Goal: Transaction & Acquisition: Obtain resource

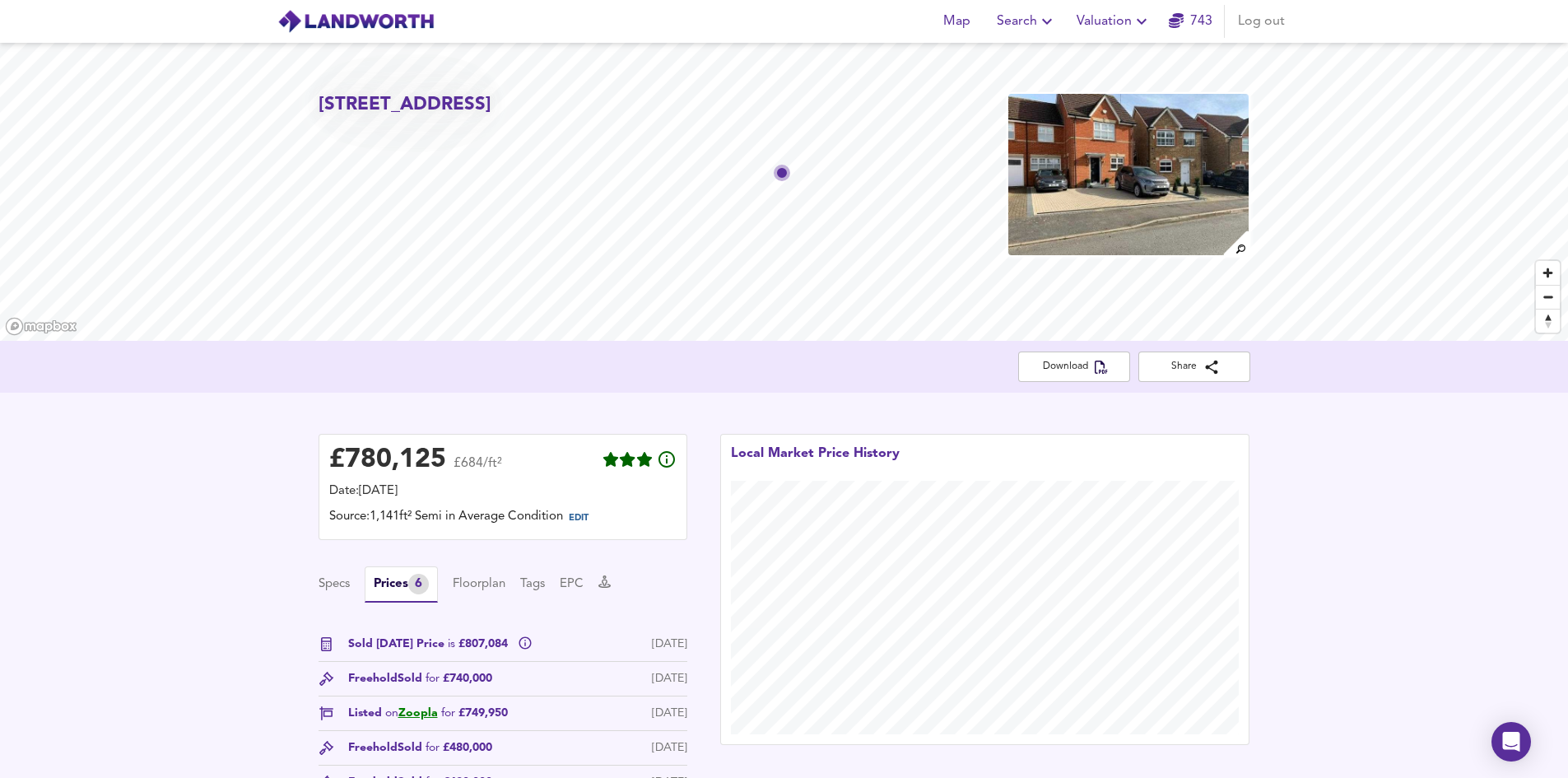
scroll to position [246, 0]
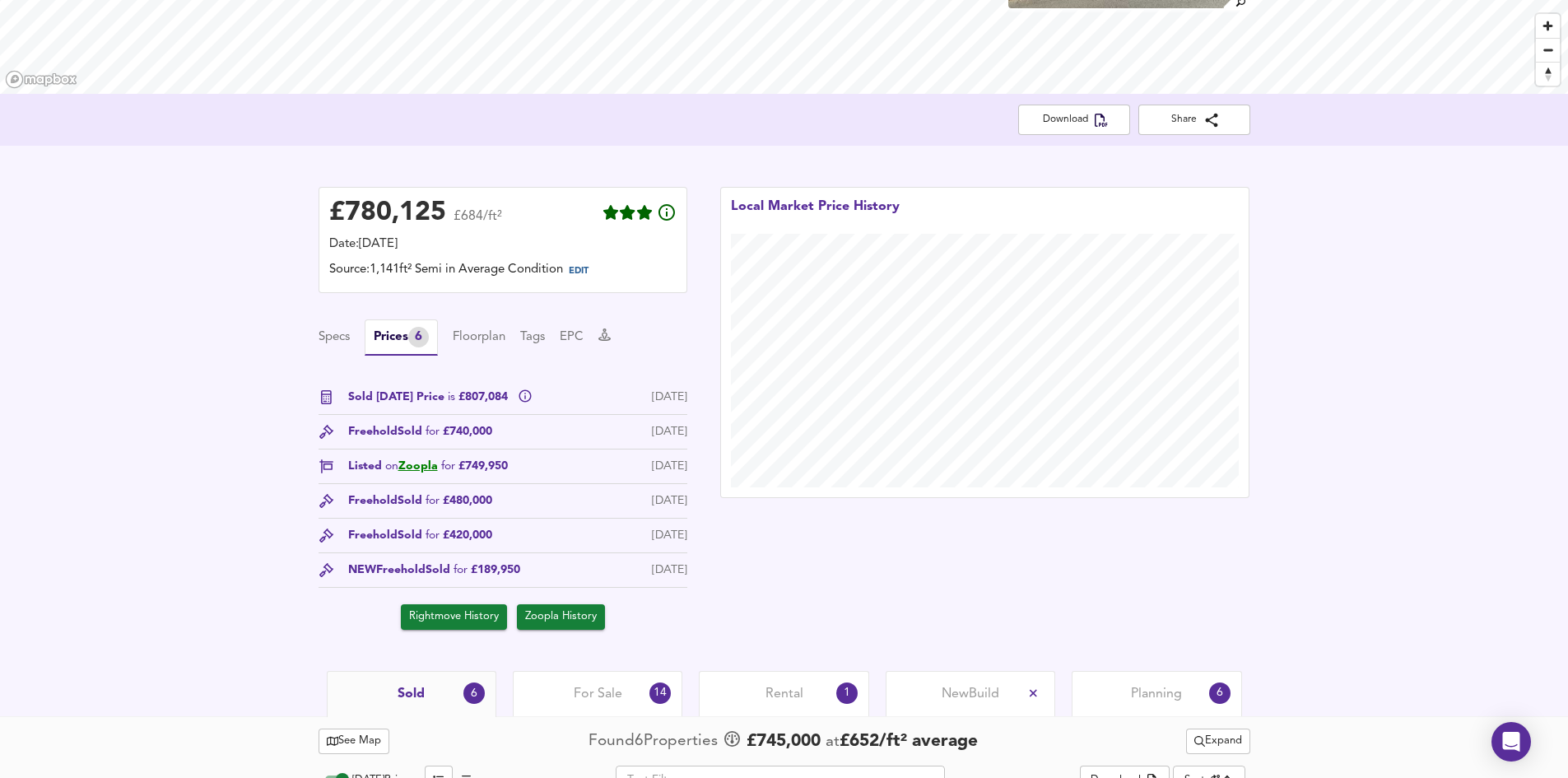
click at [271, 376] on div "£ 780,125 £684/ft² Date: 5 October 2025 Source: 1,141ft² Semi in Average Condit…" at bounding box center [784, 408] width 1568 height 525
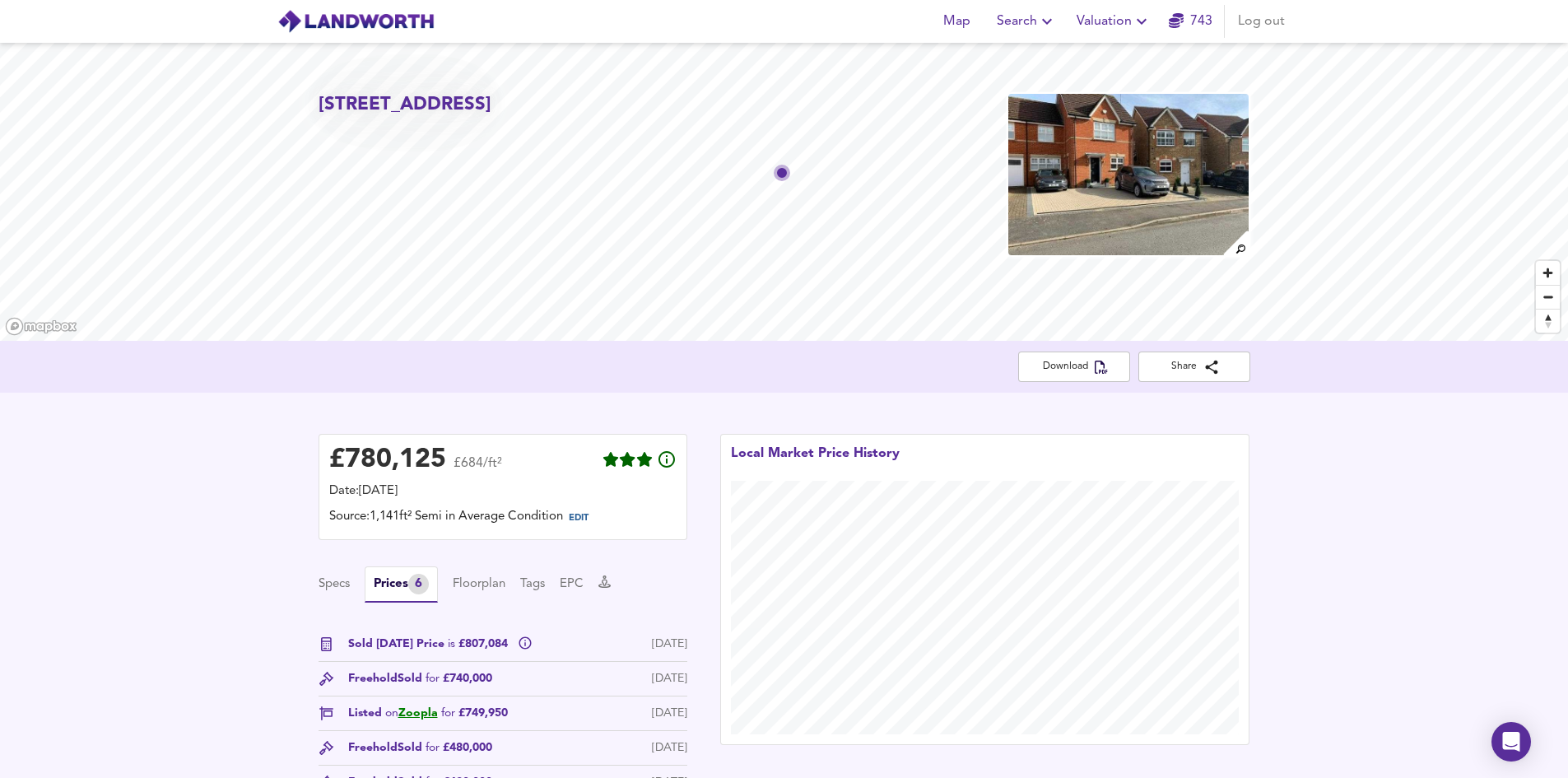
click at [1076, 33] on button "Valuation" at bounding box center [1114, 21] width 88 height 33
click at [258, 486] on div "£ 780,125 £684/ft² Date: 5 October 2025 Source: 1,141ft² Semi in Average Condit…" at bounding box center [784, 655] width 1568 height 525
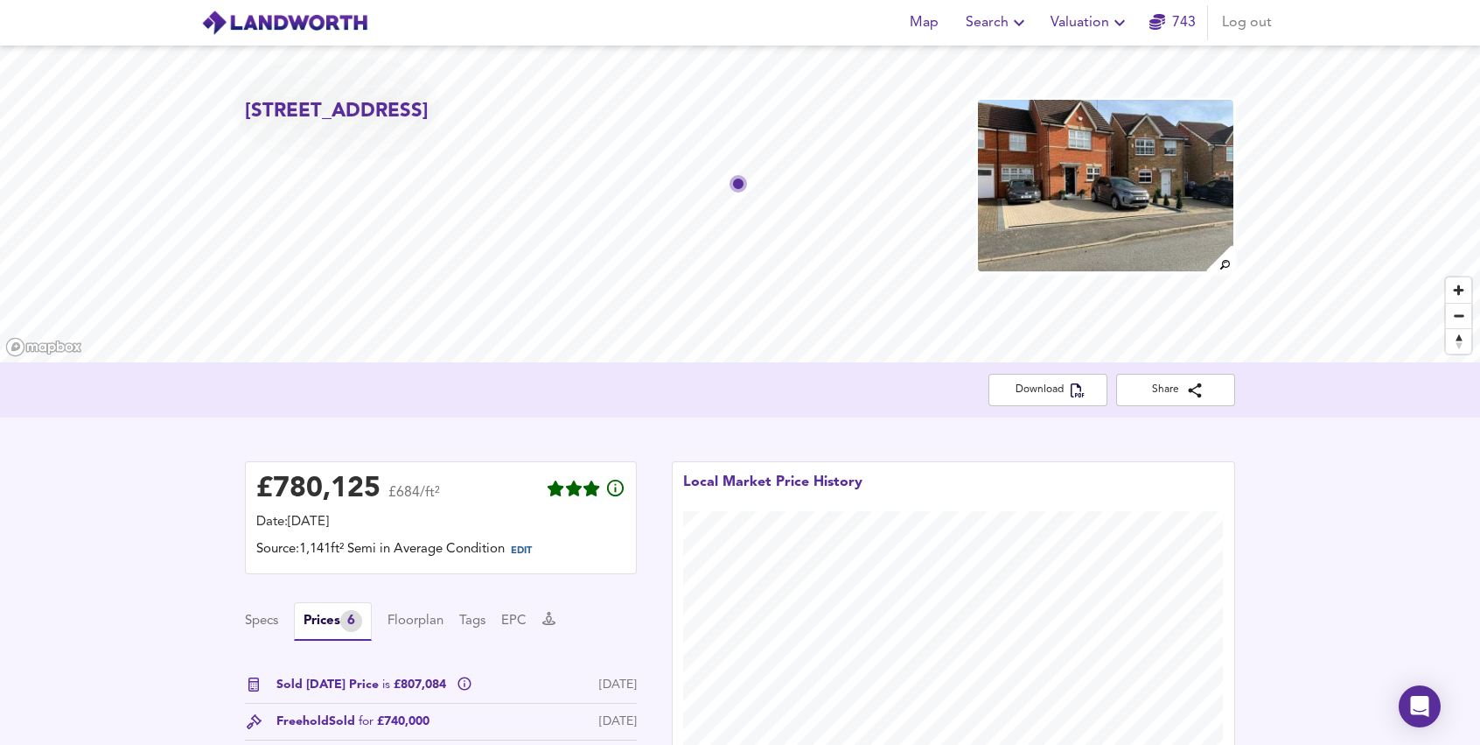
drag, startPoint x: 331, startPoint y: 141, endPoint x: 250, endPoint y: 143, distance: 80.5
click at [250, 125] on h2 "[STREET_ADDRESS]" at bounding box center [337, 111] width 184 height 27
copy h2 "NW7 2EA"
click at [1081, 30] on span "Valuation" at bounding box center [1091, 22] width 80 height 24
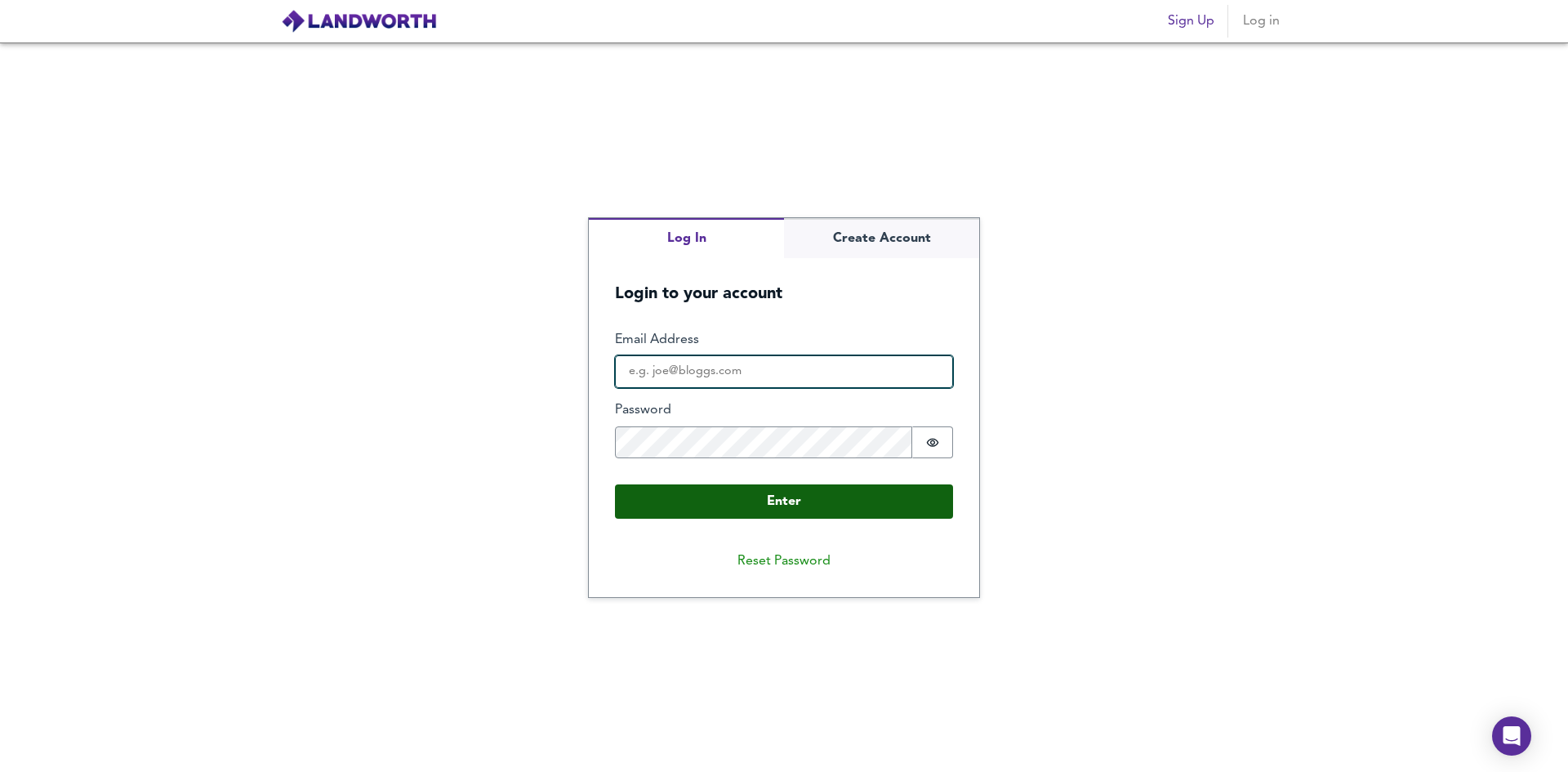
type input "demoaccount@landworth.org"
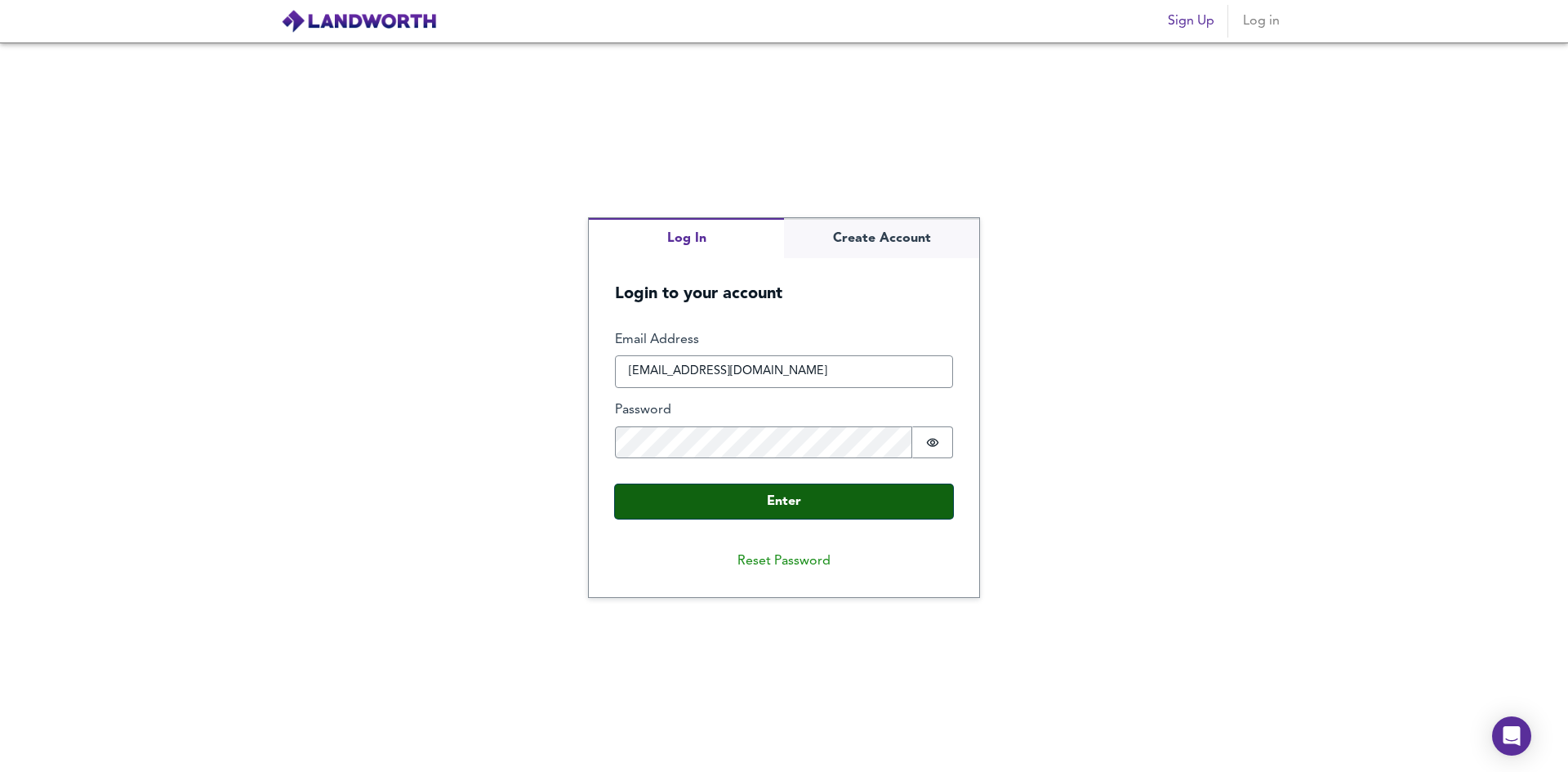
click at [774, 499] on button "Enter" at bounding box center [784, 501] width 338 height 35
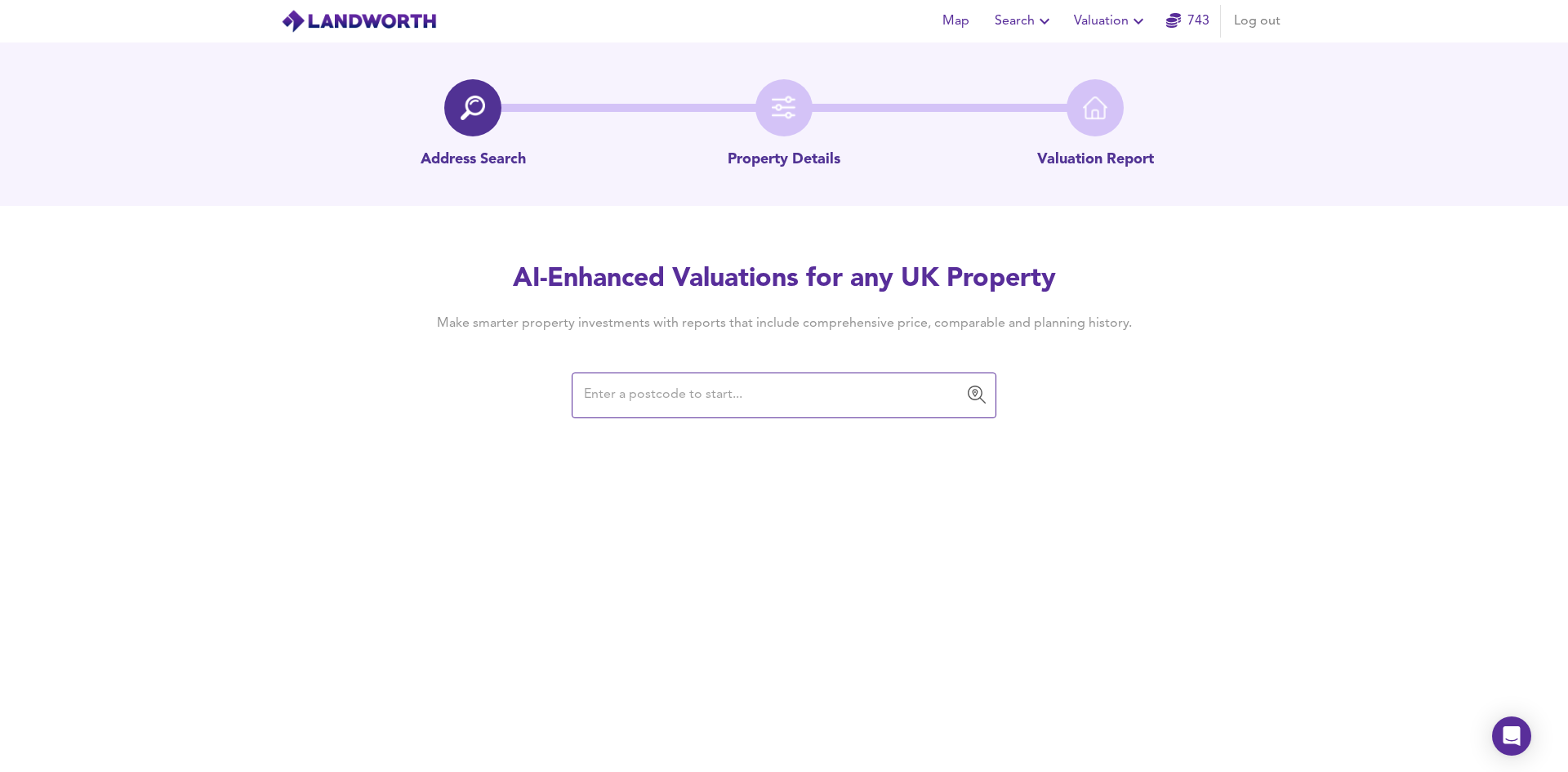
paste input "HA2 0PY"
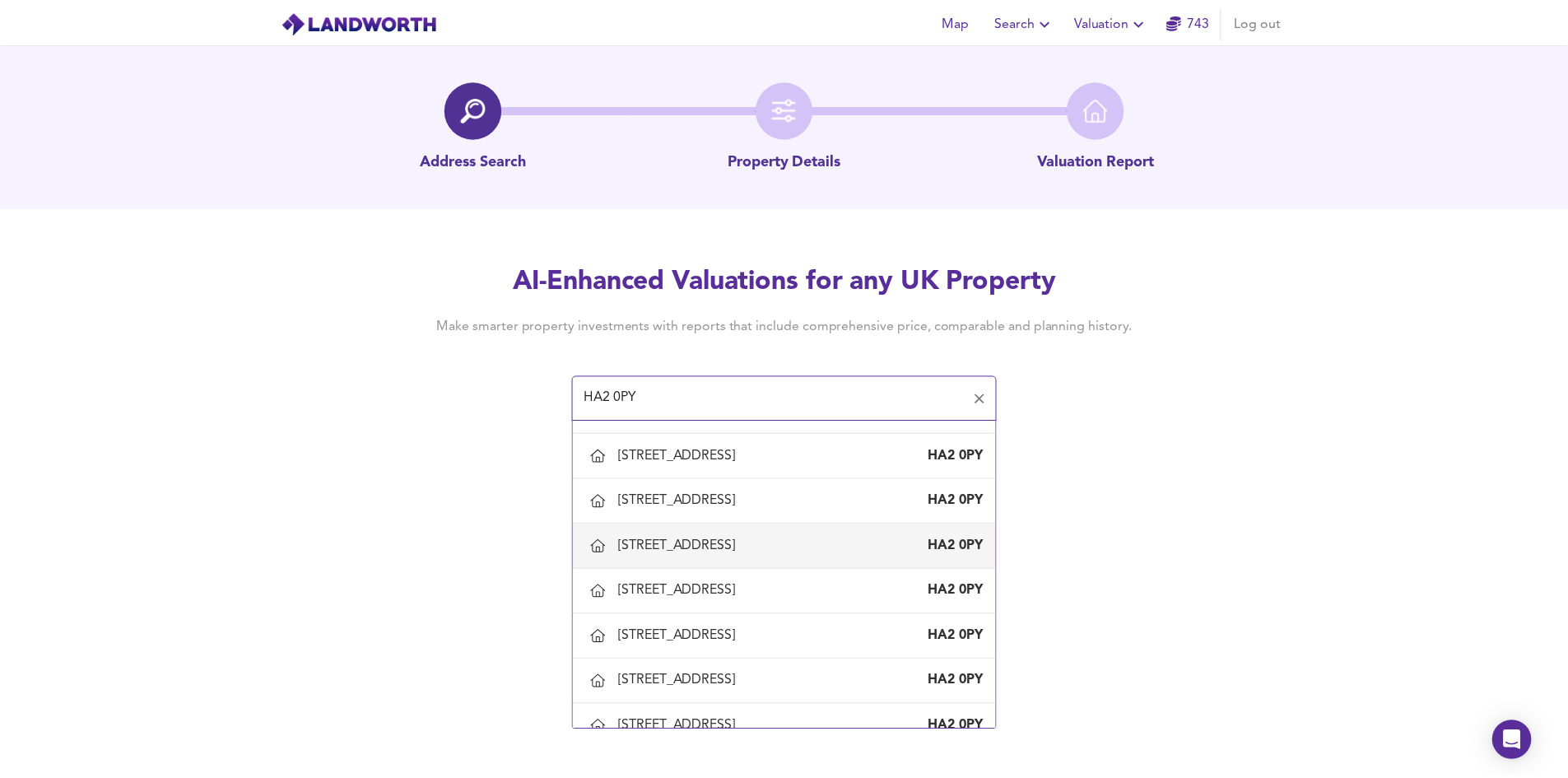
scroll to position [1234, 0]
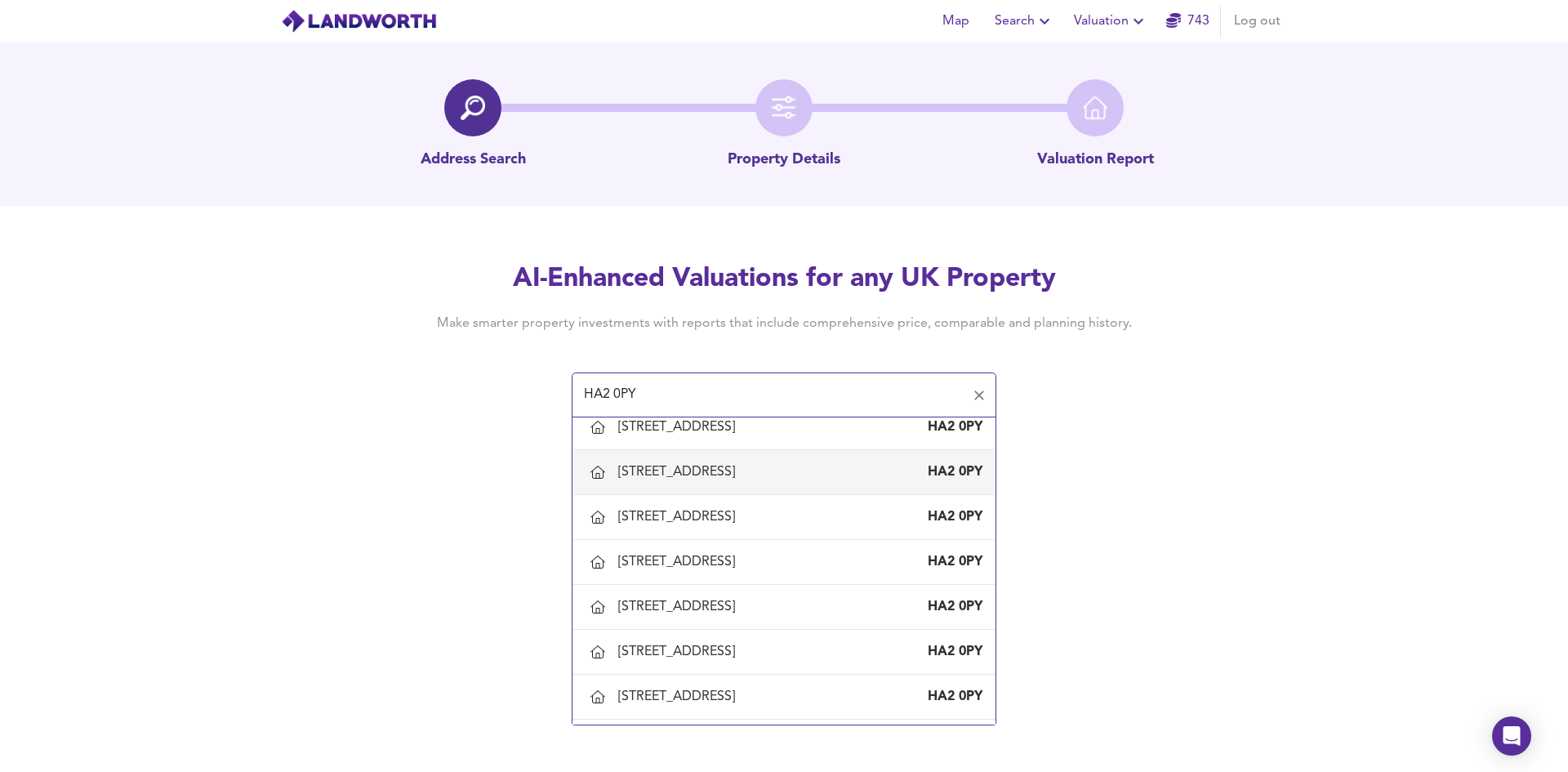
click at [689, 481] on div "153 Abercorn Crescent, South Harrow, Harrow" at bounding box center [679, 471] width 123 height 18
type input "153 Abercorn Crescent, South Harrow, Harrow"
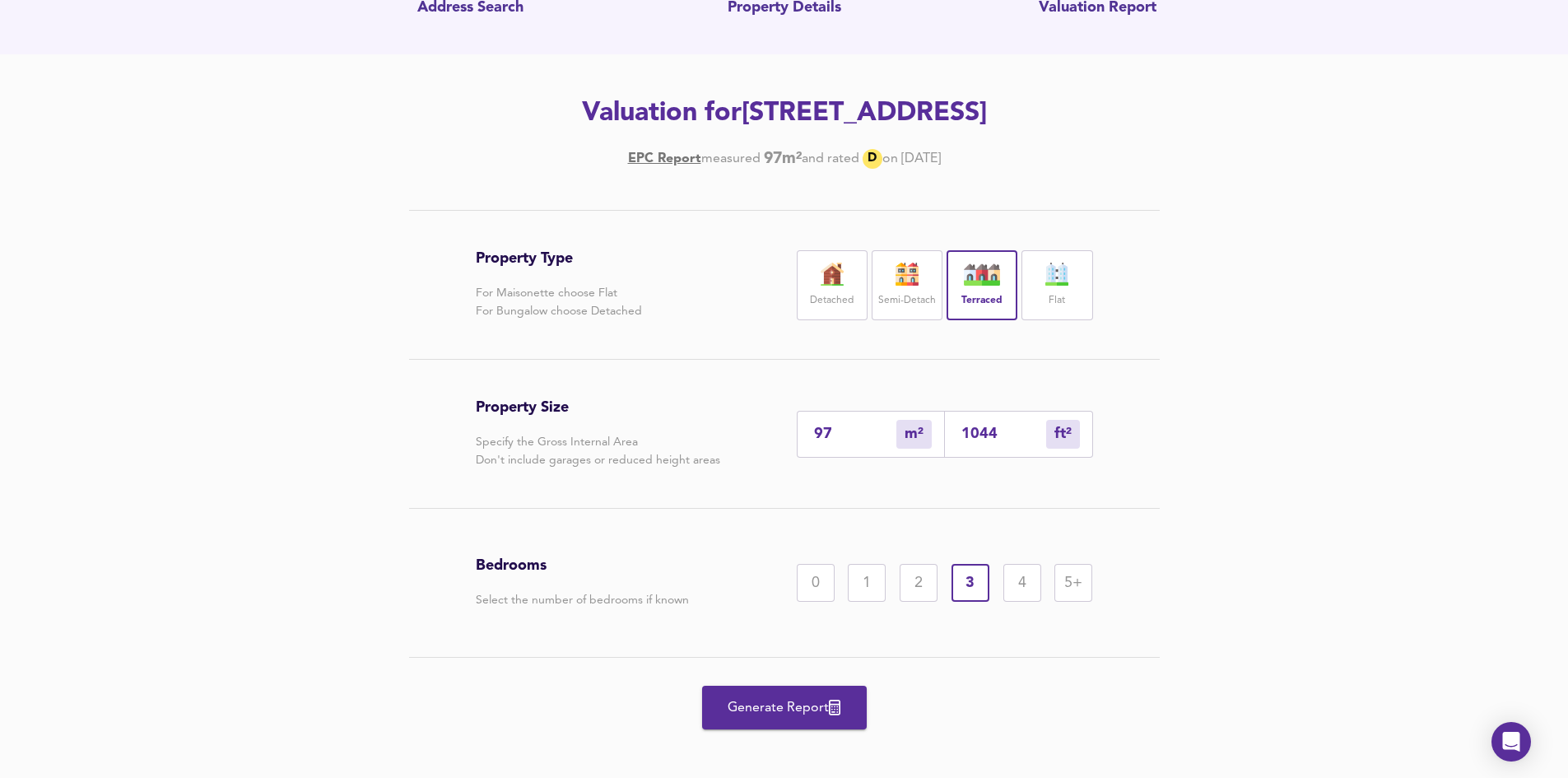
scroll to position [166, 0]
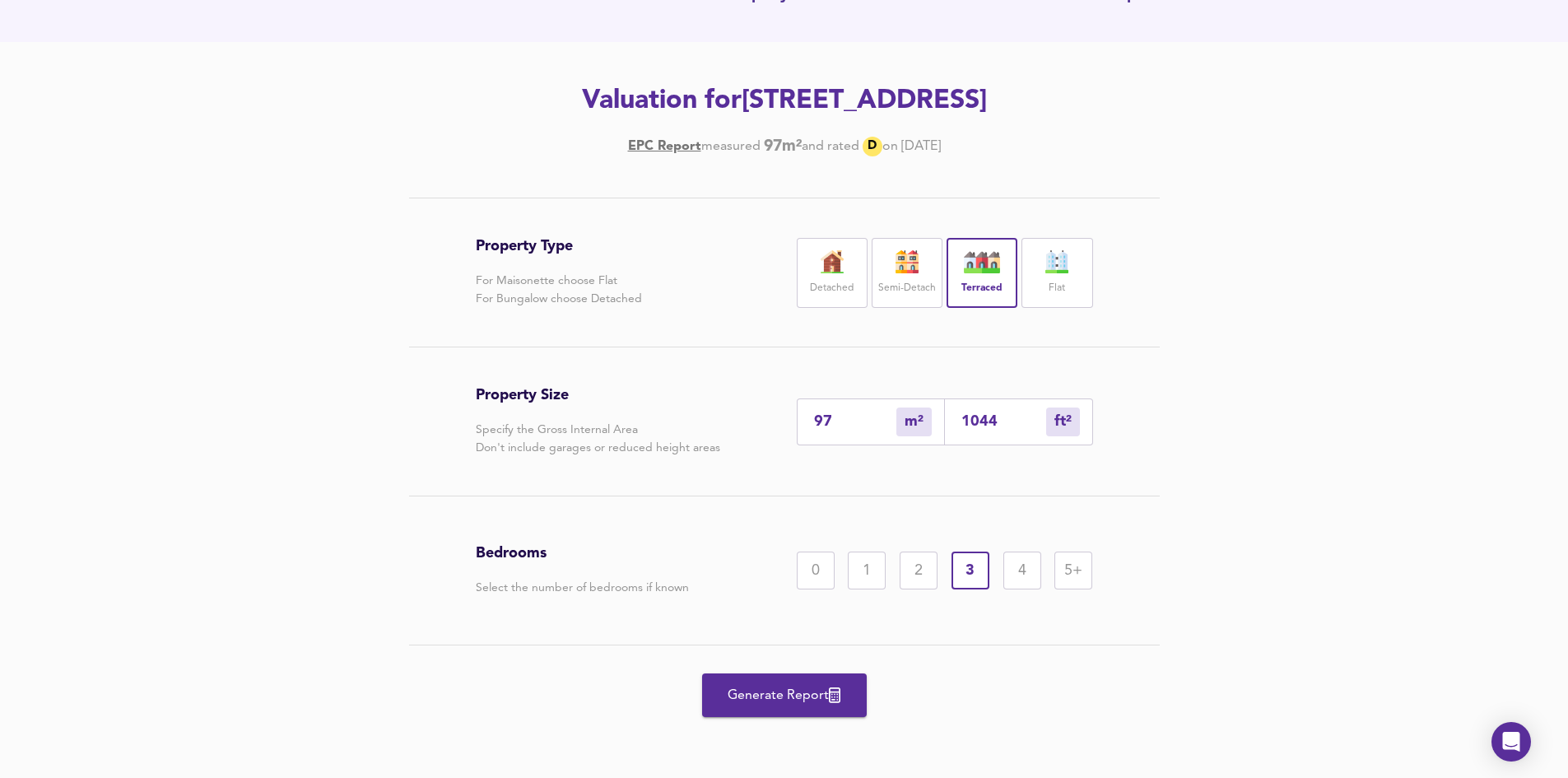
click at [752, 695] on span "Generate Report" at bounding box center [784, 695] width 132 height 23
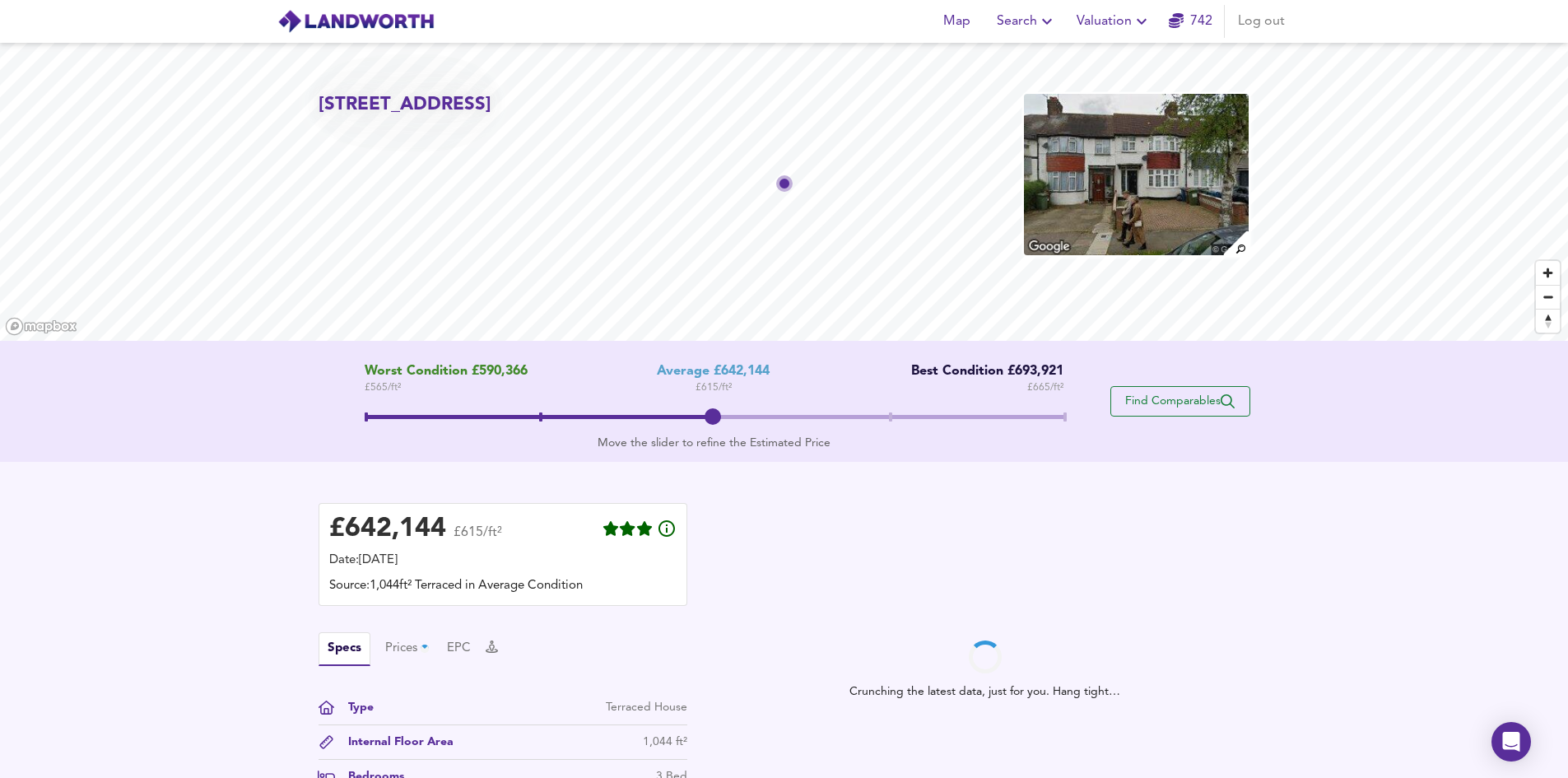
click at [1181, 391] on button "Find Comparables" at bounding box center [1180, 401] width 140 height 30
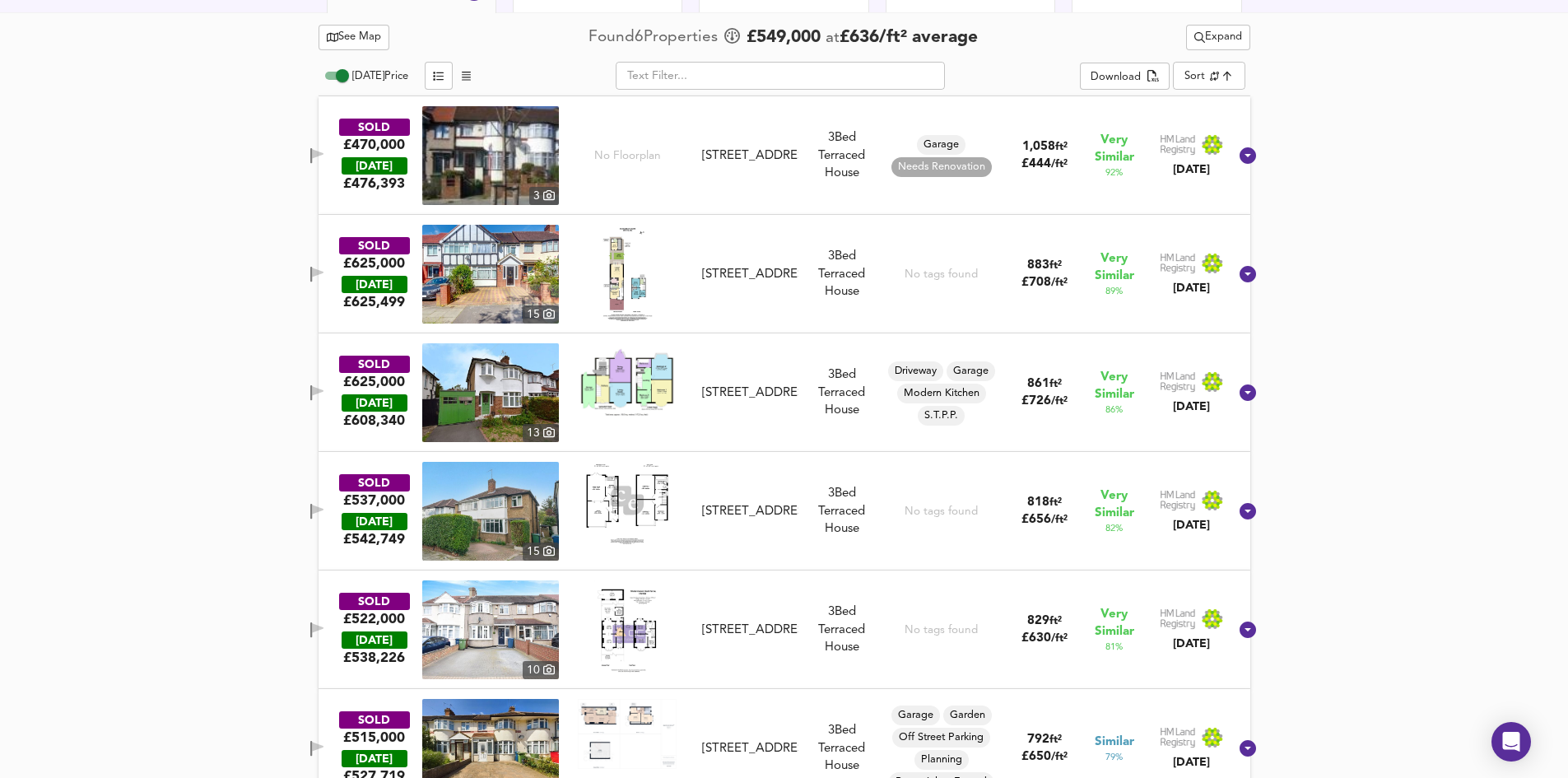
scroll to position [884, 0]
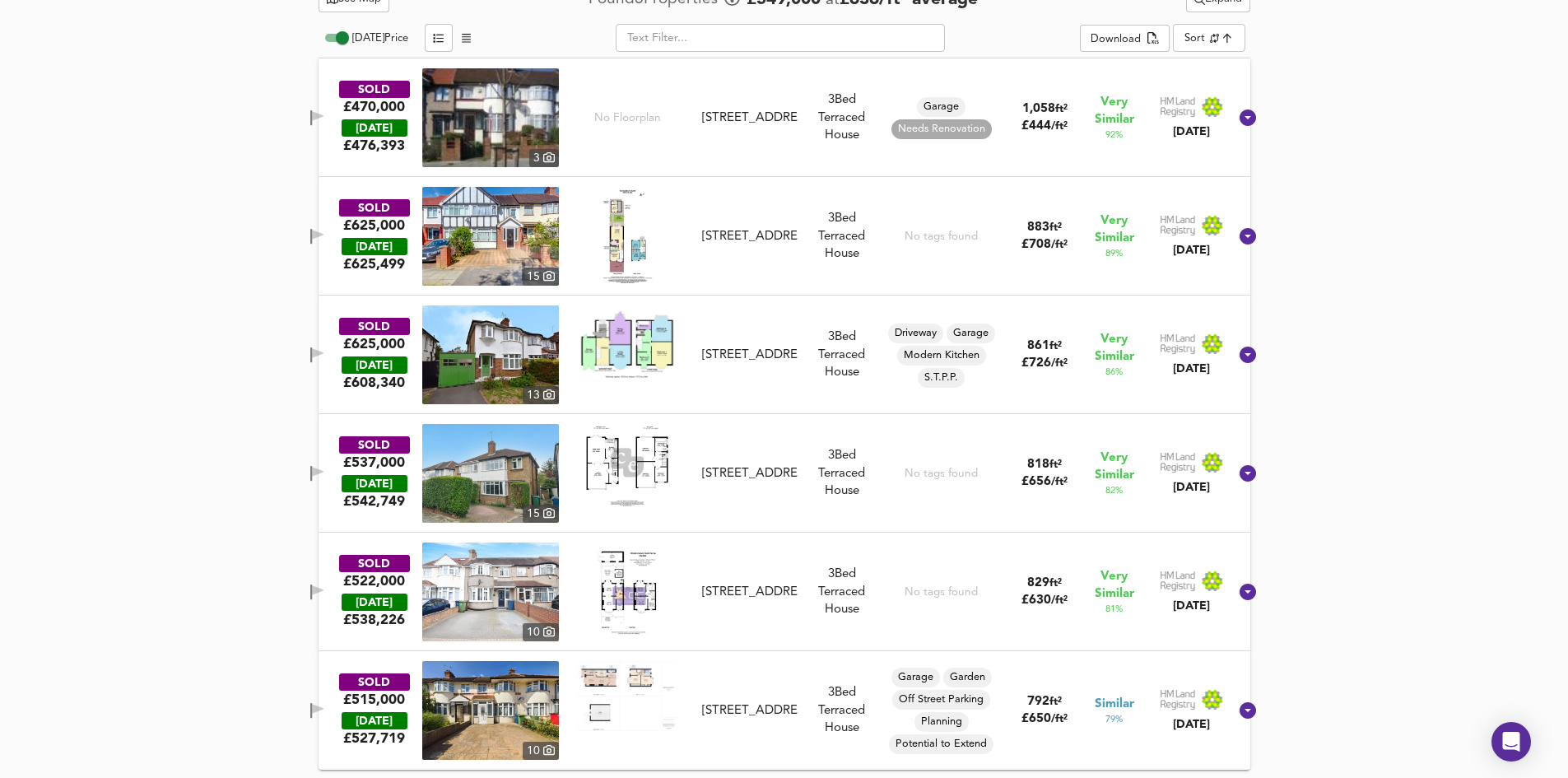
click at [768, 113] on div "201 Roxeth Green Avenue, HA2 0QQ" at bounding box center [749, 118] width 95 height 17
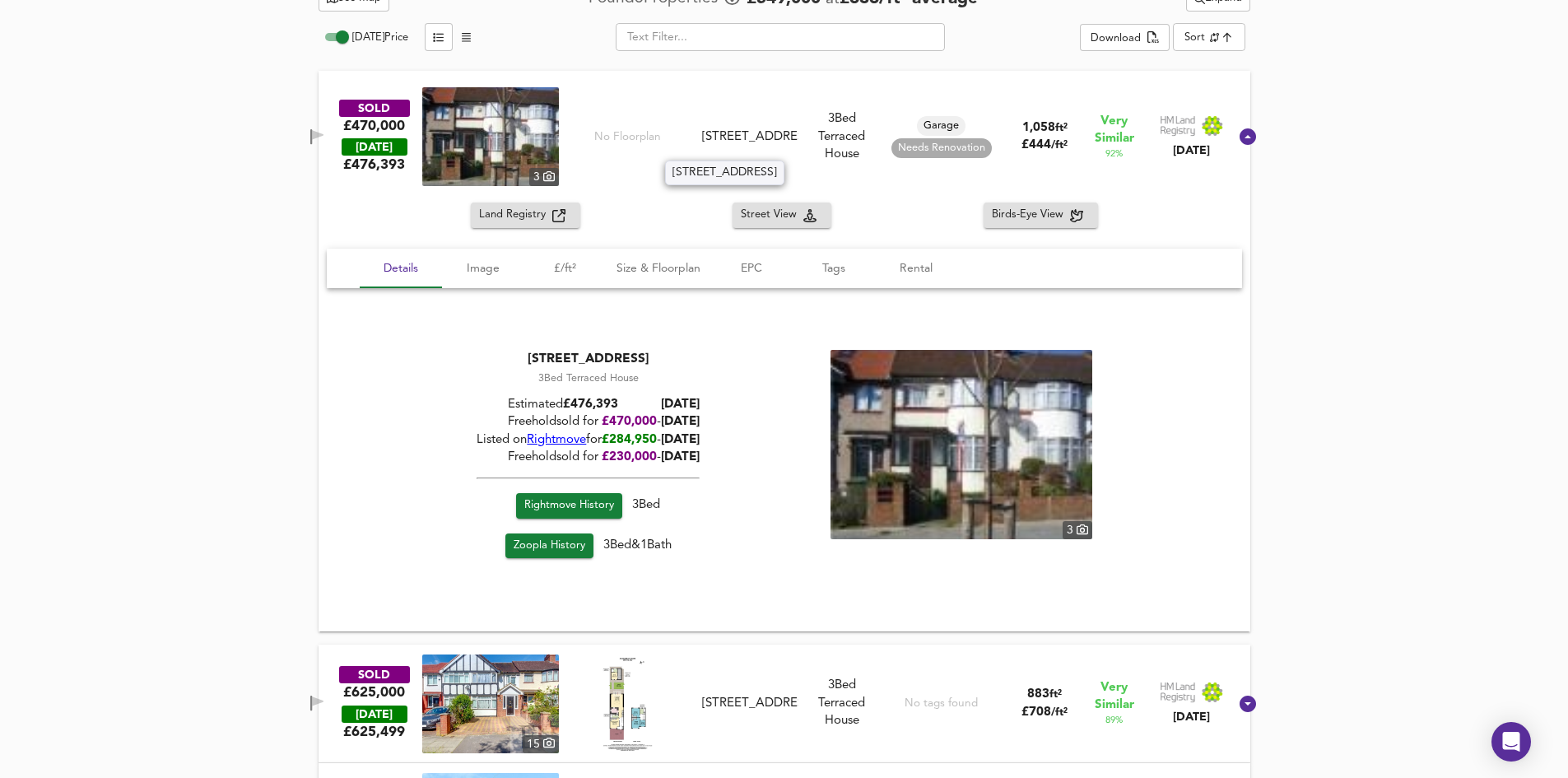
click at [768, 128] on div "201 Roxeth Green Avenue, HA2 0QQ" at bounding box center [749, 136] width 95 height 17
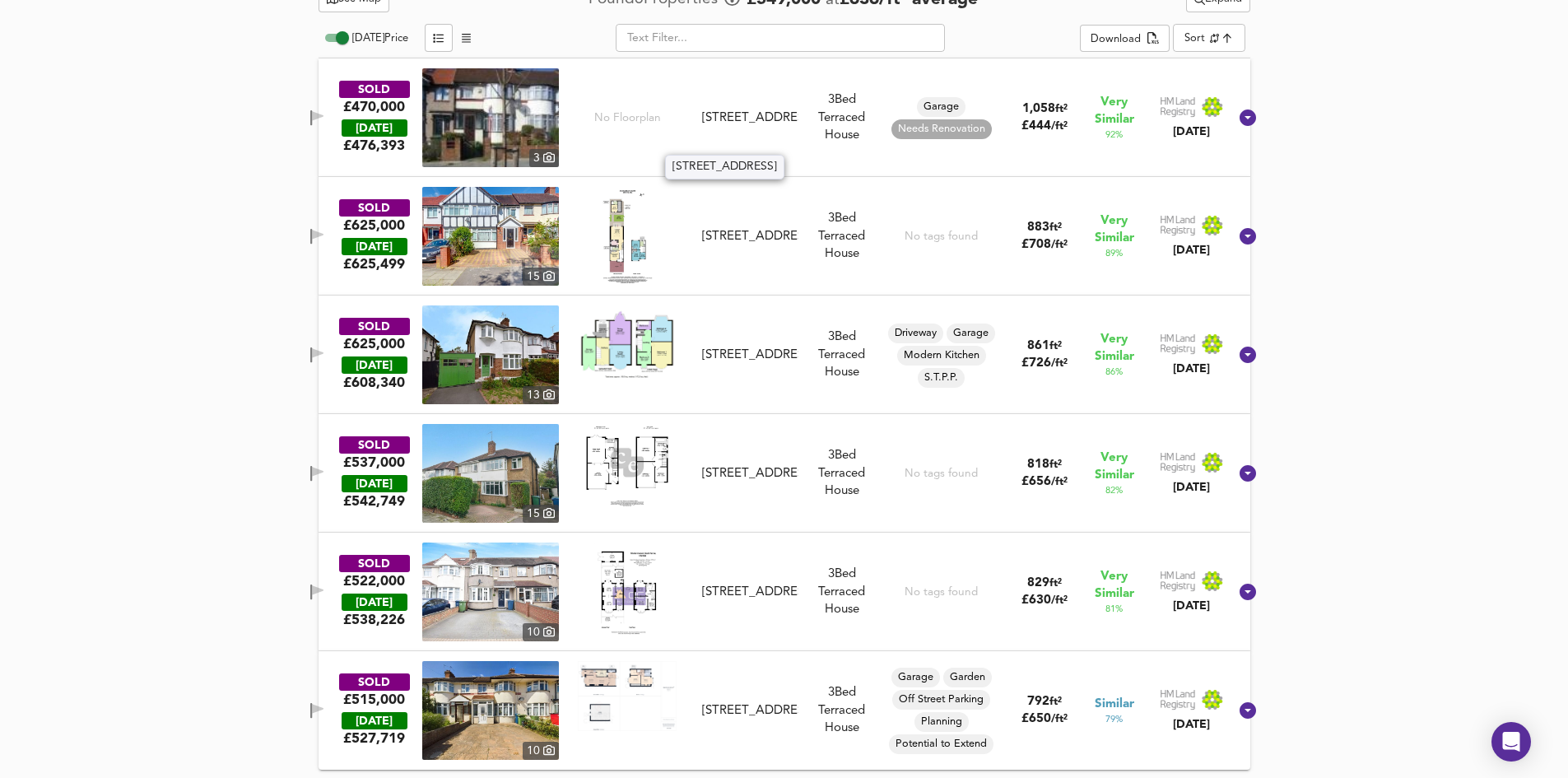
click at [768, 121] on div "201 Roxeth Green Avenue, HA2 0QQ" at bounding box center [749, 118] width 95 height 17
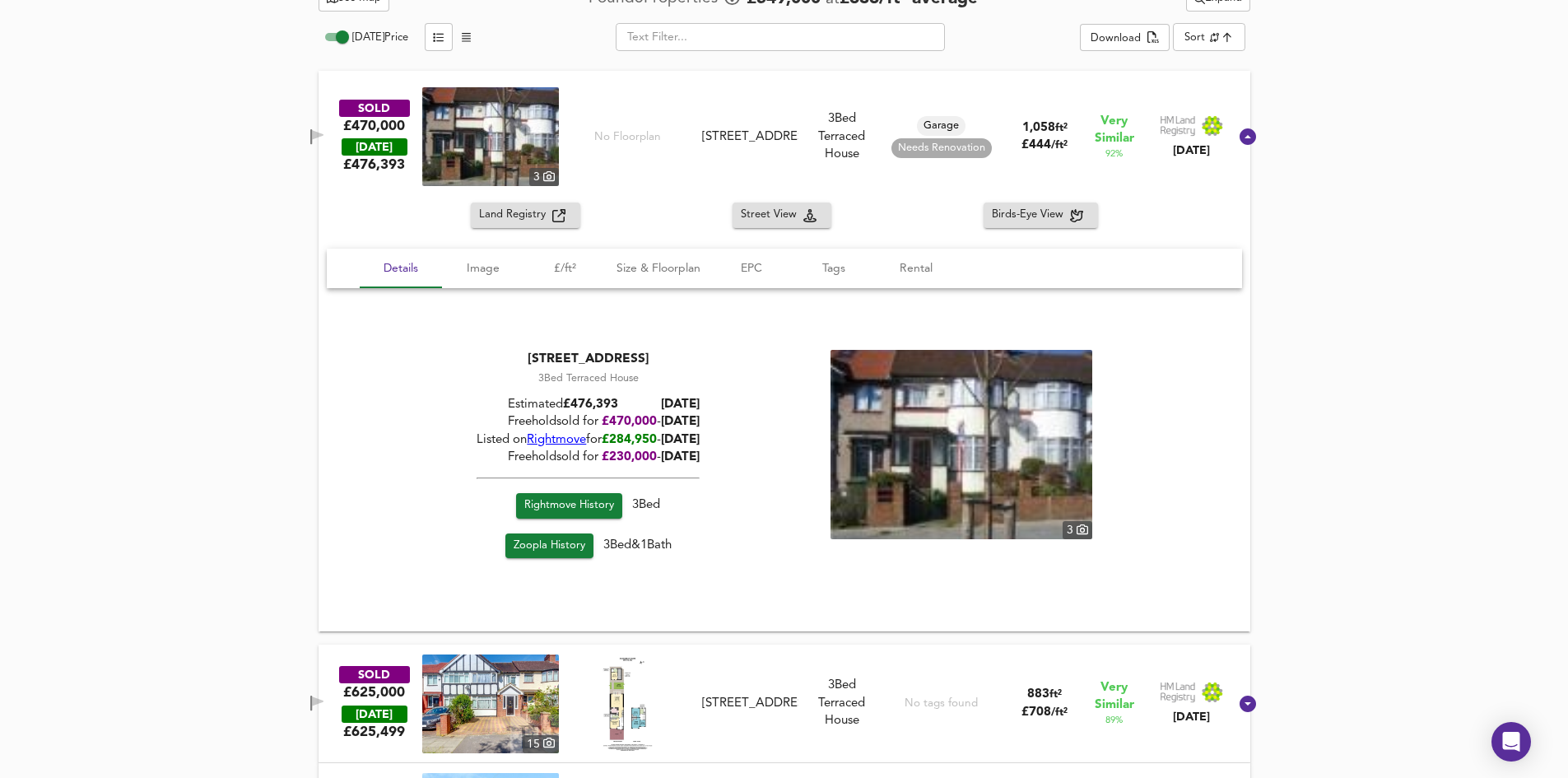
click at [720, 129] on div "201 Roxeth Green Avenue, HA2 0QQ" at bounding box center [749, 136] width 95 height 17
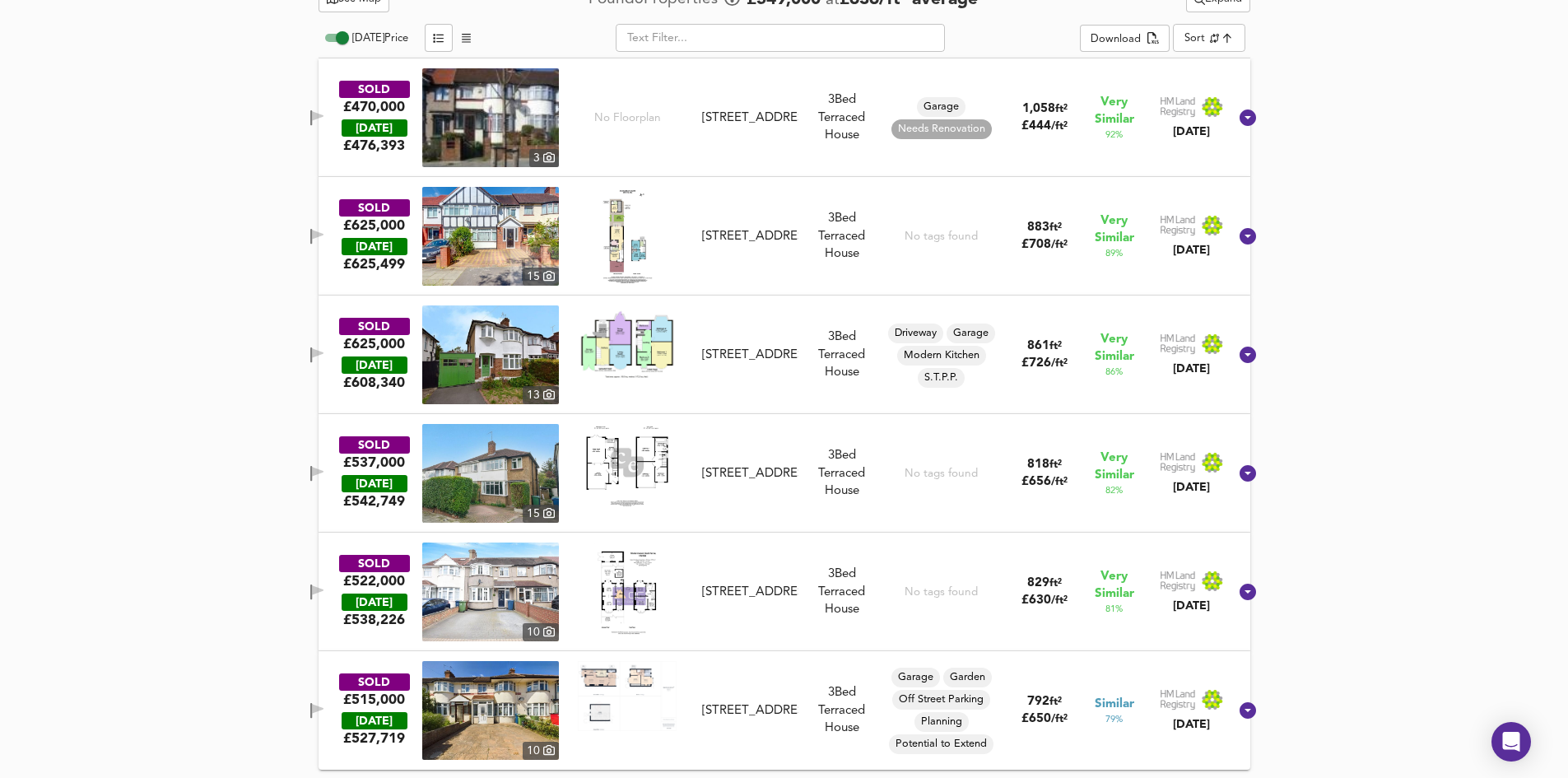
click at [729, 242] on div "131 Abercorn Crescent, HA2 0PY" at bounding box center [749, 236] width 95 height 17
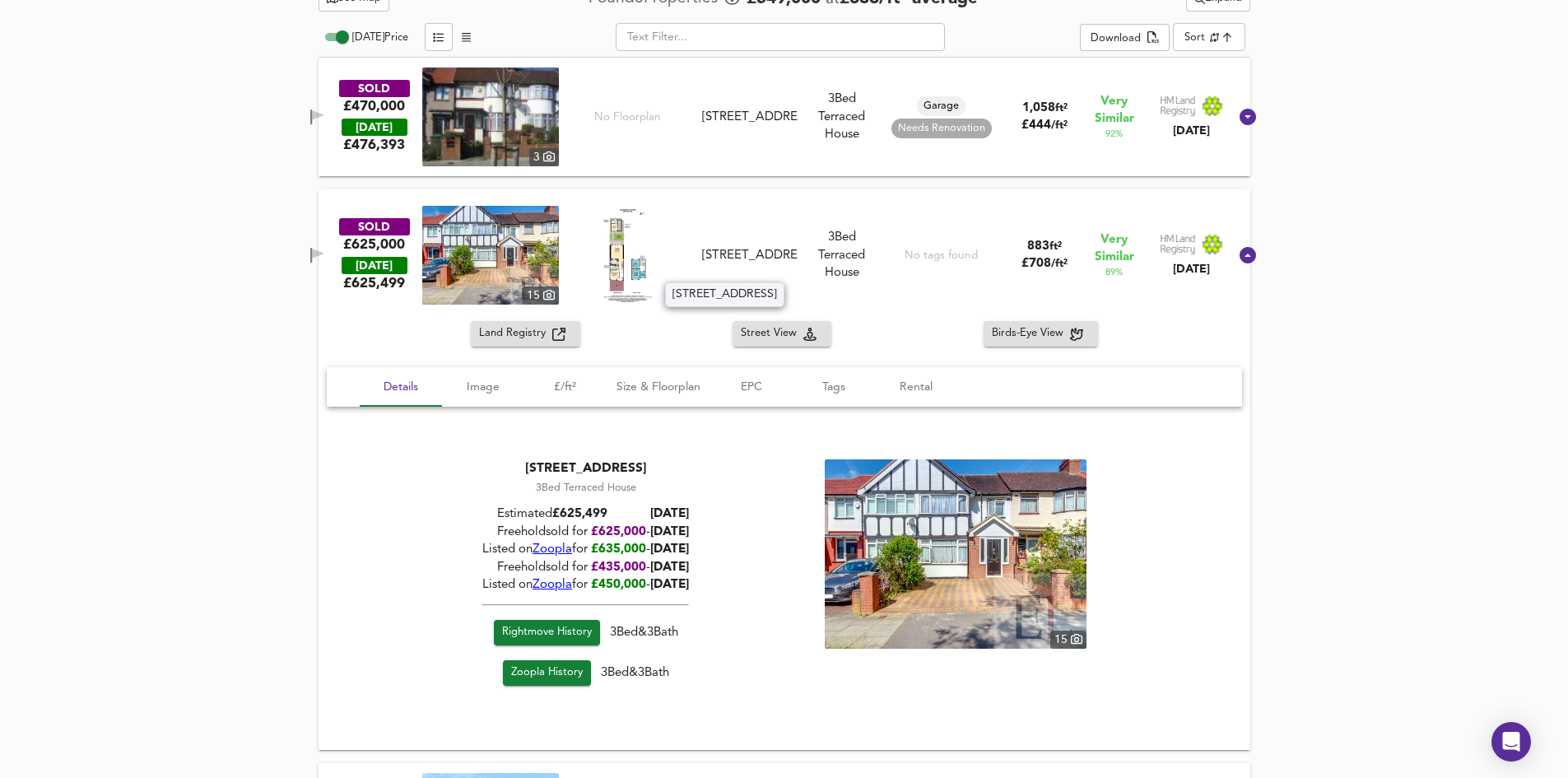
click at [760, 246] on div "131 Abercorn Crescent, HA2 0PY" at bounding box center [749, 255] width 95 height 17
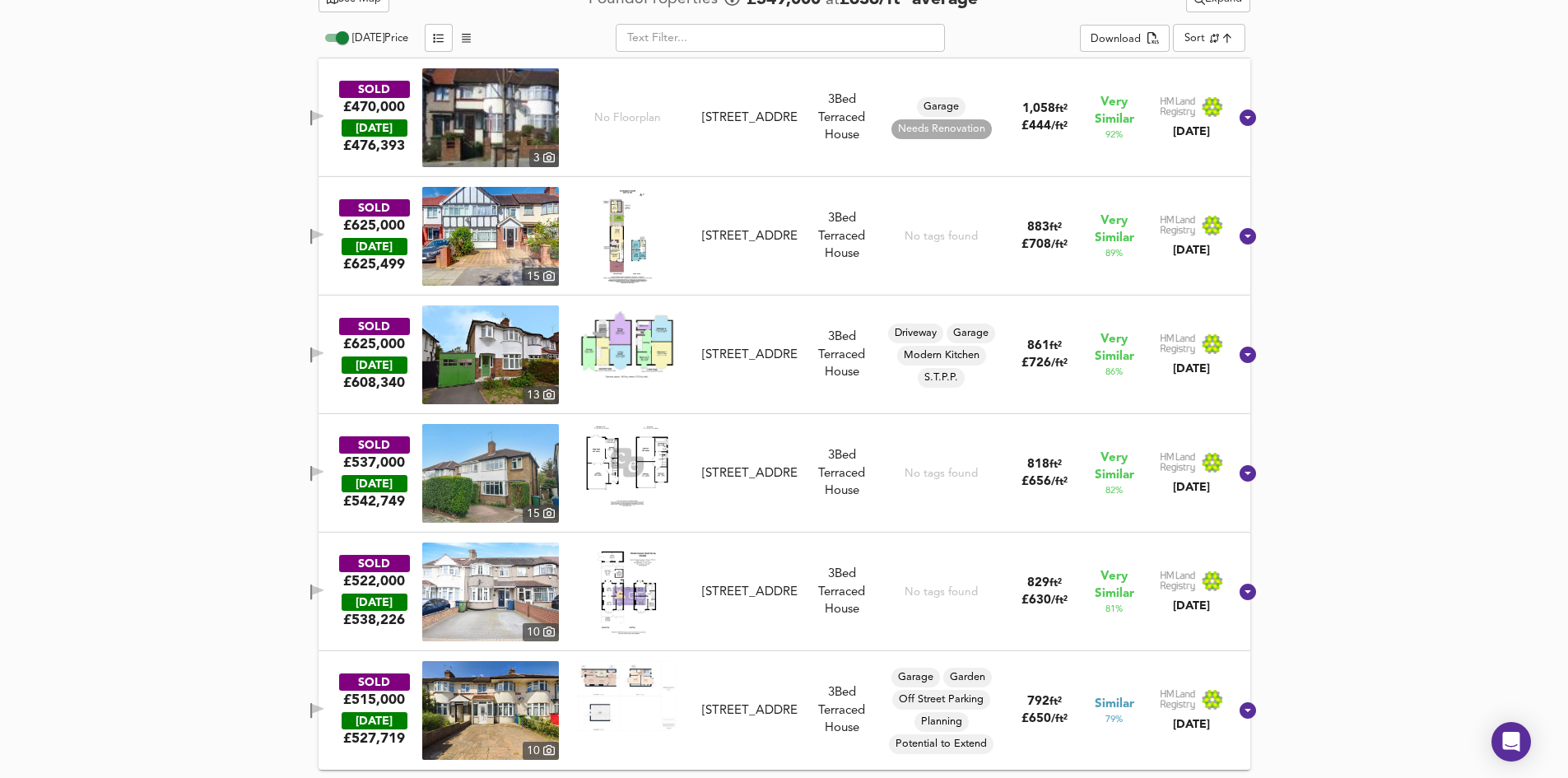
click at [759, 364] on div "36 Welbeck Road, HA2 0RW" at bounding box center [749, 355] width 95 height 17
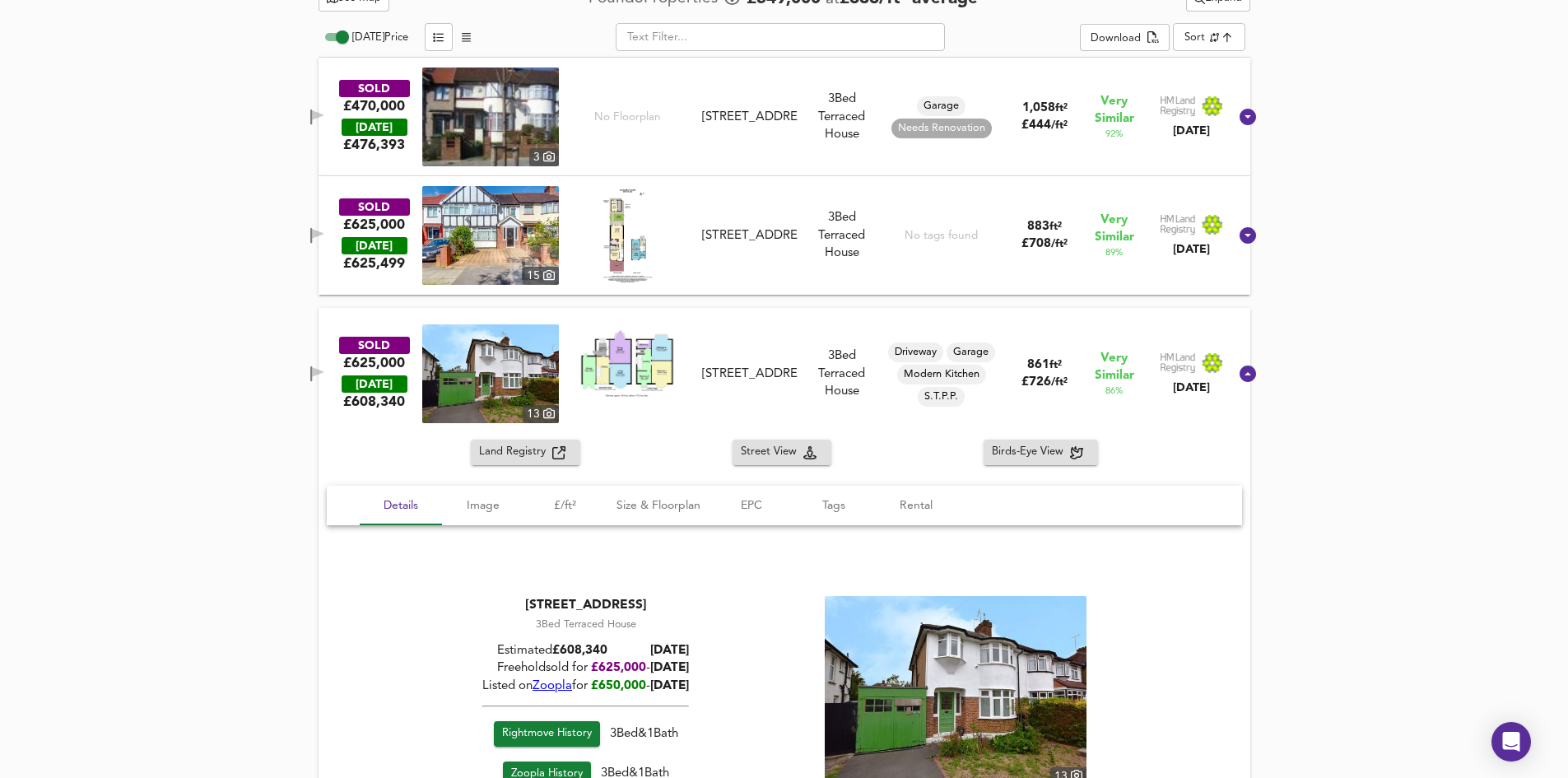
drag, startPoint x: 773, startPoint y: 372, endPoint x: 778, endPoint y: 420, distance: 48.3
click at [773, 372] on div "36 Welbeck Road, HA2 0RW" at bounding box center [749, 373] width 95 height 17
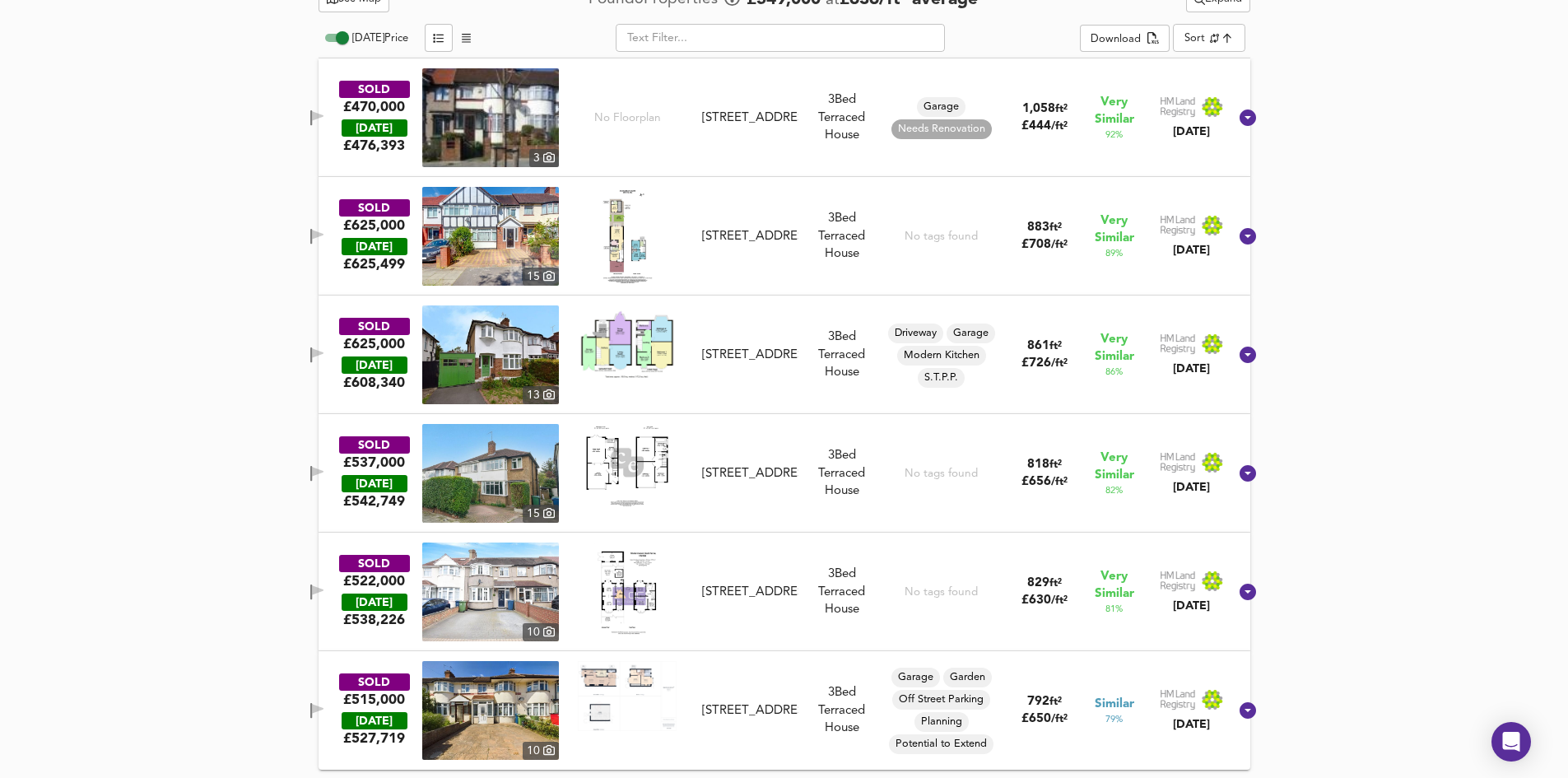
click at [767, 497] on div "SOLD £537,000 TODAY £ 542,749 15 160 Welbeck Road, HA2 0RX 160 Welbeck Road, HA…" at bounding box center [764, 473] width 928 height 99
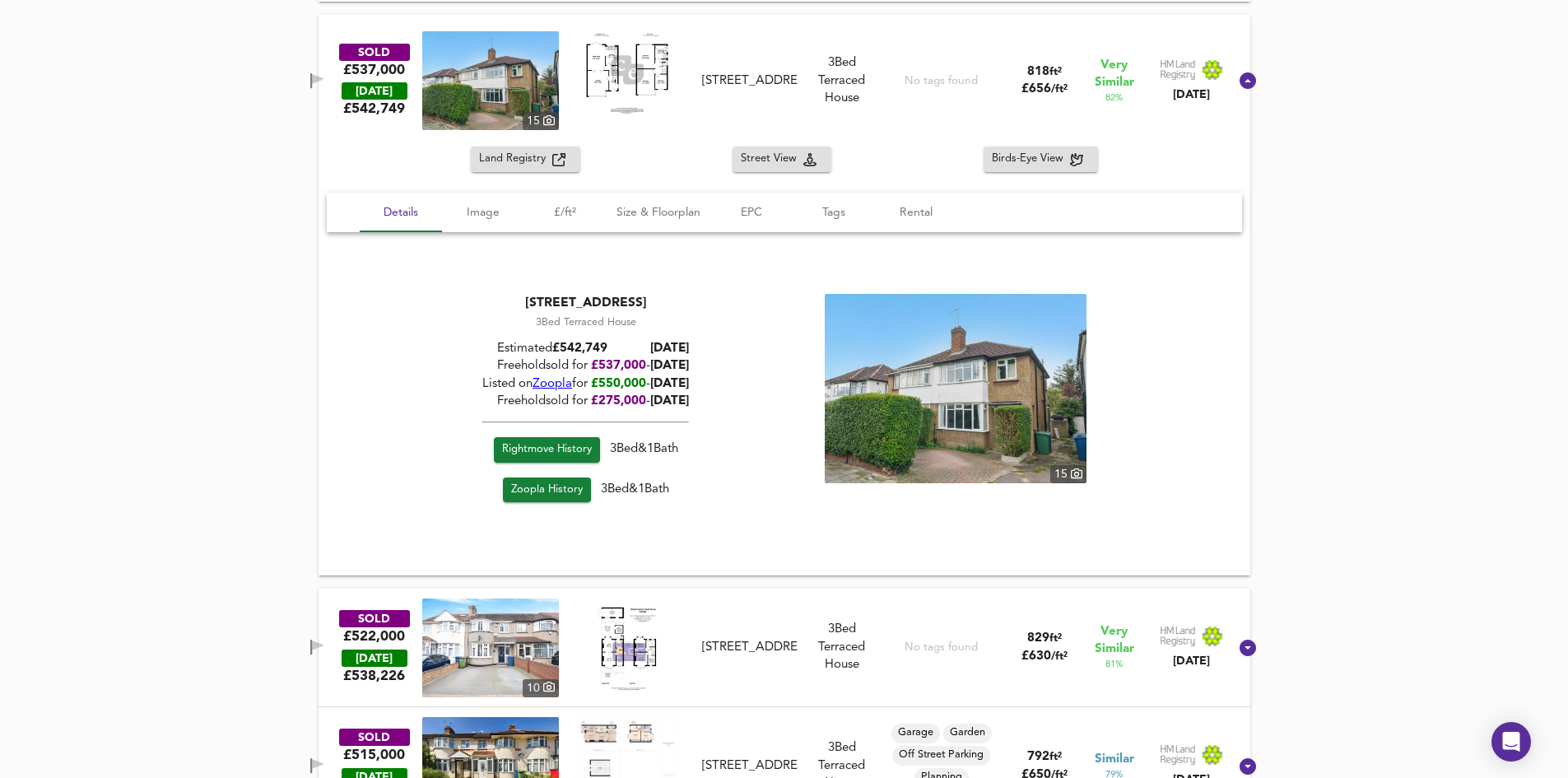
drag, startPoint x: 823, startPoint y: 67, endPoint x: 765, endPoint y: 121, distance: 79.2
click at [823, 67] on div "3 Bed Terraced House" at bounding box center [842, 81] width 74 height 53
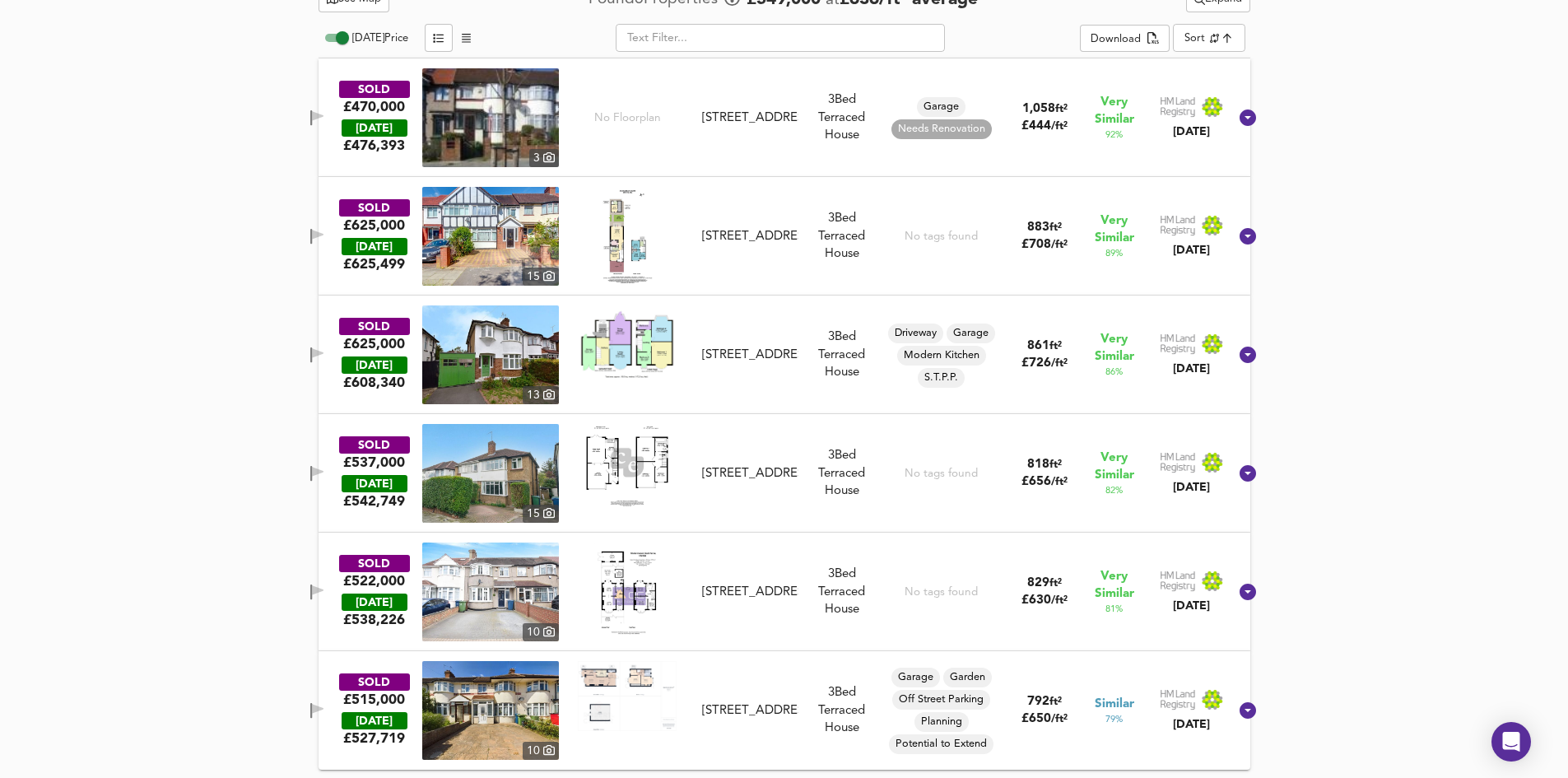
click at [822, 599] on div "3 Bed Terraced House" at bounding box center [842, 592] width 74 height 53
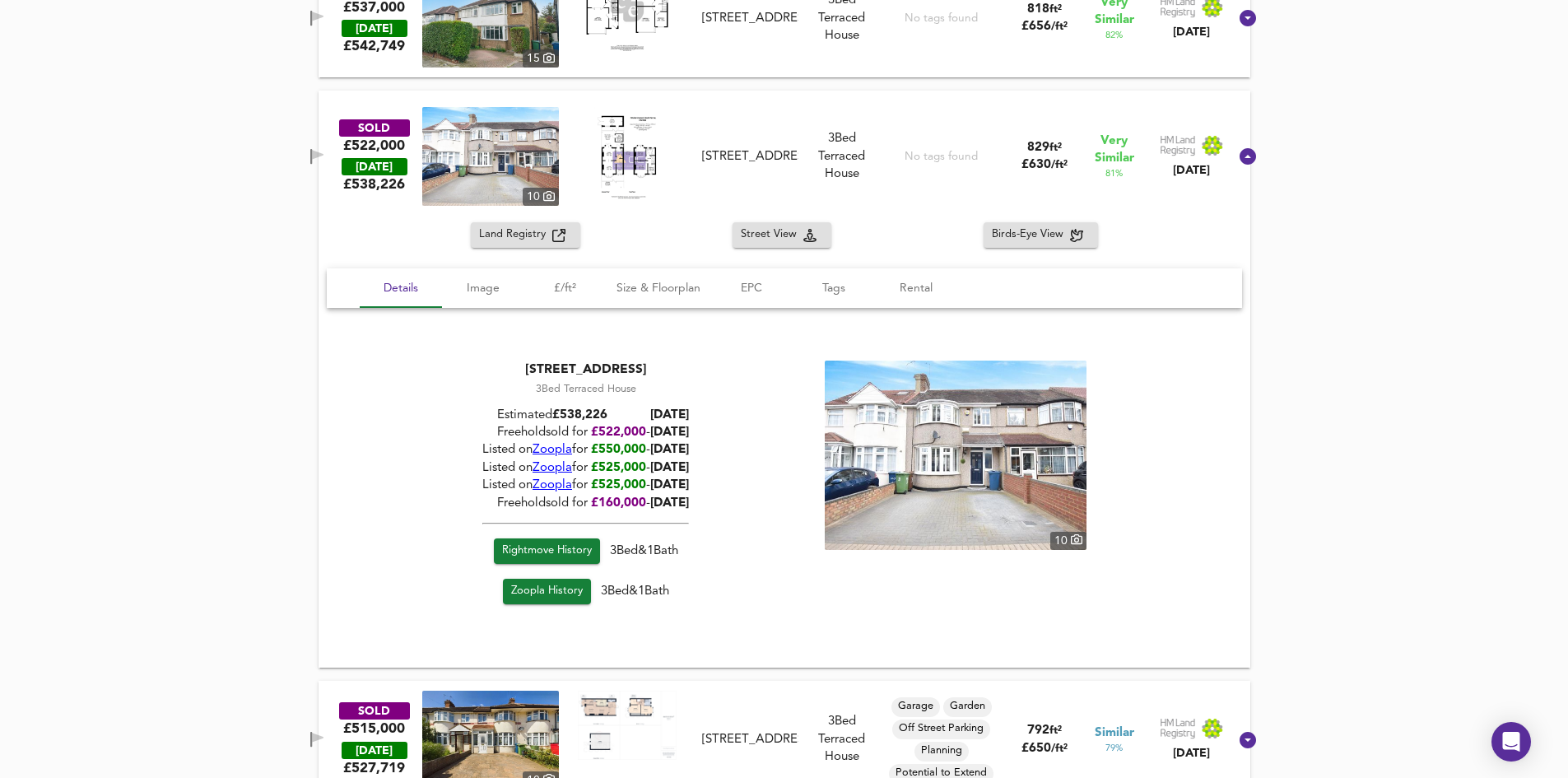
scroll to position [1286, 0]
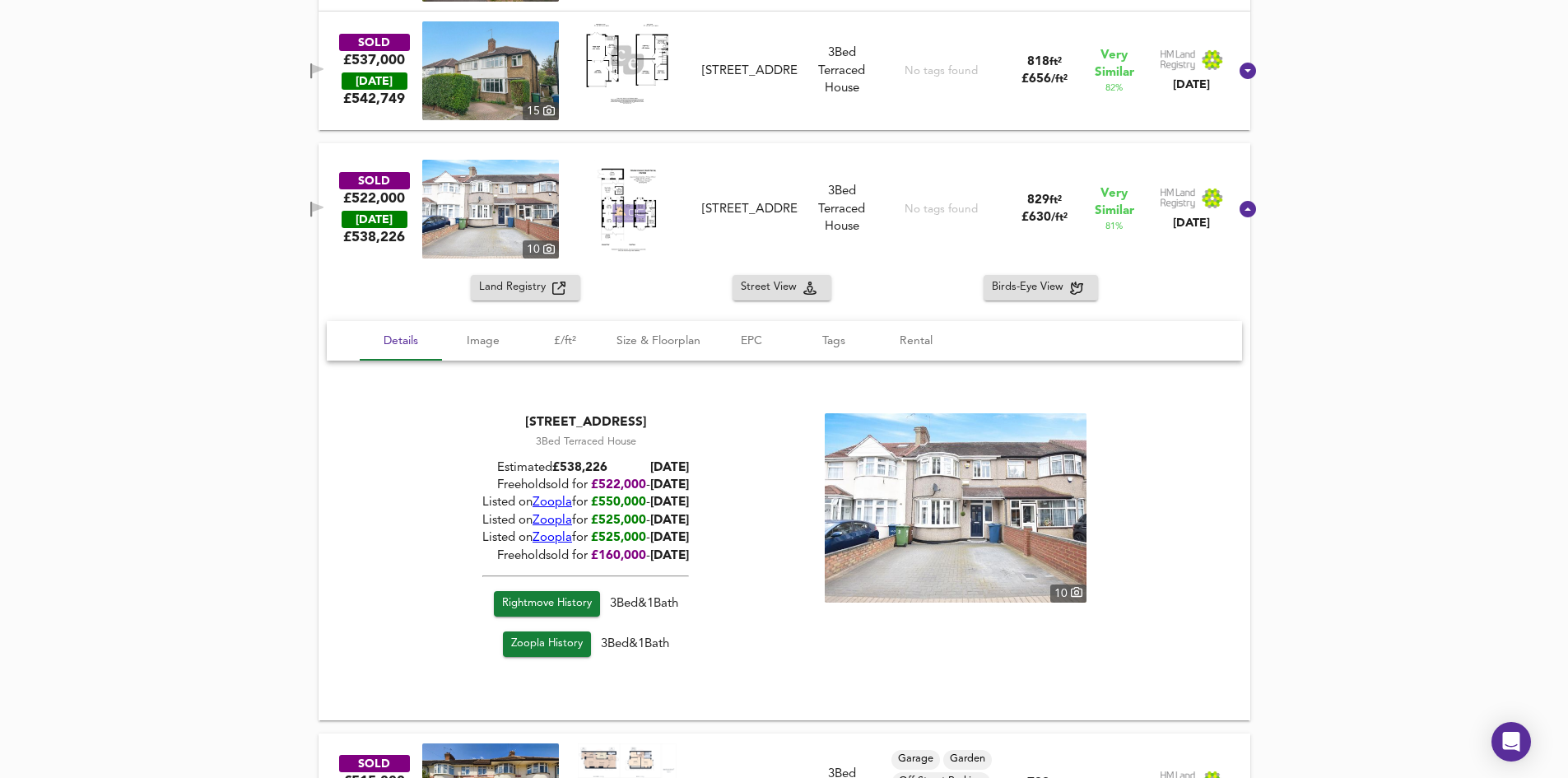
click at [778, 214] on div "3 Hillside Crescent, HA2 0QU" at bounding box center [749, 209] width 95 height 17
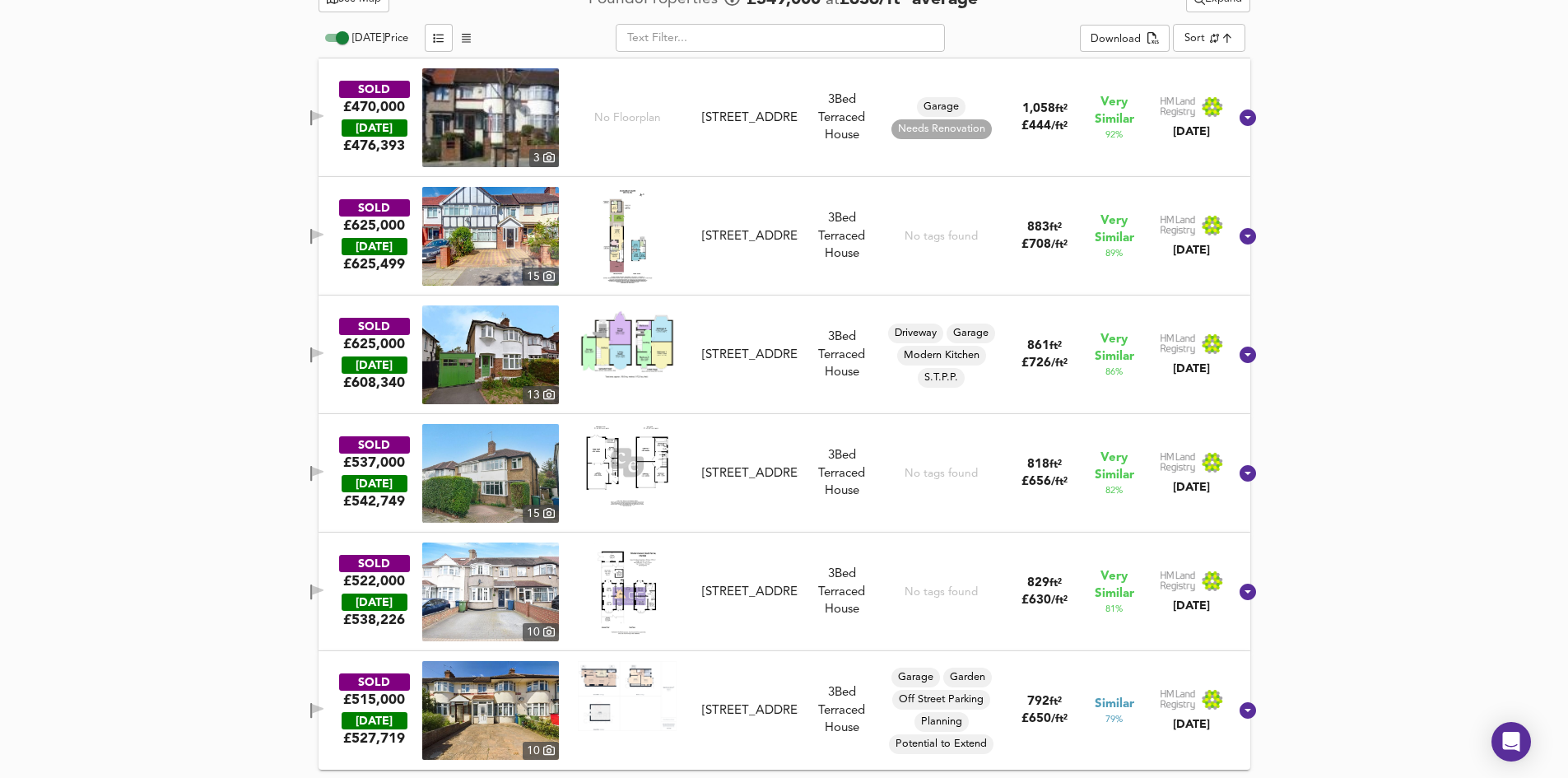
click at [735, 765] on div "SOLD £515,000 TODAY £ 527,719 10 181 Roxeth Green Avenue, HA2 0QQ 181 Roxeth Gr…" at bounding box center [784, 710] width 931 height 119
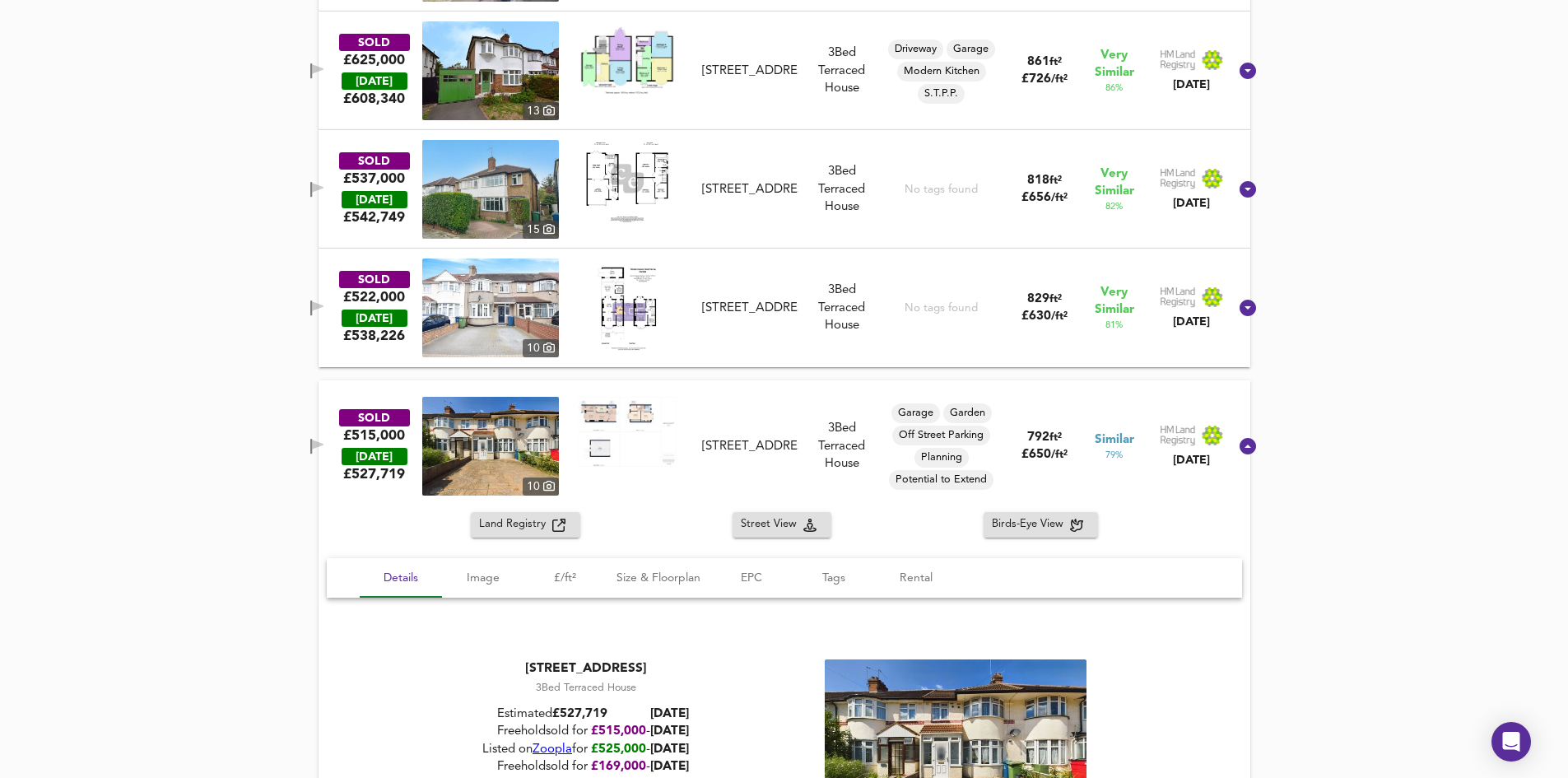
scroll to position [1339, 0]
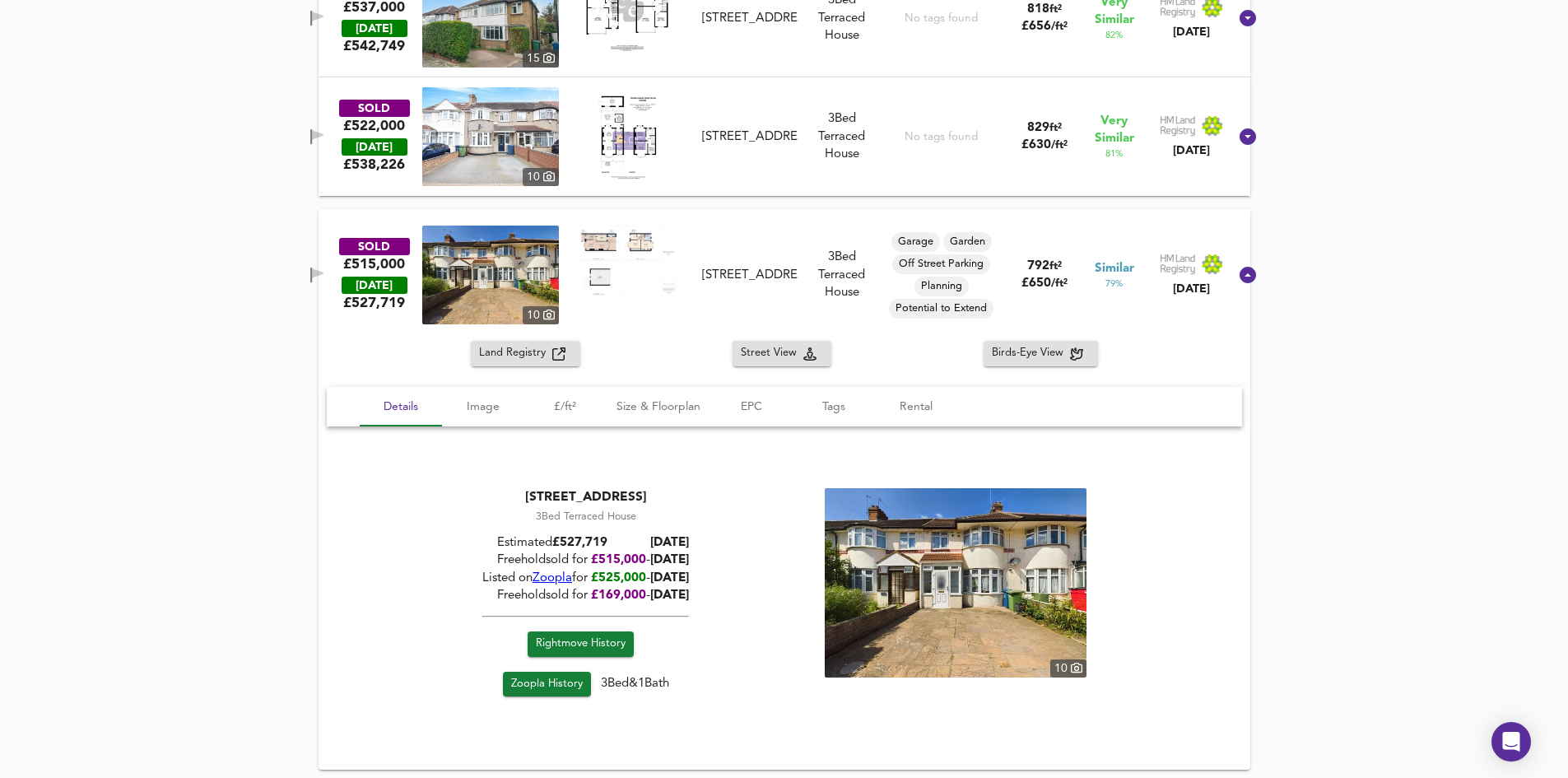
click at [599, 652] on span "Rightmove History" at bounding box center [580, 644] width 89 height 19
click at [212, 444] on div "See Map Found 6 Propert ies £ 549,000 at £ 636 / ft² average Expand Today Price…" at bounding box center [784, 149] width 1568 height 1259
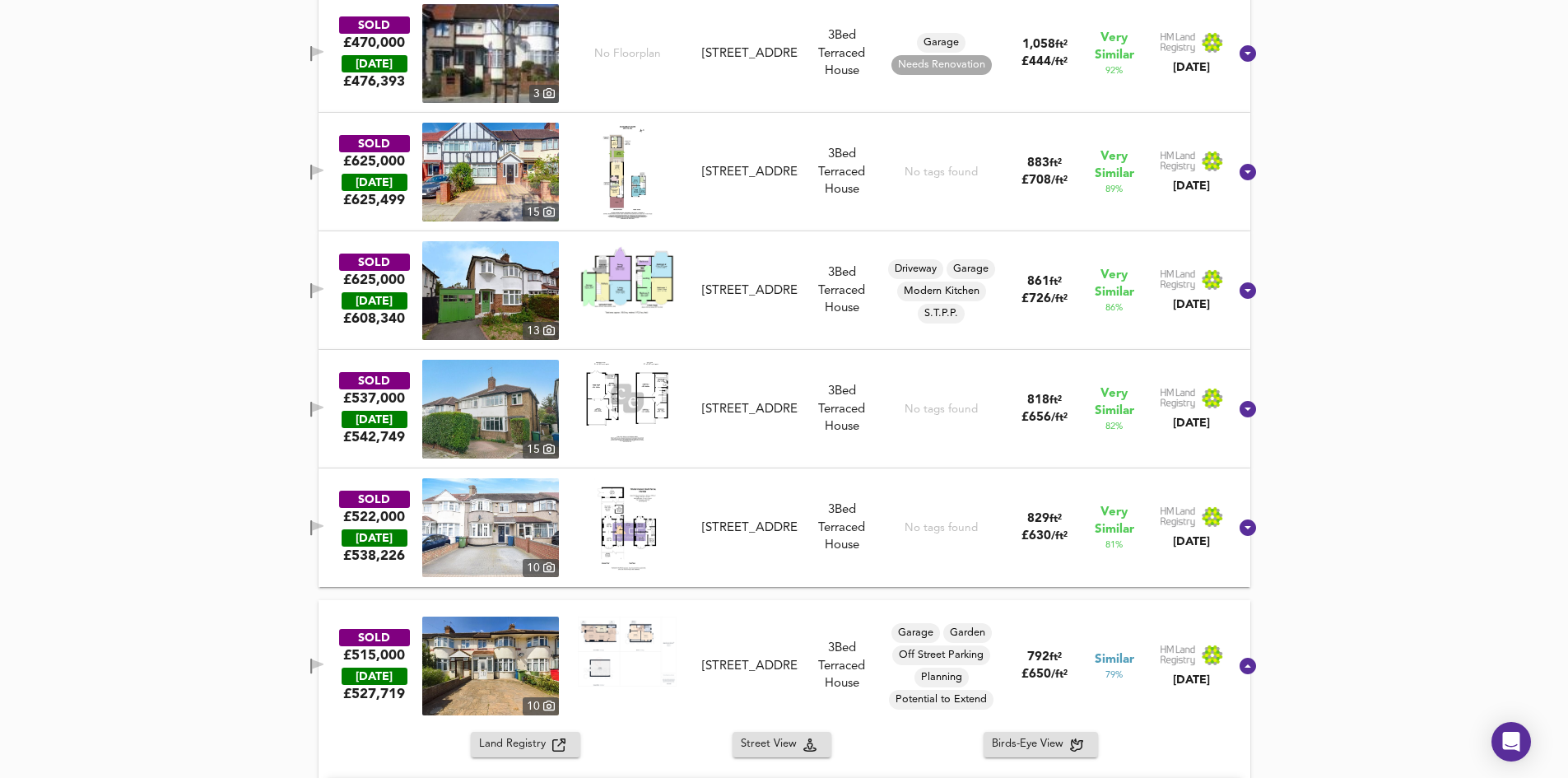
scroll to position [0, 0]
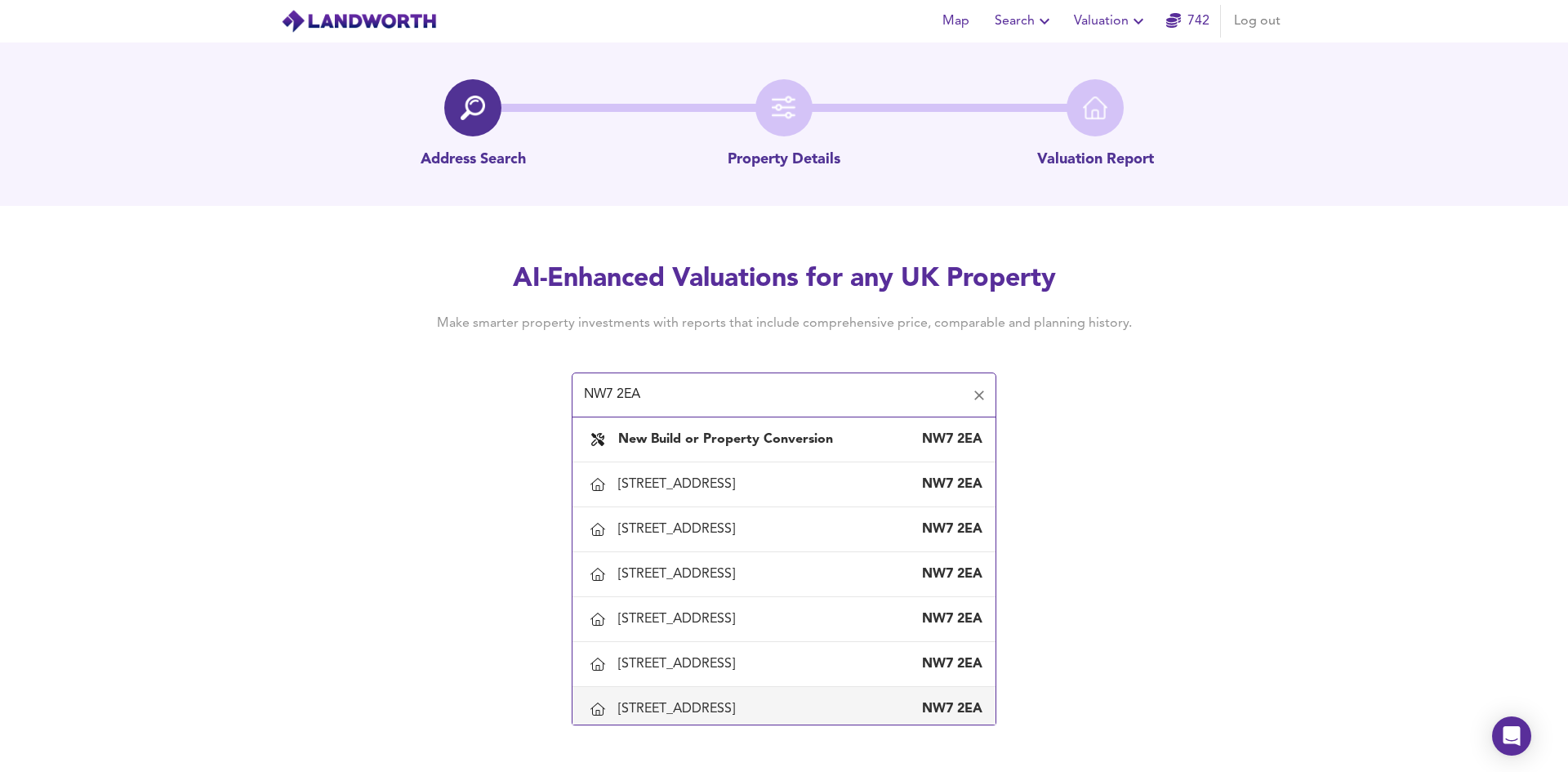
click at [721, 709] on div "[STREET_ADDRESS]" at bounding box center [679, 709] width 123 height 18
type input "[STREET_ADDRESS]"
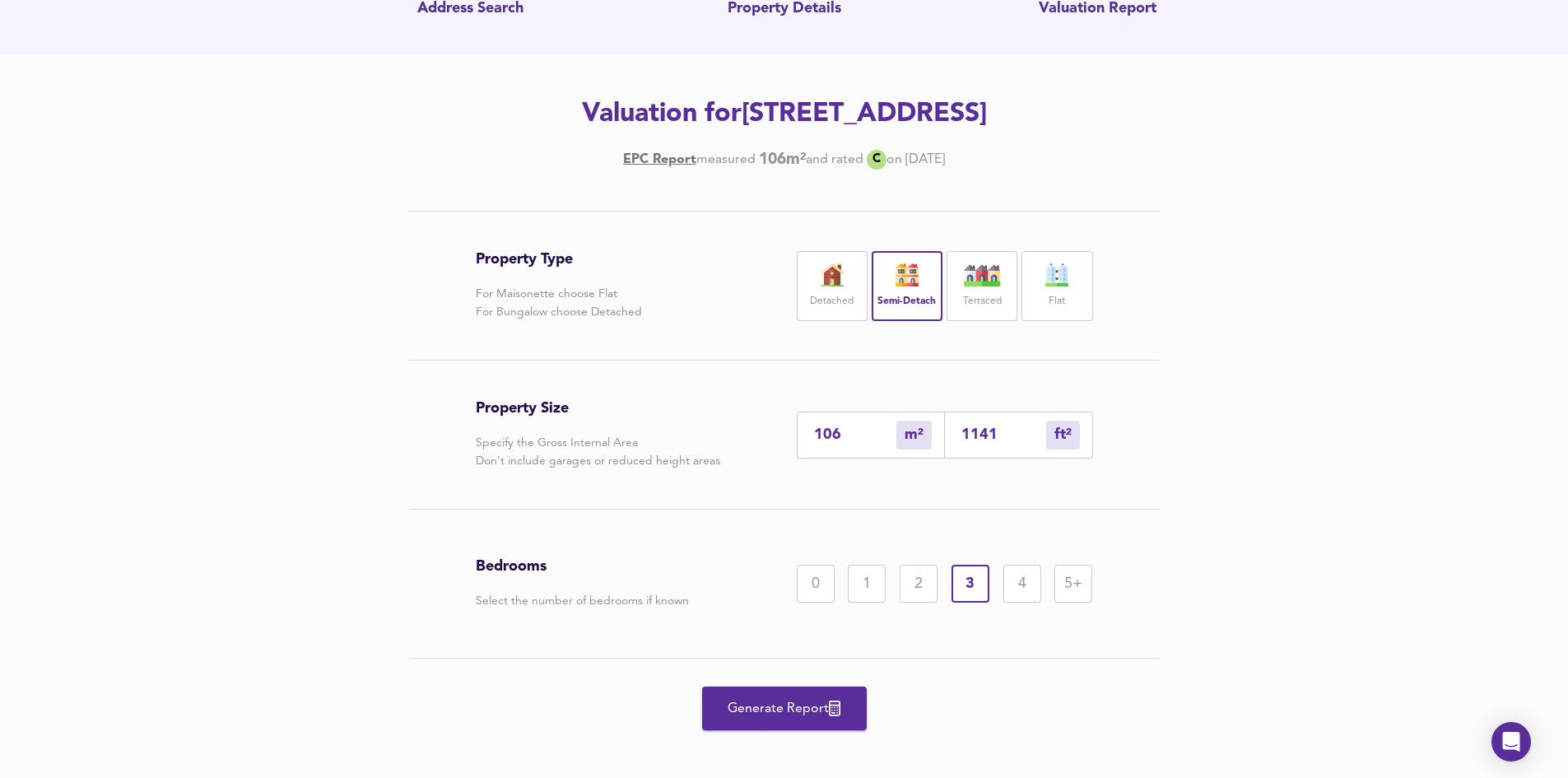
scroll to position [166, 0]
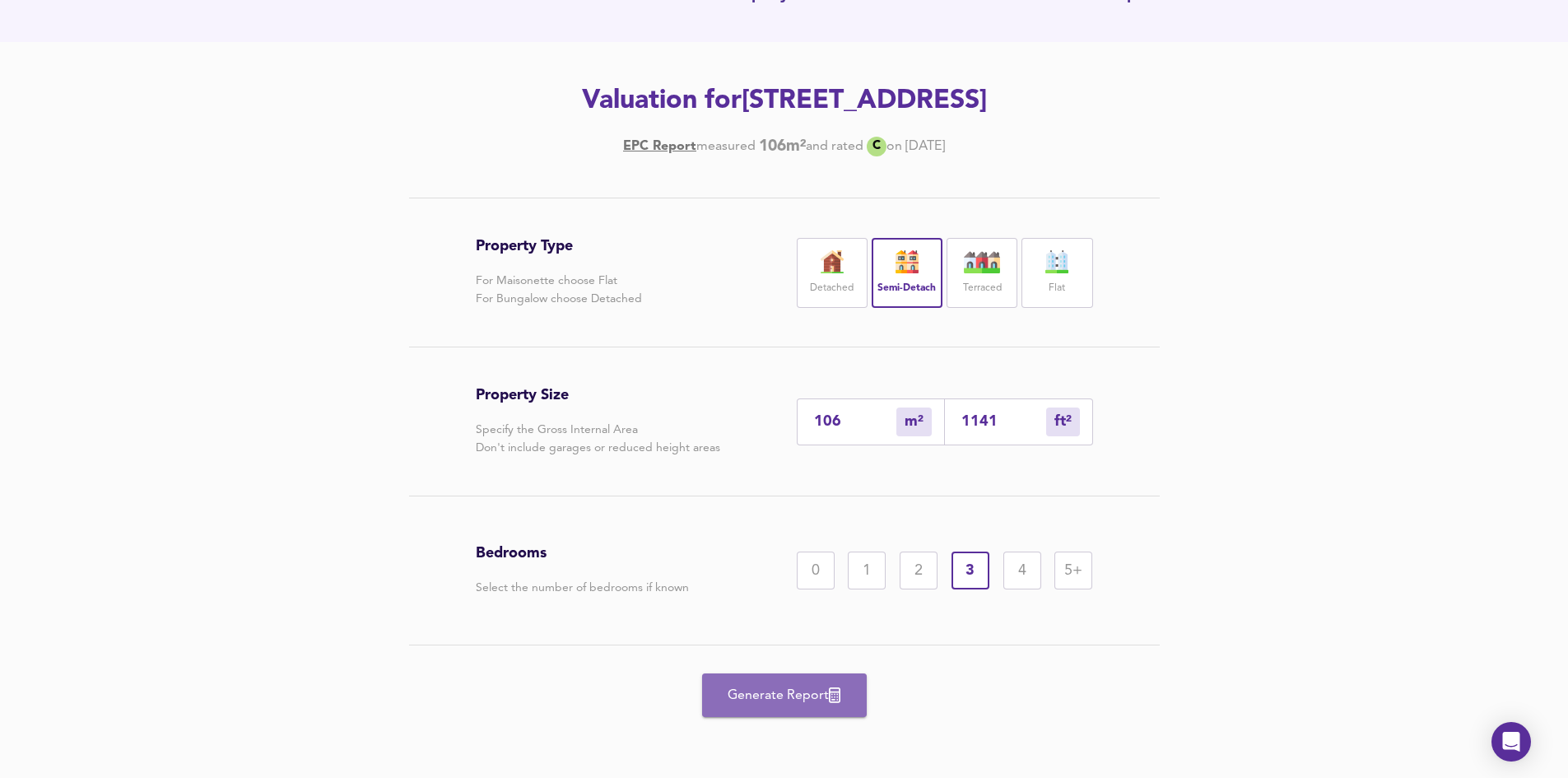
drag, startPoint x: 777, startPoint y: 697, endPoint x: 784, endPoint y: 693, distance: 8.1
click at [784, 693] on span "Generate Report" at bounding box center [784, 695] width 132 height 23
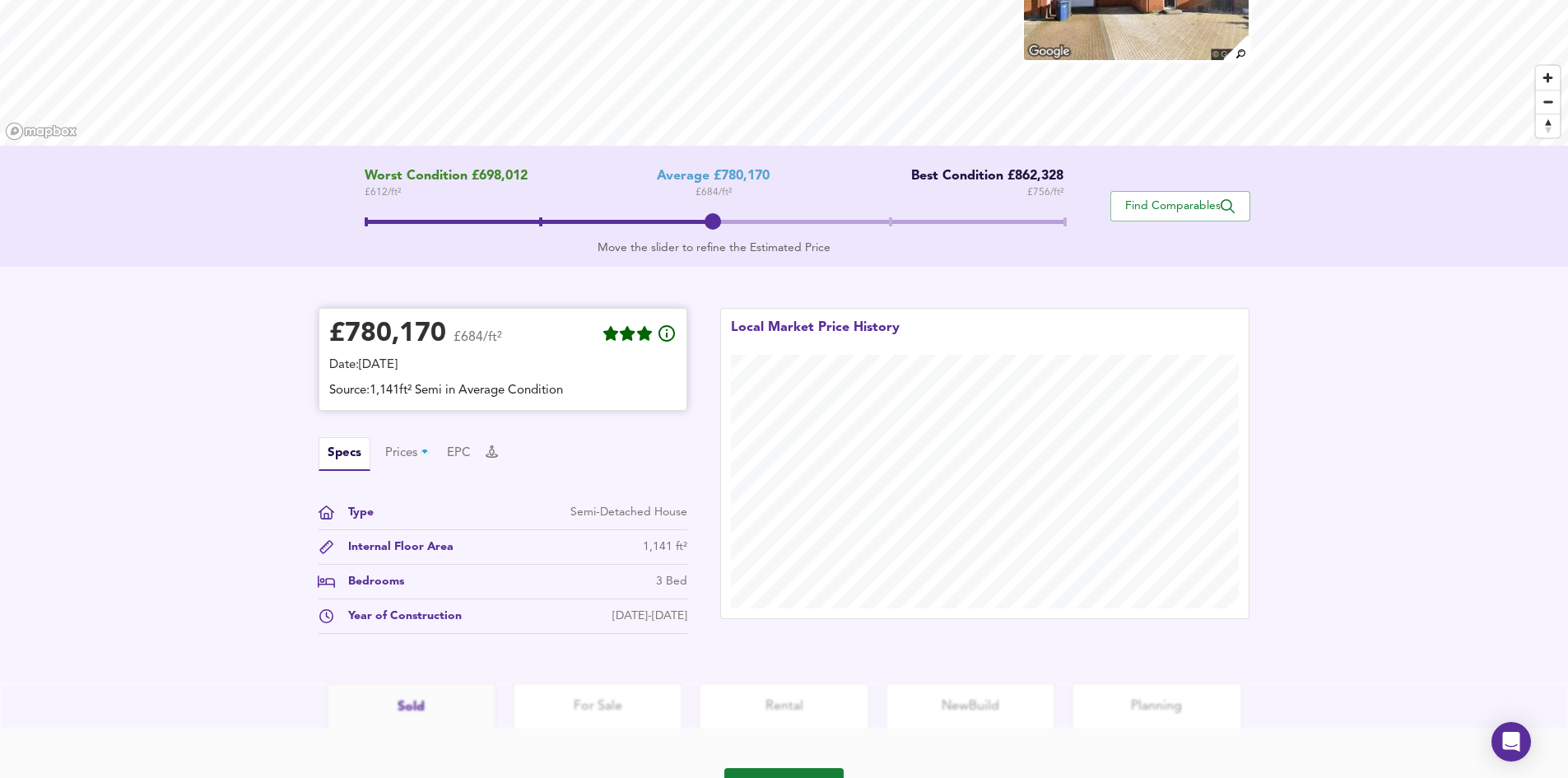
scroll to position [246, 0]
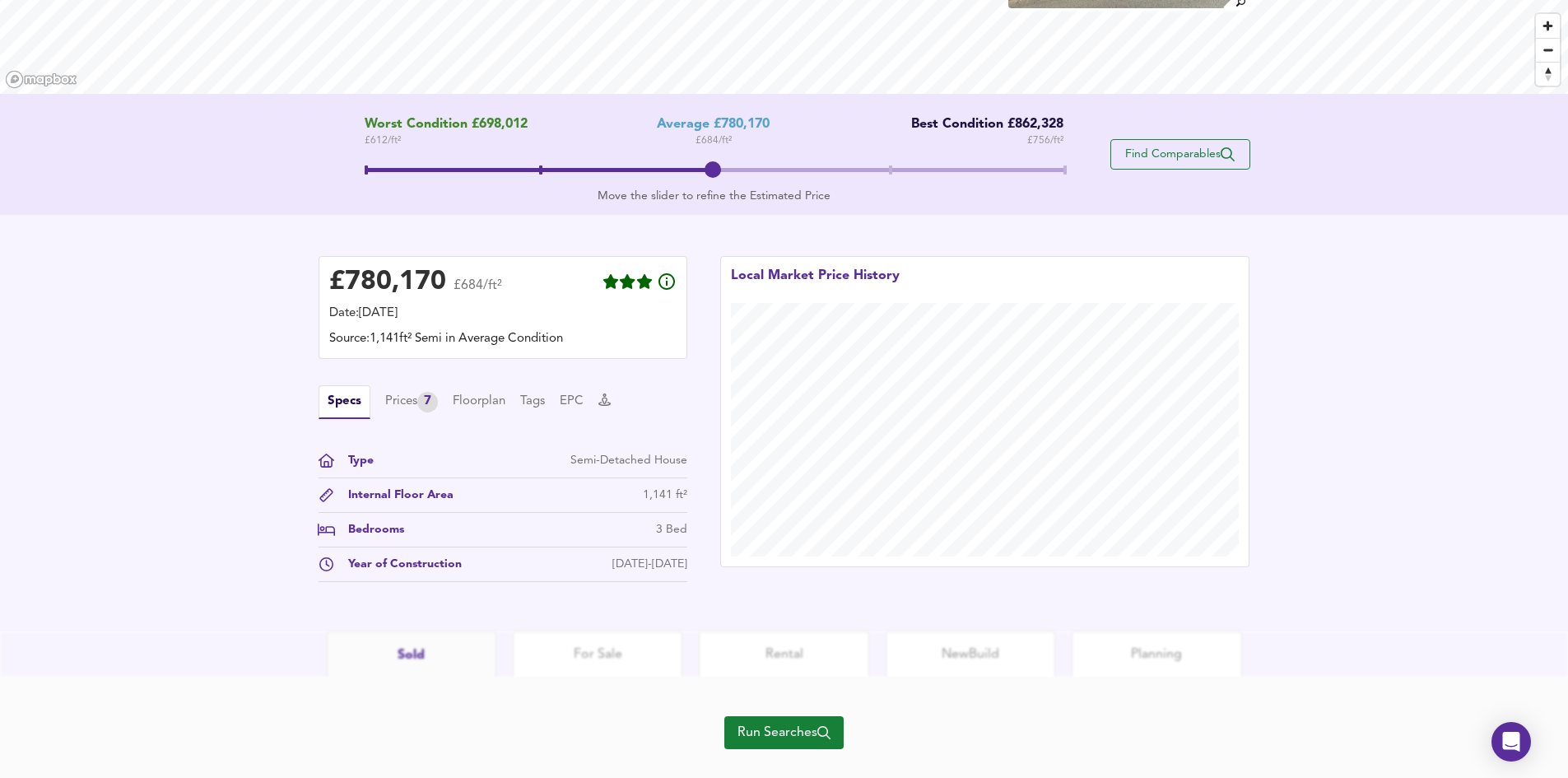
click at [1154, 148] on span "Find Comparables" at bounding box center [1180, 154] width 121 height 16
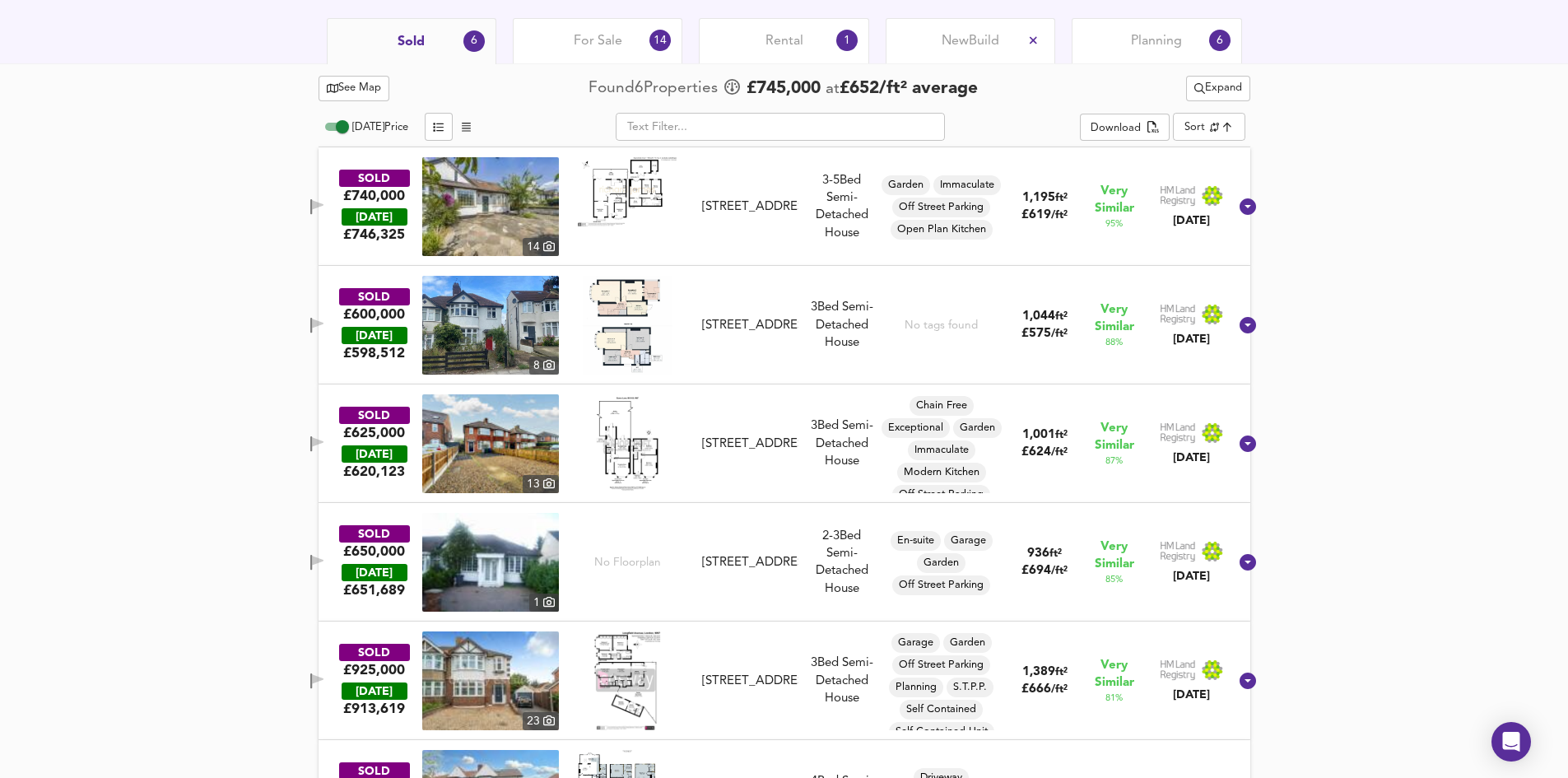
scroll to position [823, 0]
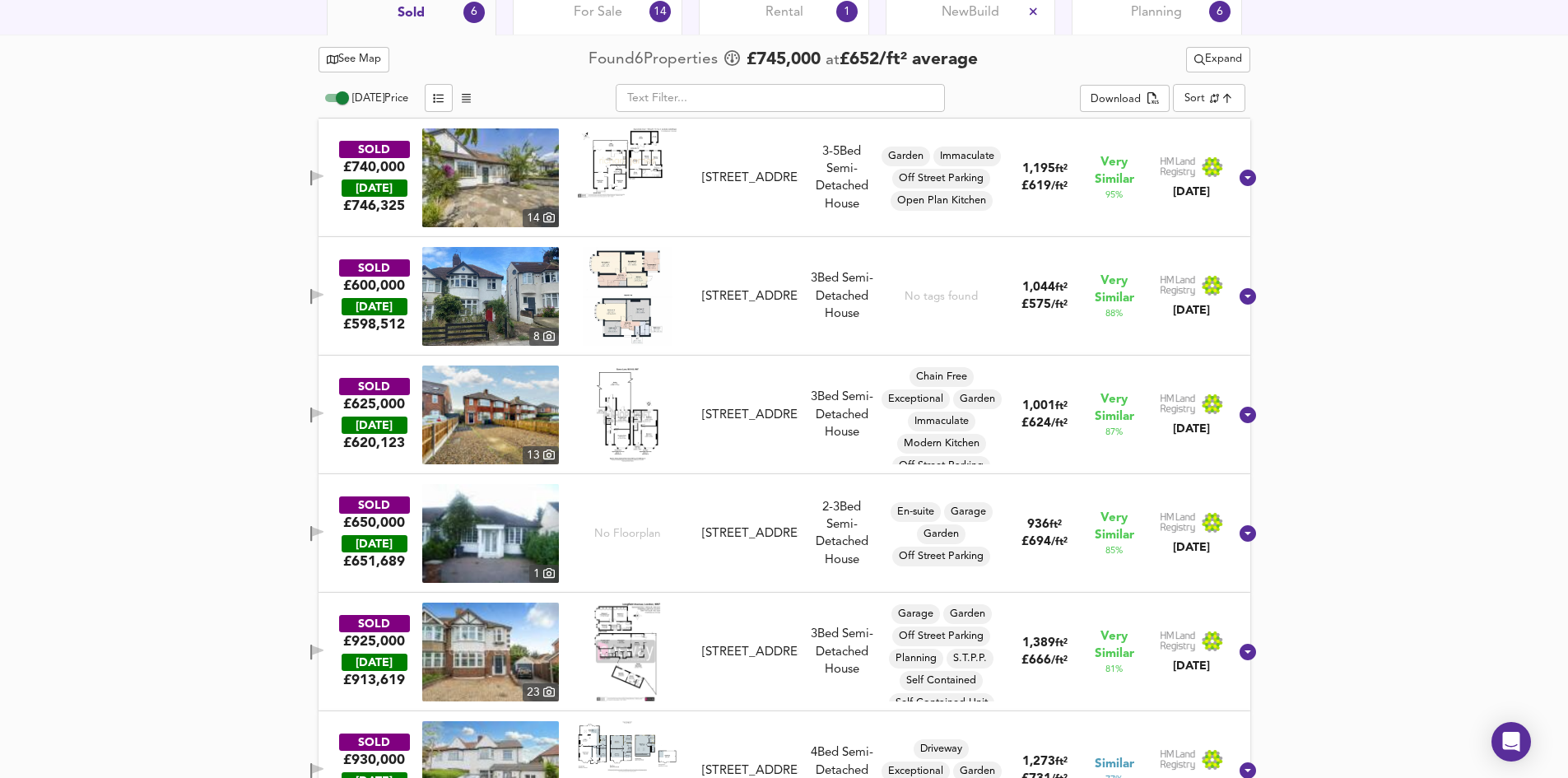
click at [721, 178] on div "40 Longfield Avenue, NW7 2EG" at bounding box center [749, 178] width 95 height 17
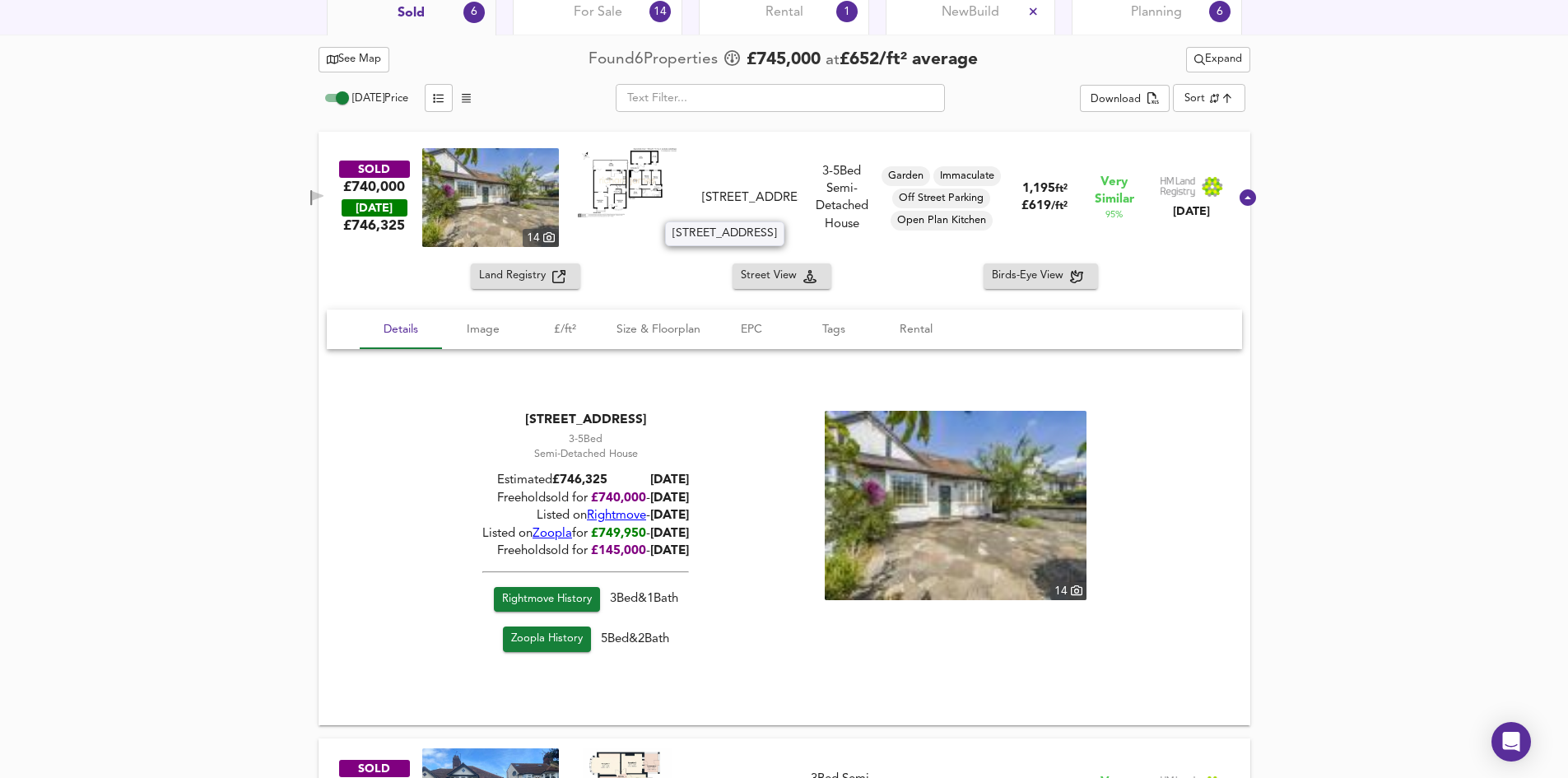
click at [728, 189] on div "40 Longfield Avenue, NW7 2EG" at bounding box center [749, 198] width 95 height 17
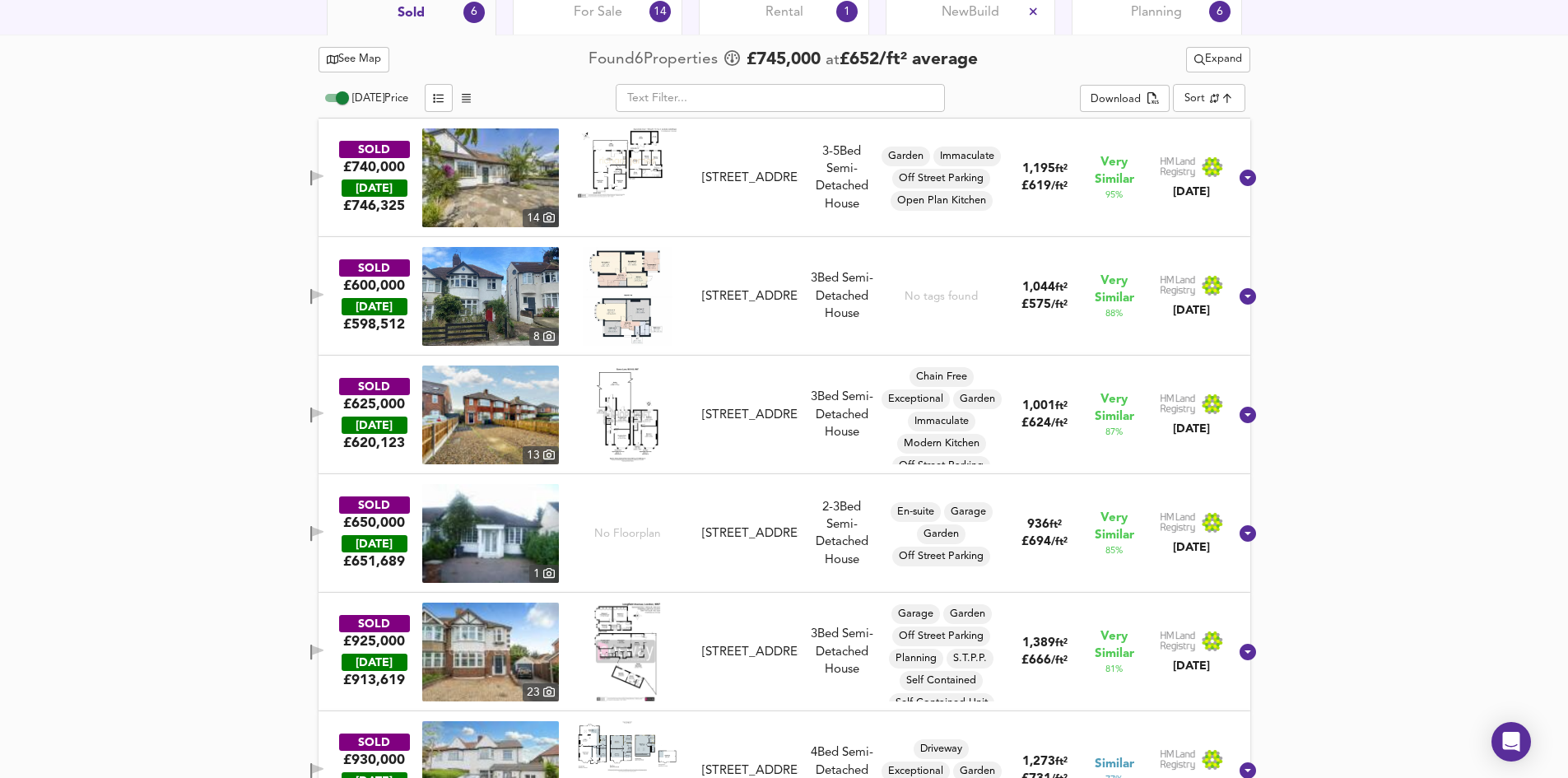
click at [732, 290] on div "49 Page Street, NW7 2EL" at bounding box center [749, 296] width 95 height 17
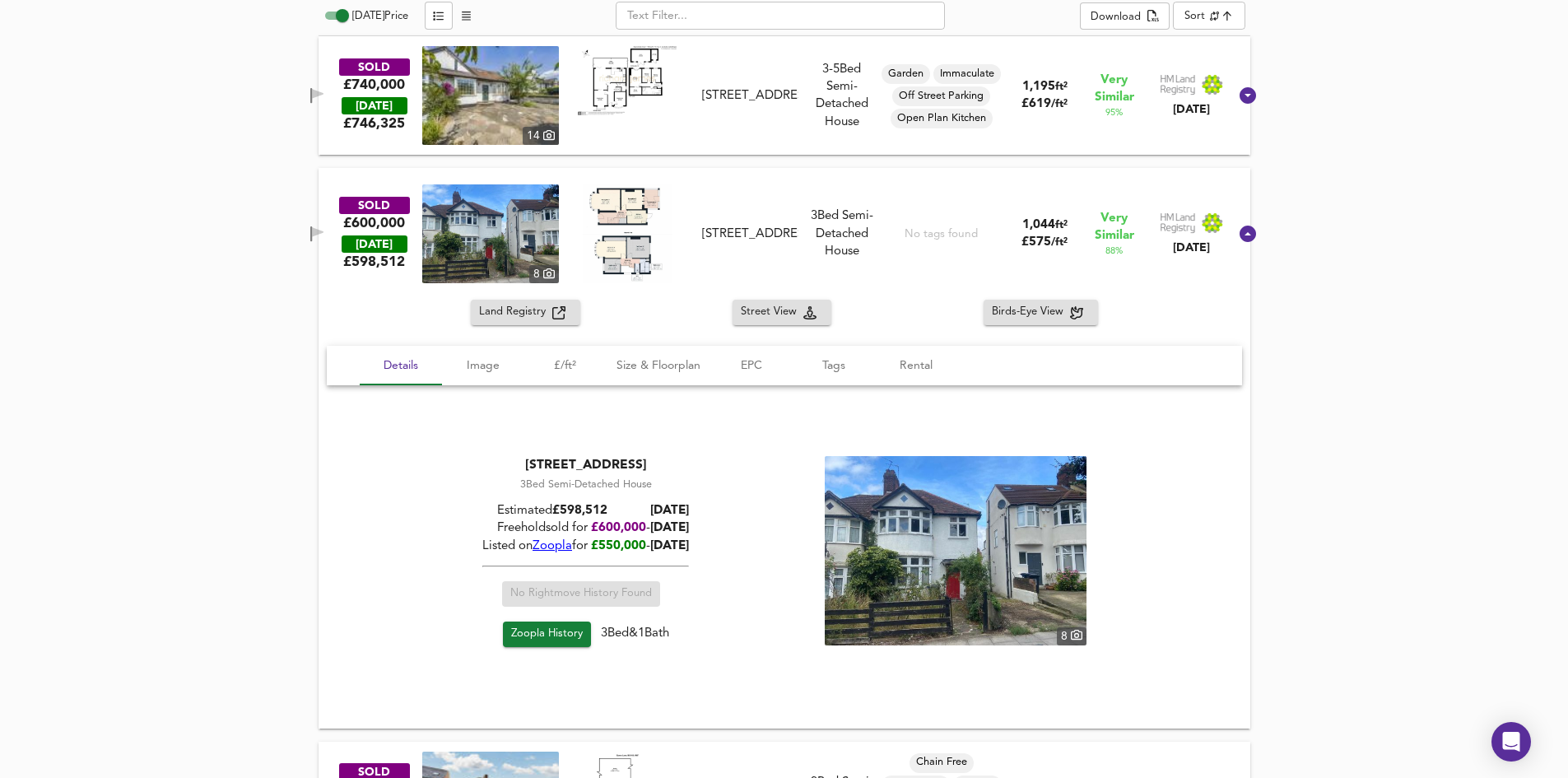
click at [748, 267] on div "SOLD £600,000 TODAY £ 598,512 8 49 Page Street, NW7 2EL 49 Page Street, NW7 2EL…" at bounding box center [764, 233] width 928 height 99
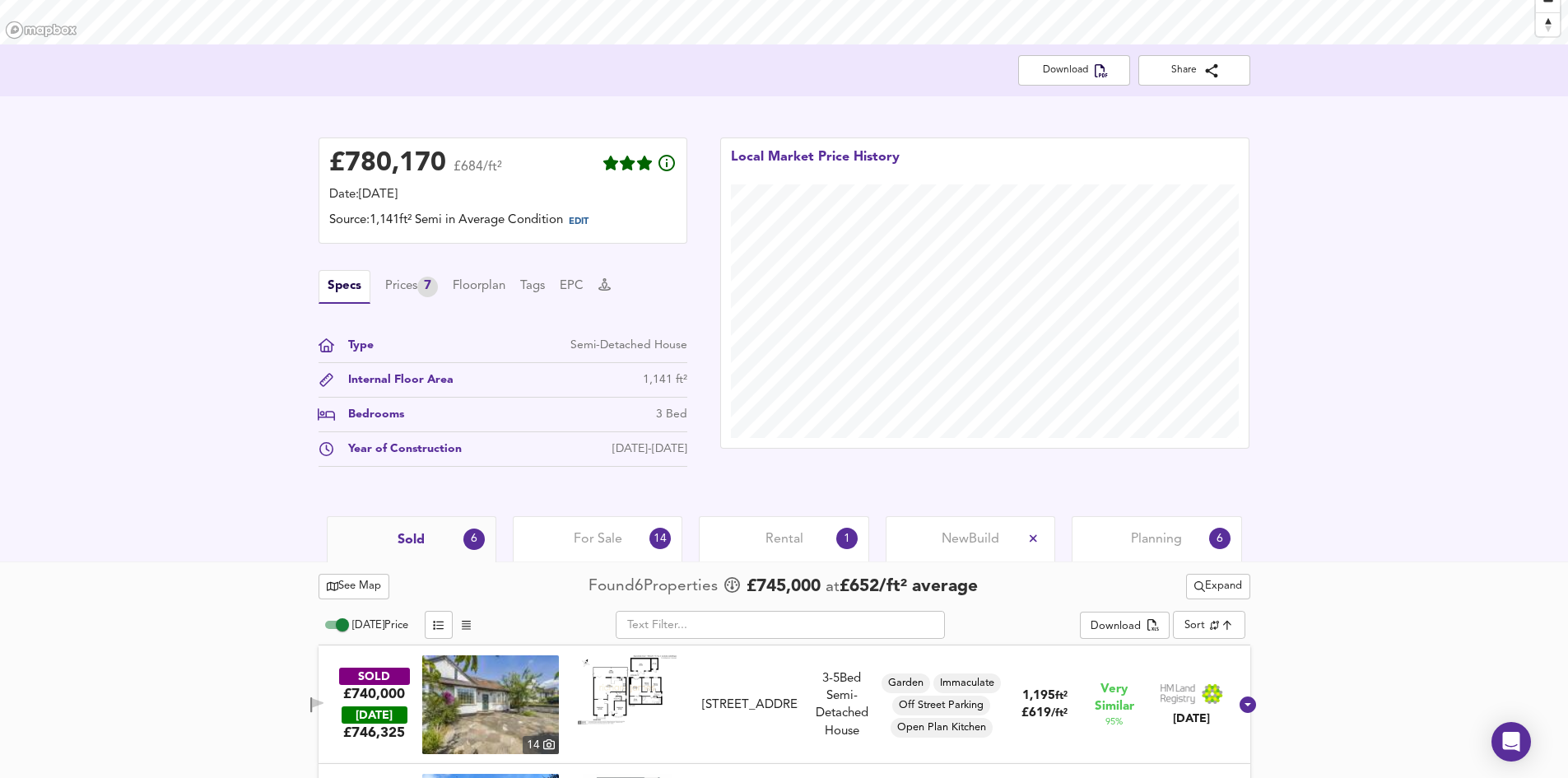
scroll to position [0, 0]
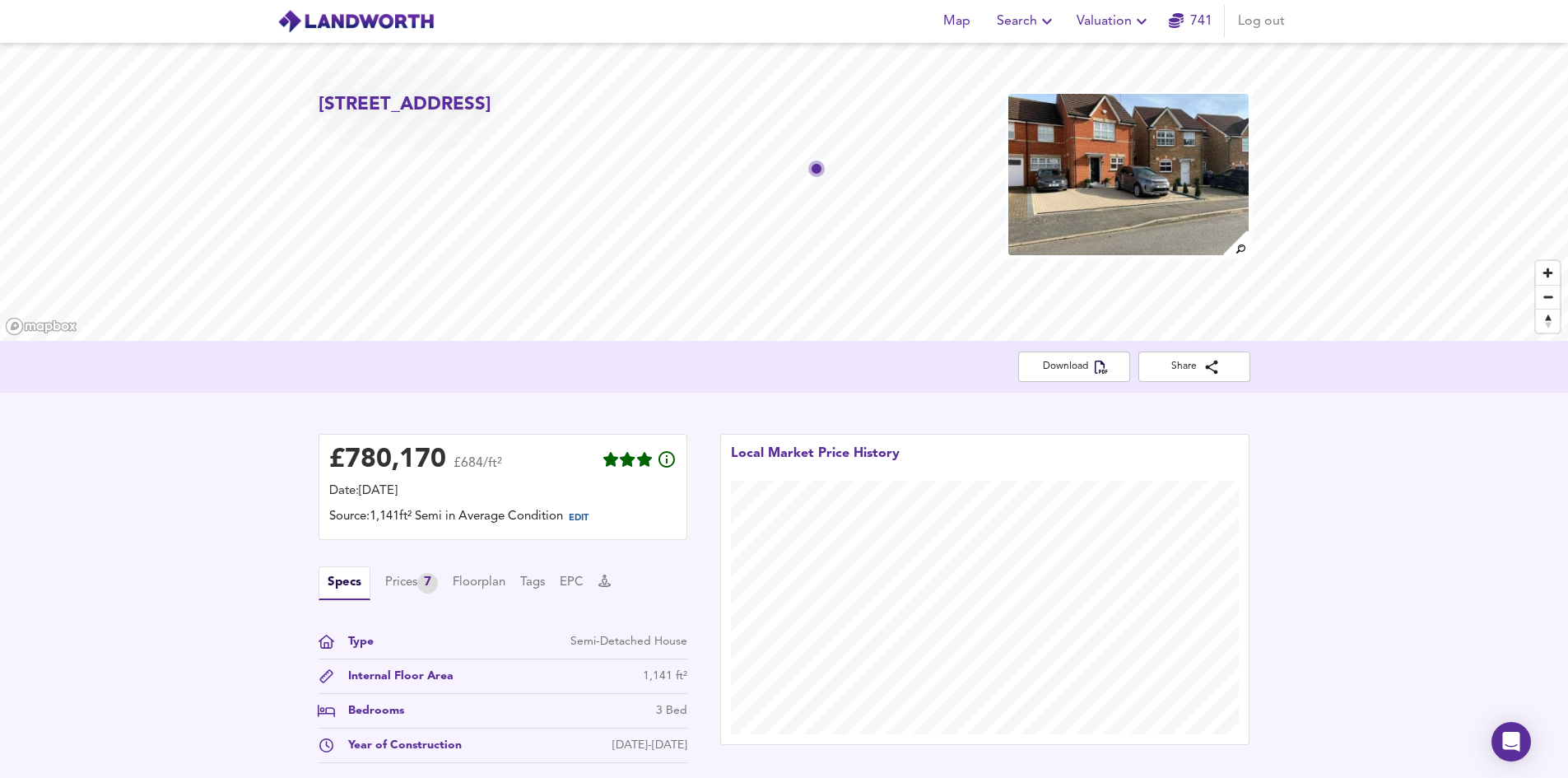
click at [1132, 28] on icon "button" at bounding box center [1141, 21] width 20 height 20
click at [228, 438] on div "£ 780,170 £684/ft² Date: 6 October 2025 Source: 1,141ft² Semi in Average Condit…" at bounding box center [784, 602] width 1568 height 420
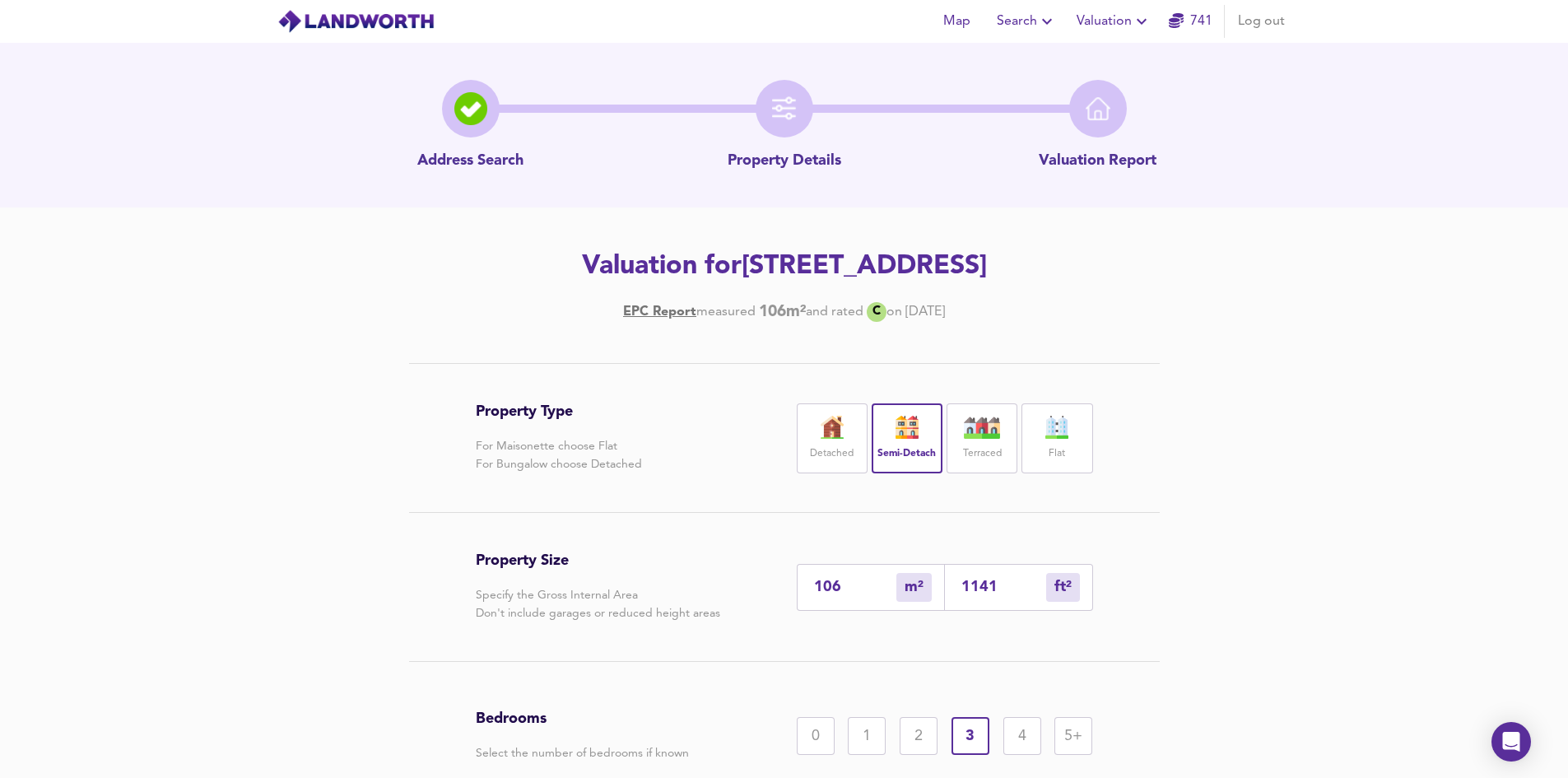
scroll to position [166, 0]
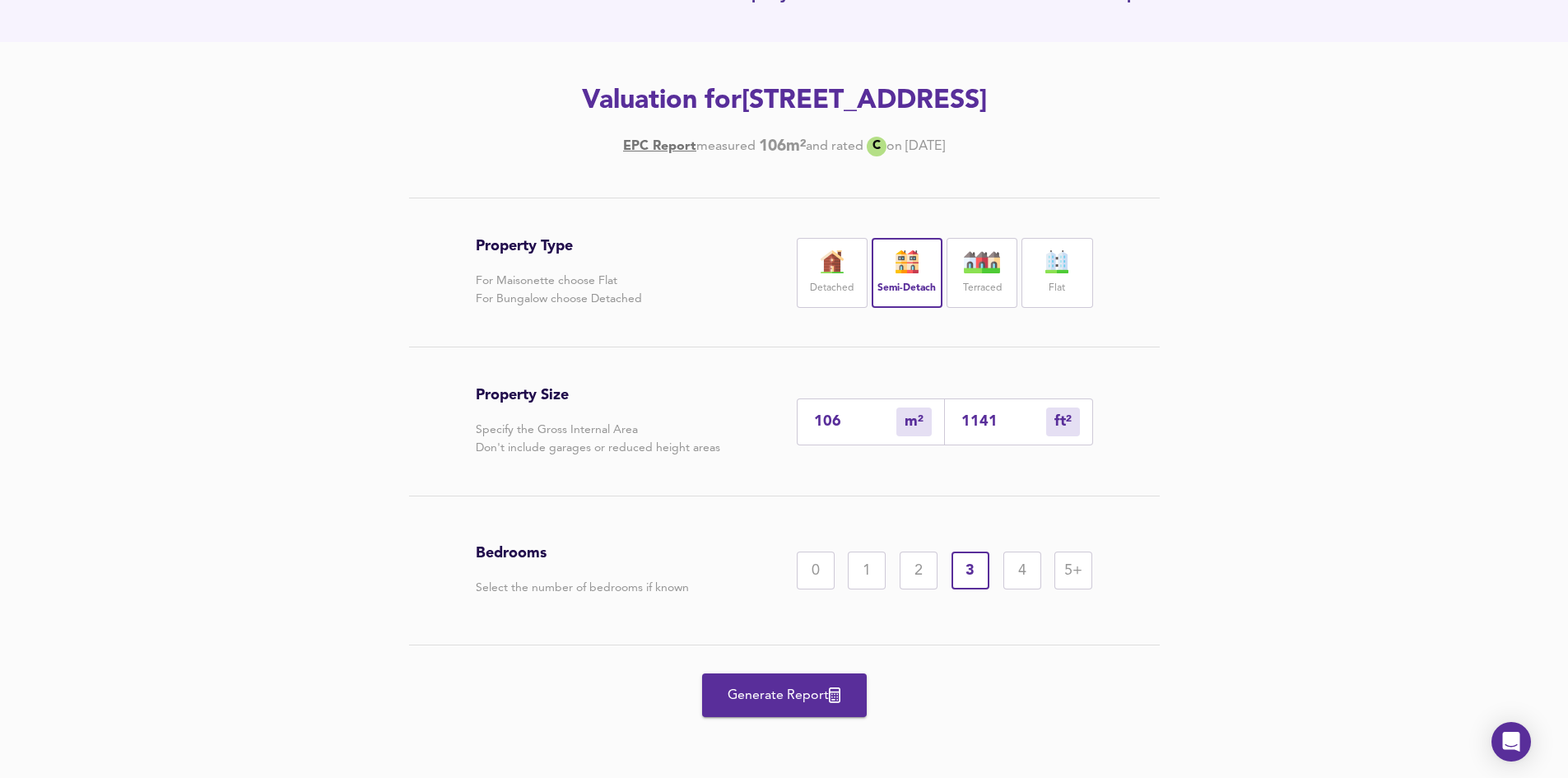
click at [973, 299] on div "Terraced" at bounding box center [981, 273] width 71 height 70
click at [789, 686] on span "Generate Report" at bounding box center [784, 695] width 132 height 23
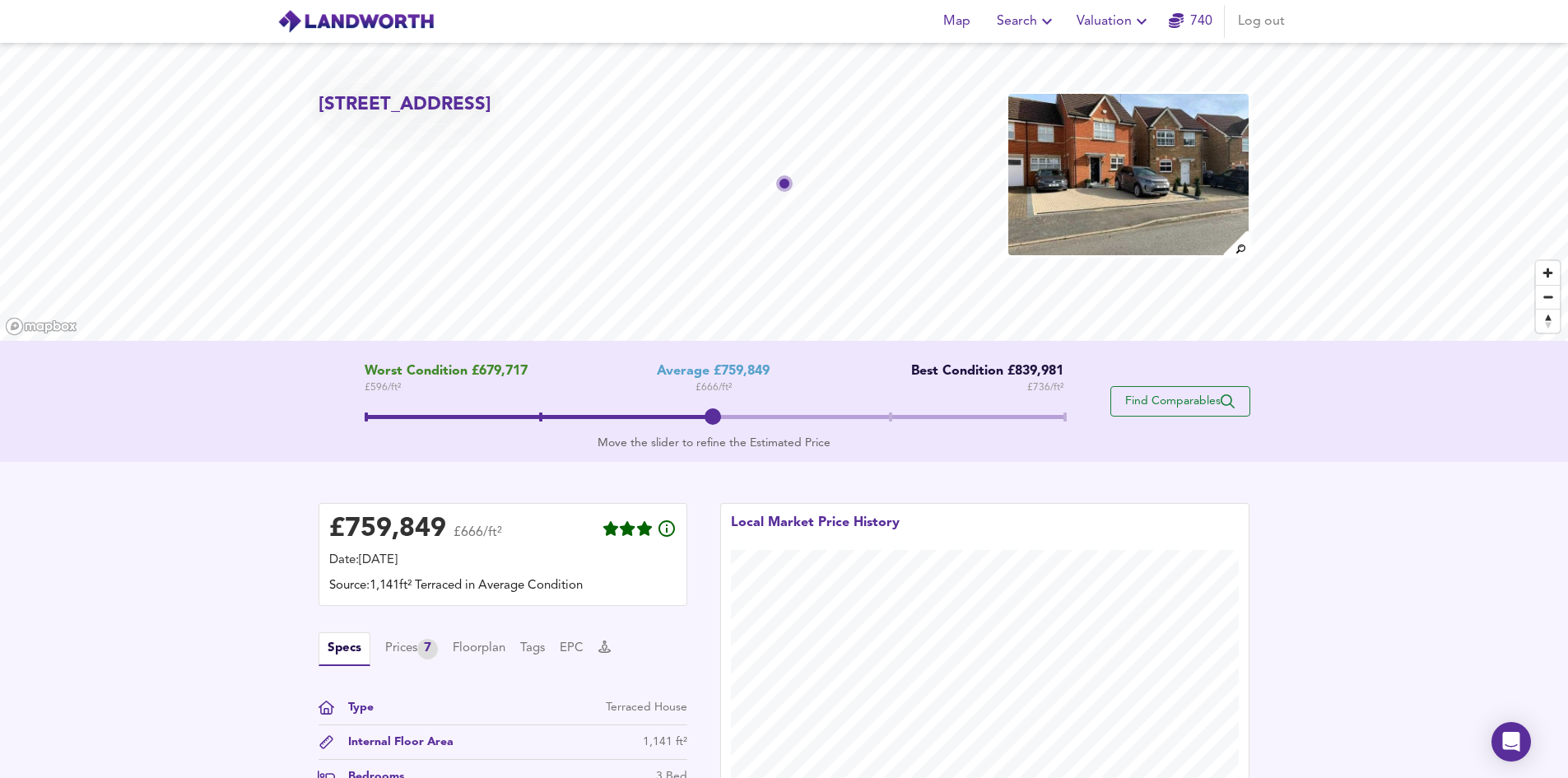
click at [1194, 402] on span "Find Comparables" at bounding box center [1180, 401] width 121 height 16
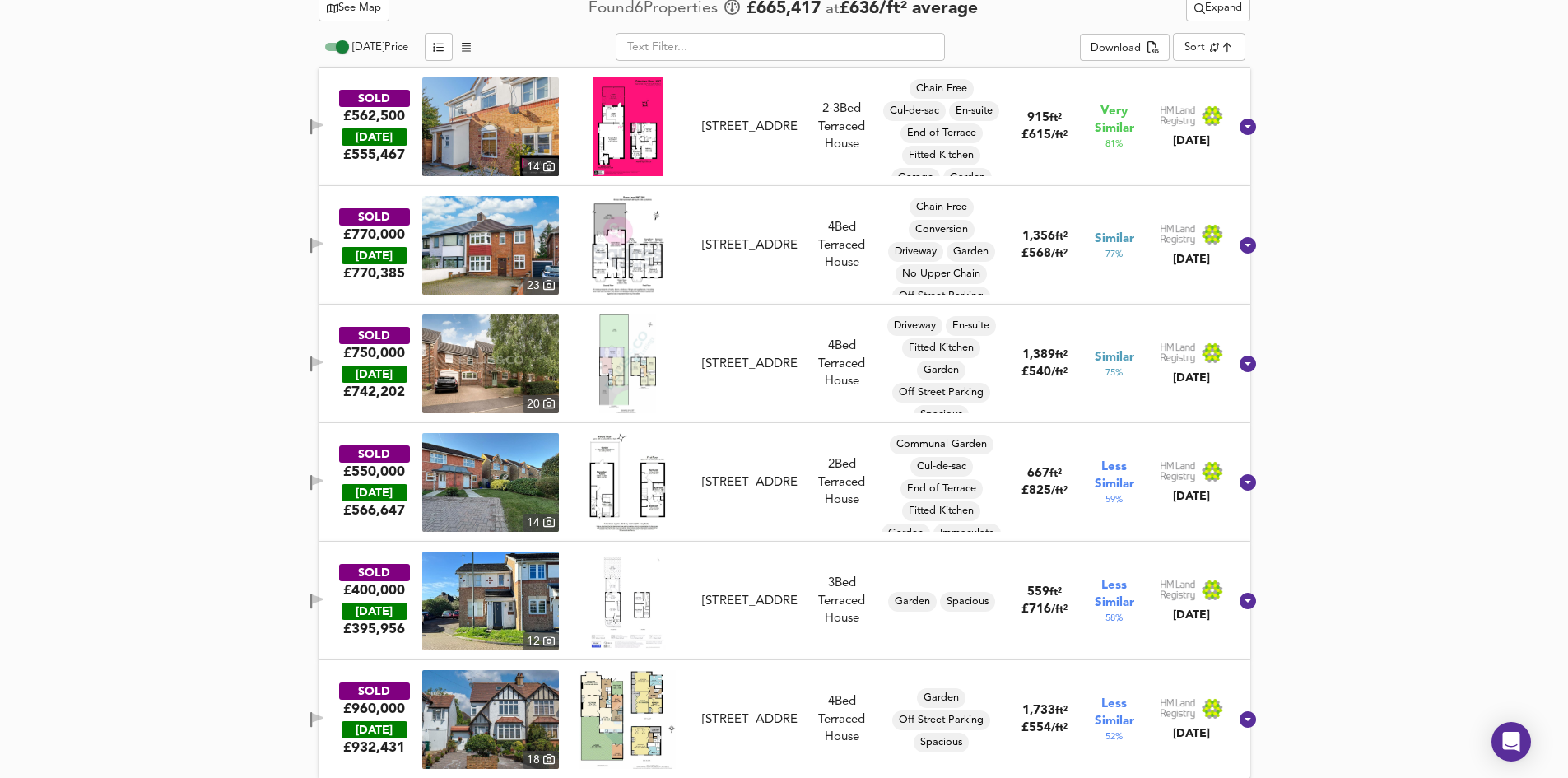
scroll to position [884, 0]
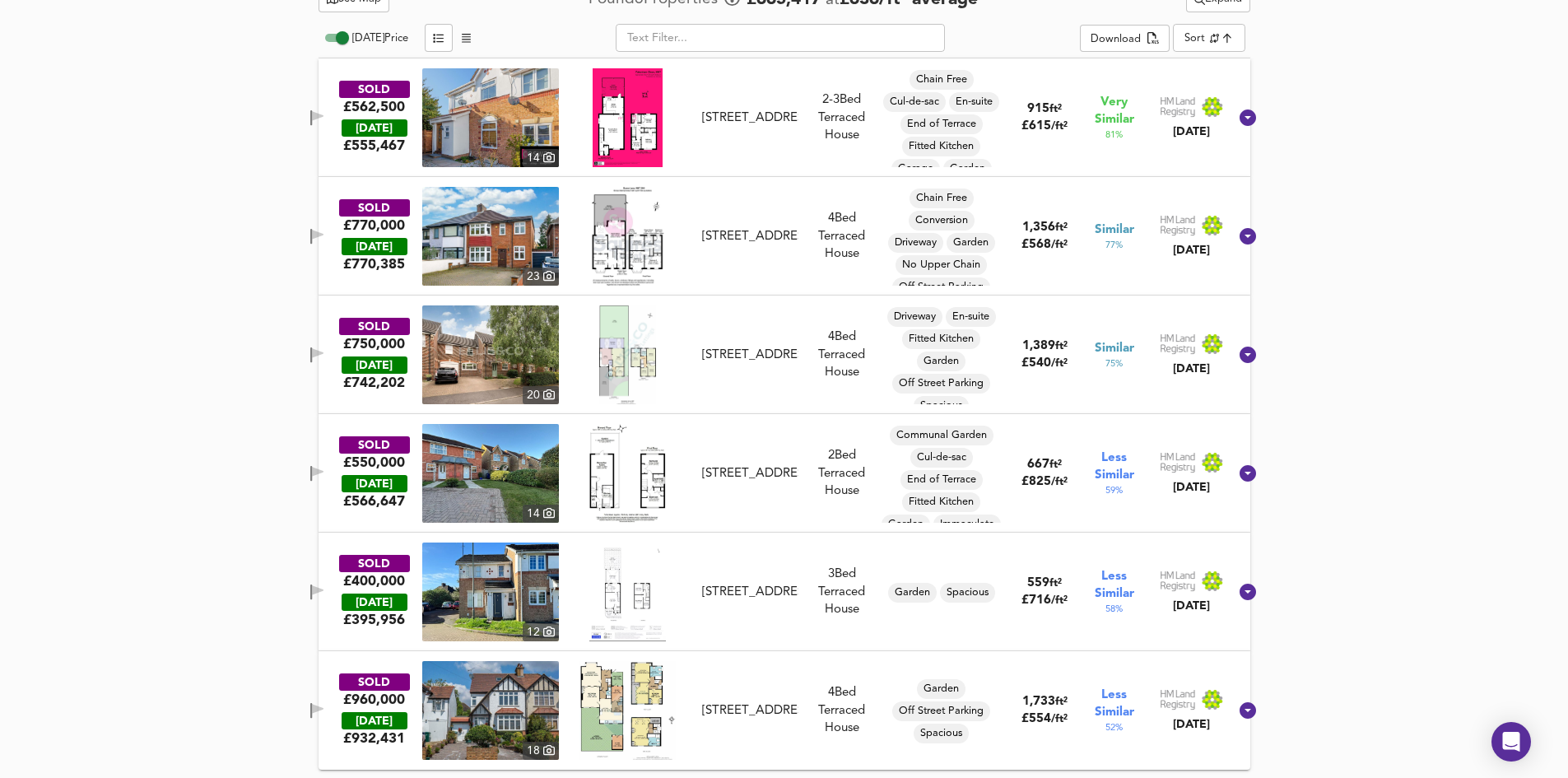
click at [734, 127] on div "4 Fakenham Close, NW7 2SD" at bounding box center [749, 118] width 95 height 17
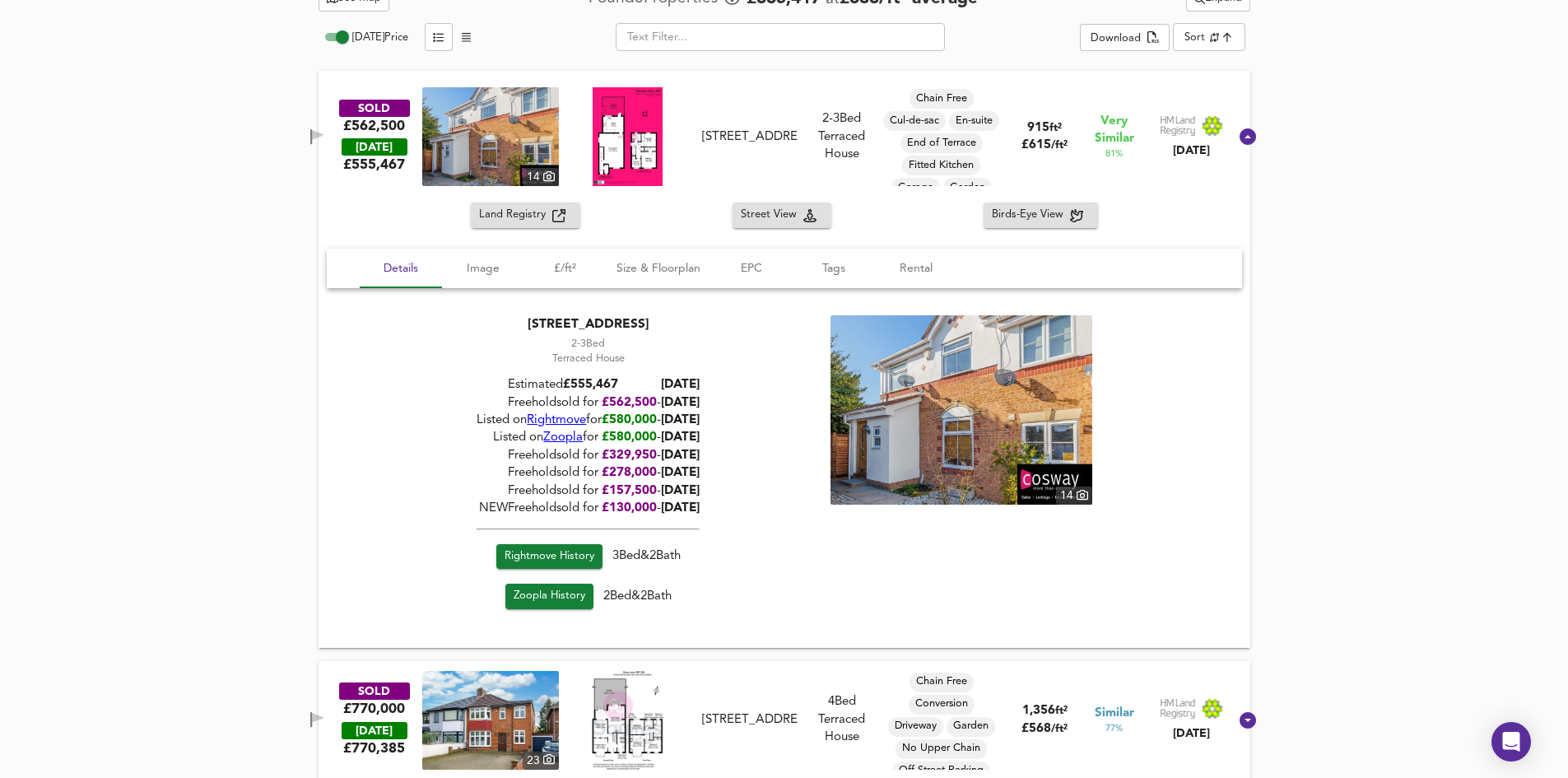
click at [751, 146] on div "4 Fakenham Close, NW7 2SD" at bounding box center [749, 136] width 95 height 17
click at [727, 128] on div "4 Fakenham Close, NW7 2SD" at bounding box center [749, 136] width 95 height 17
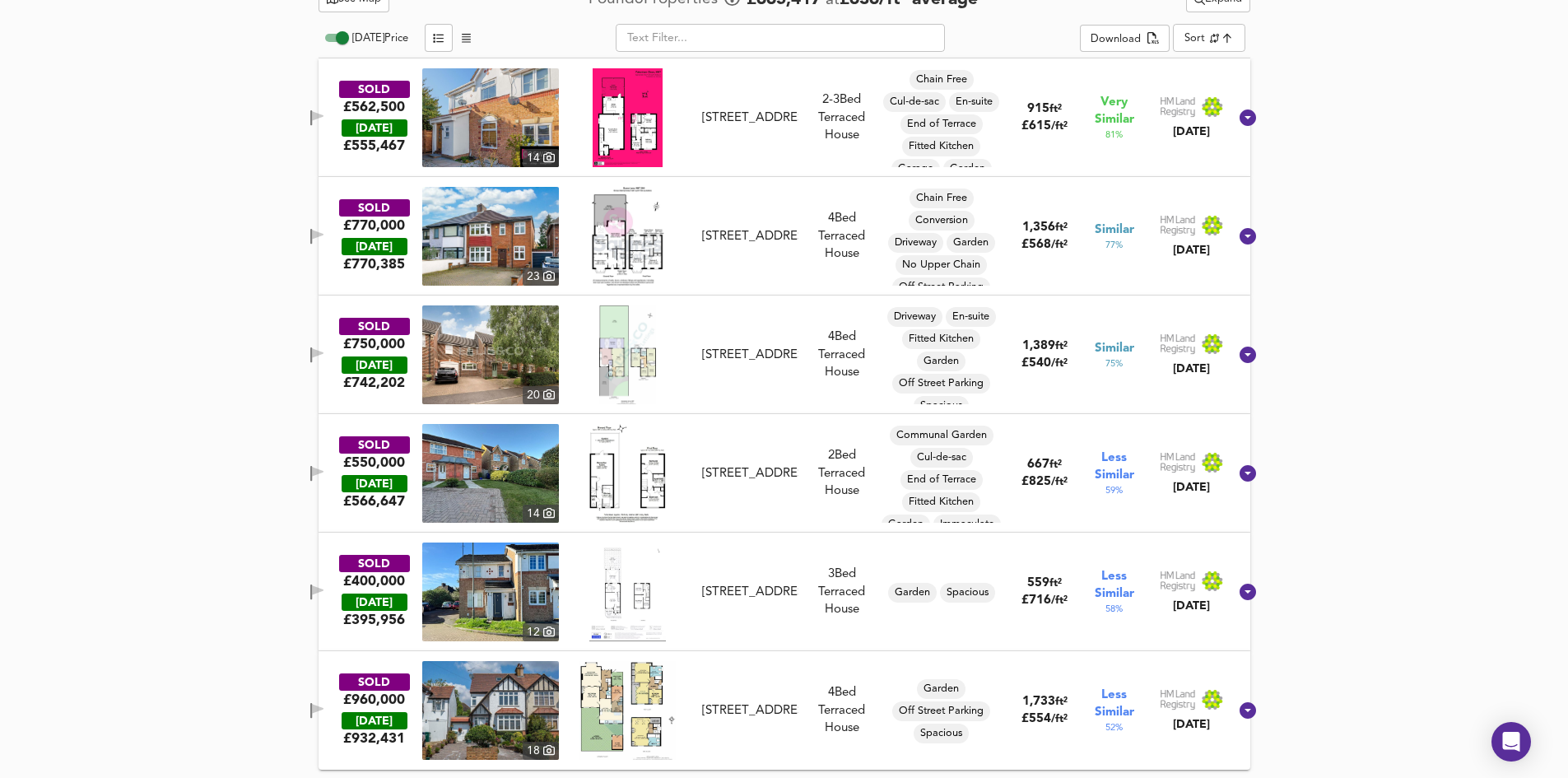
click at [772, 242] on div "15 Bunns Lane, NW7 2DX" at bounding box center [749, 236] width 95 height 17
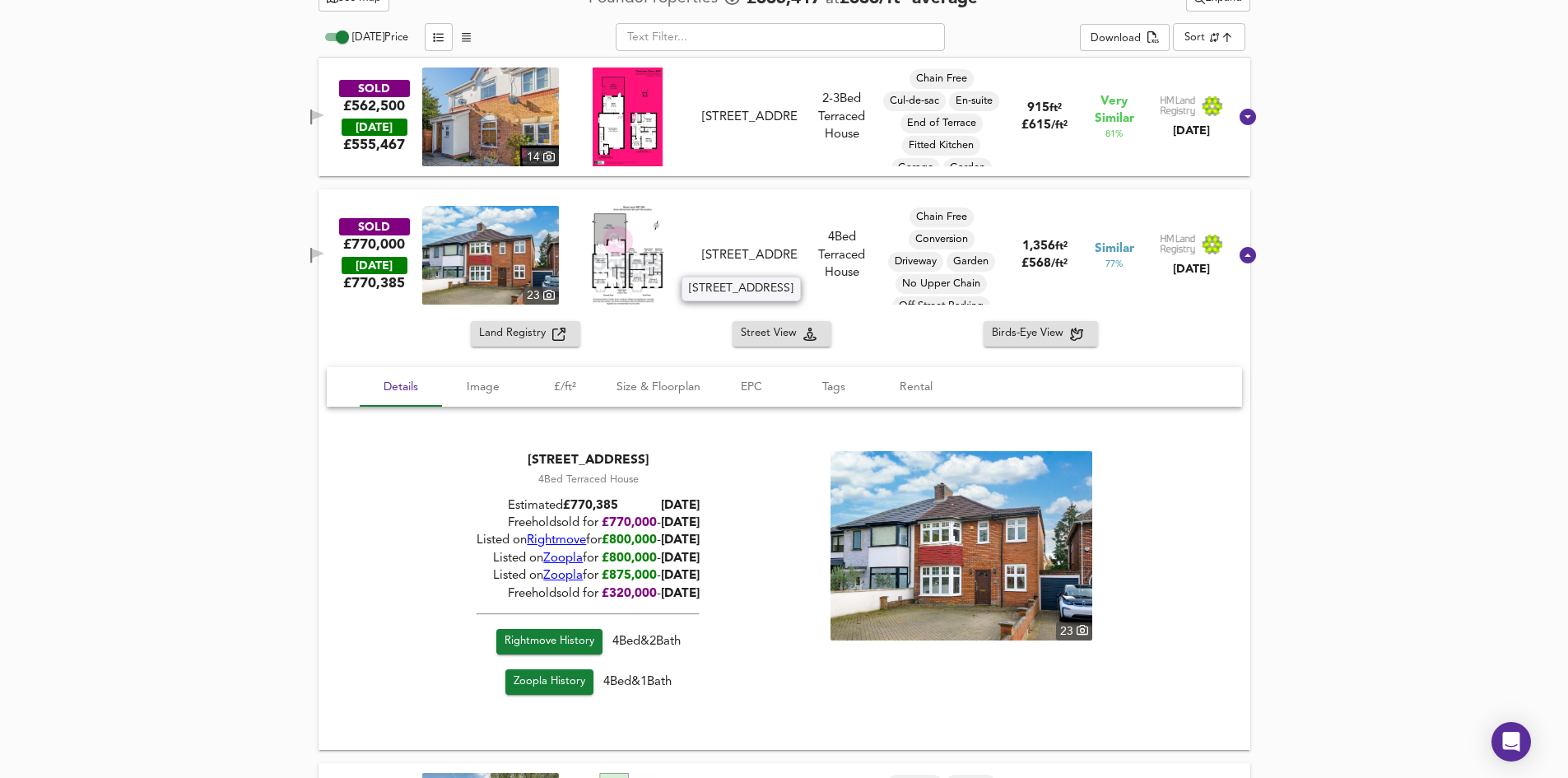
click at [768, 248] on div "15 Bunns Lane, NW7 2DX" at bounding box center [749, 255] width 95 height 17
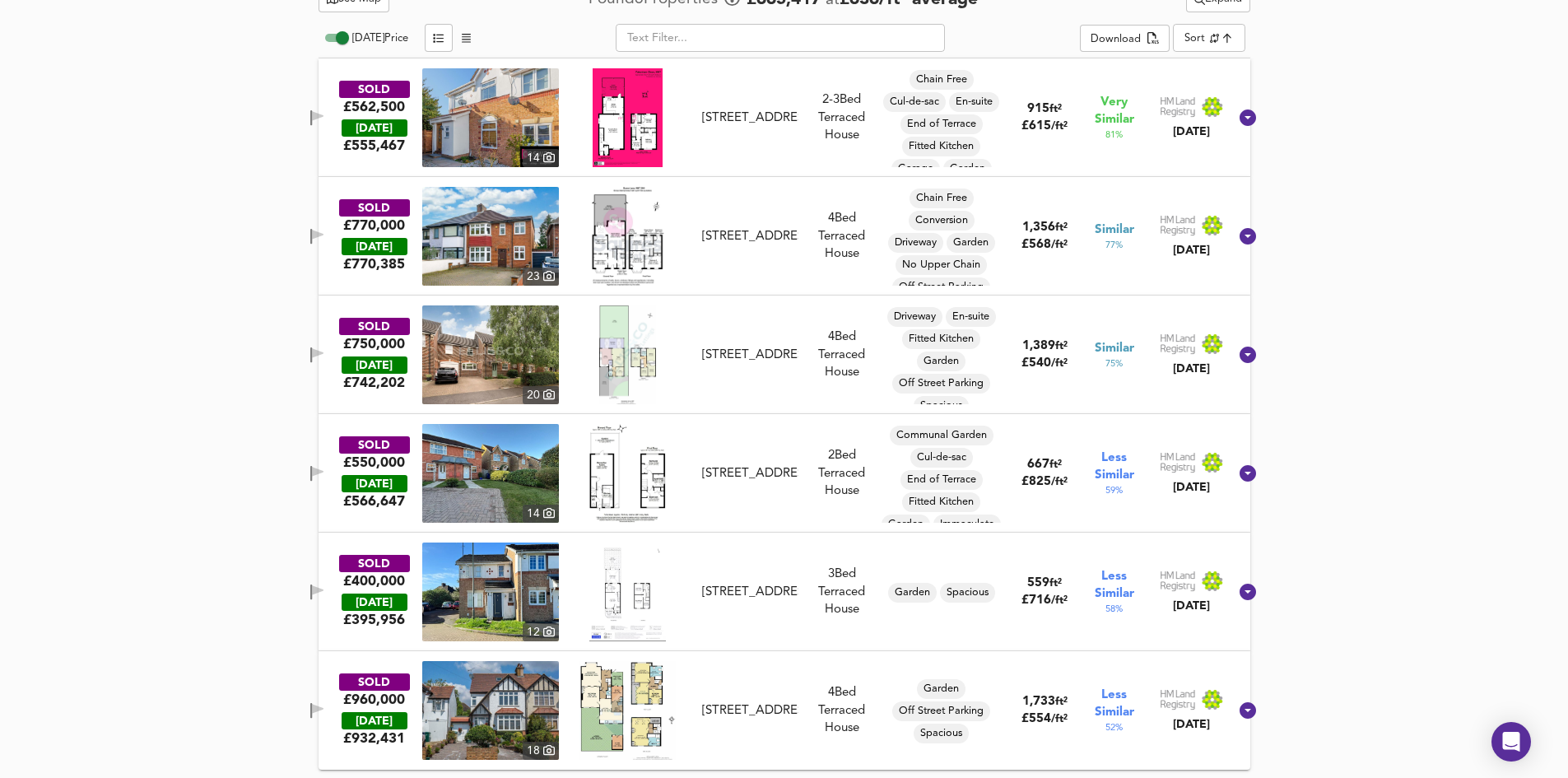
click at [772, 364] on div "18 Sebergham Grove, NW7 2AU" at bounding box center [749, 355] width 95 height 17
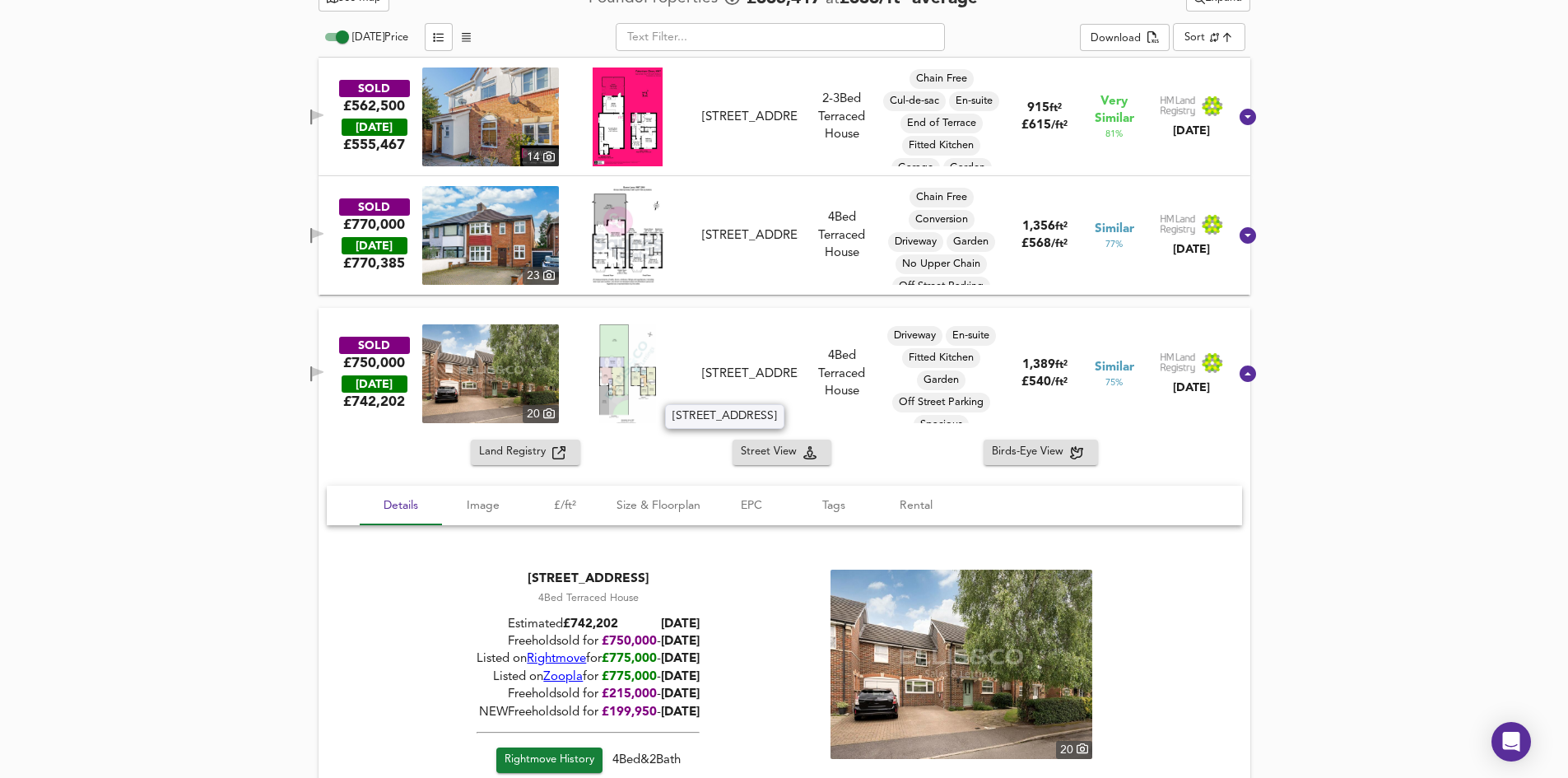
scroll to position [966, 0]
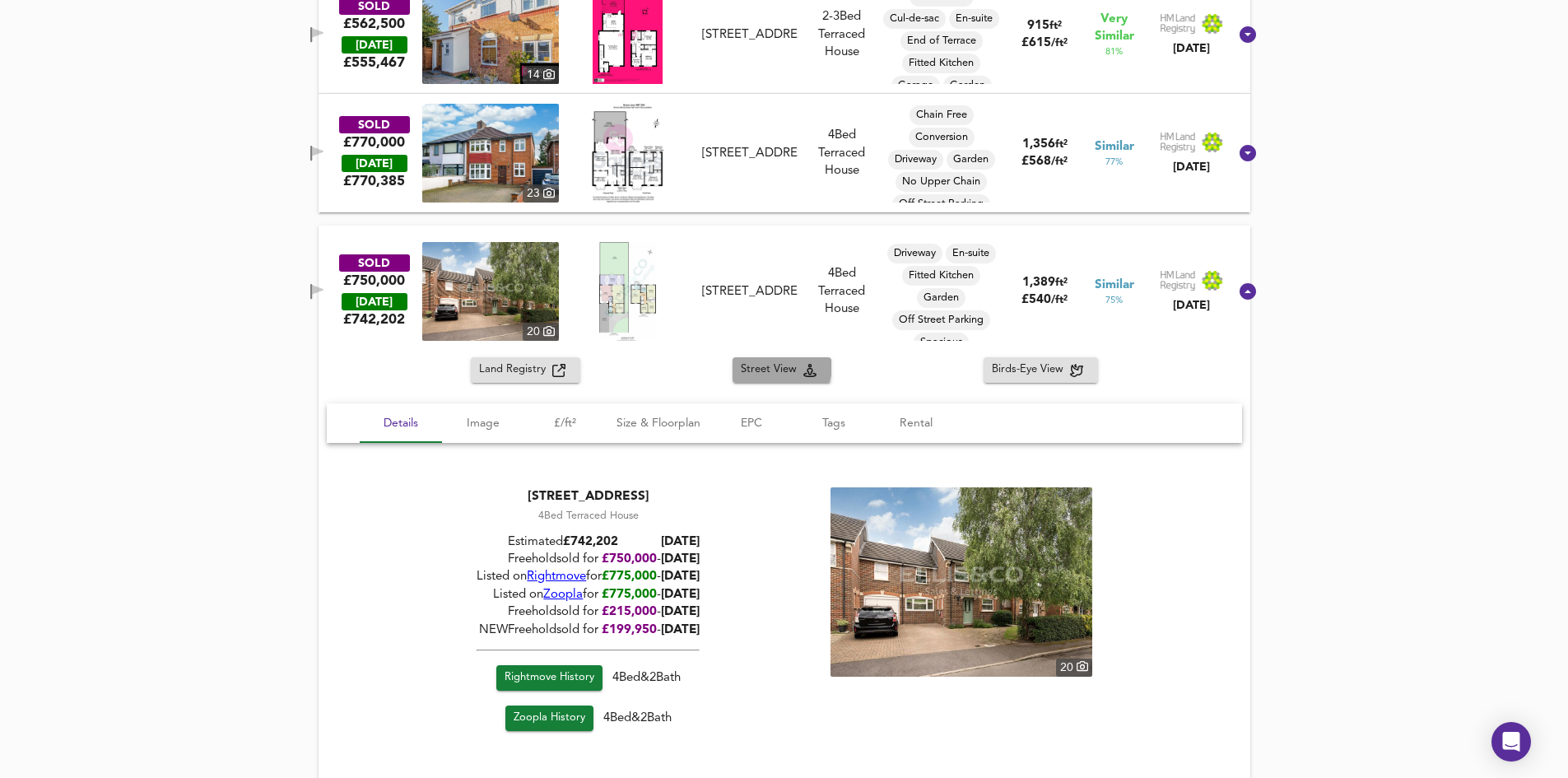
click at [772, 365] on span "Street View" at bounding box center [771, 370] width 62 height 19
click at [742, 283] on div "18 Sebergham Grove, NW7 2AU" at bounding box center [749, 292] width 95 height 17
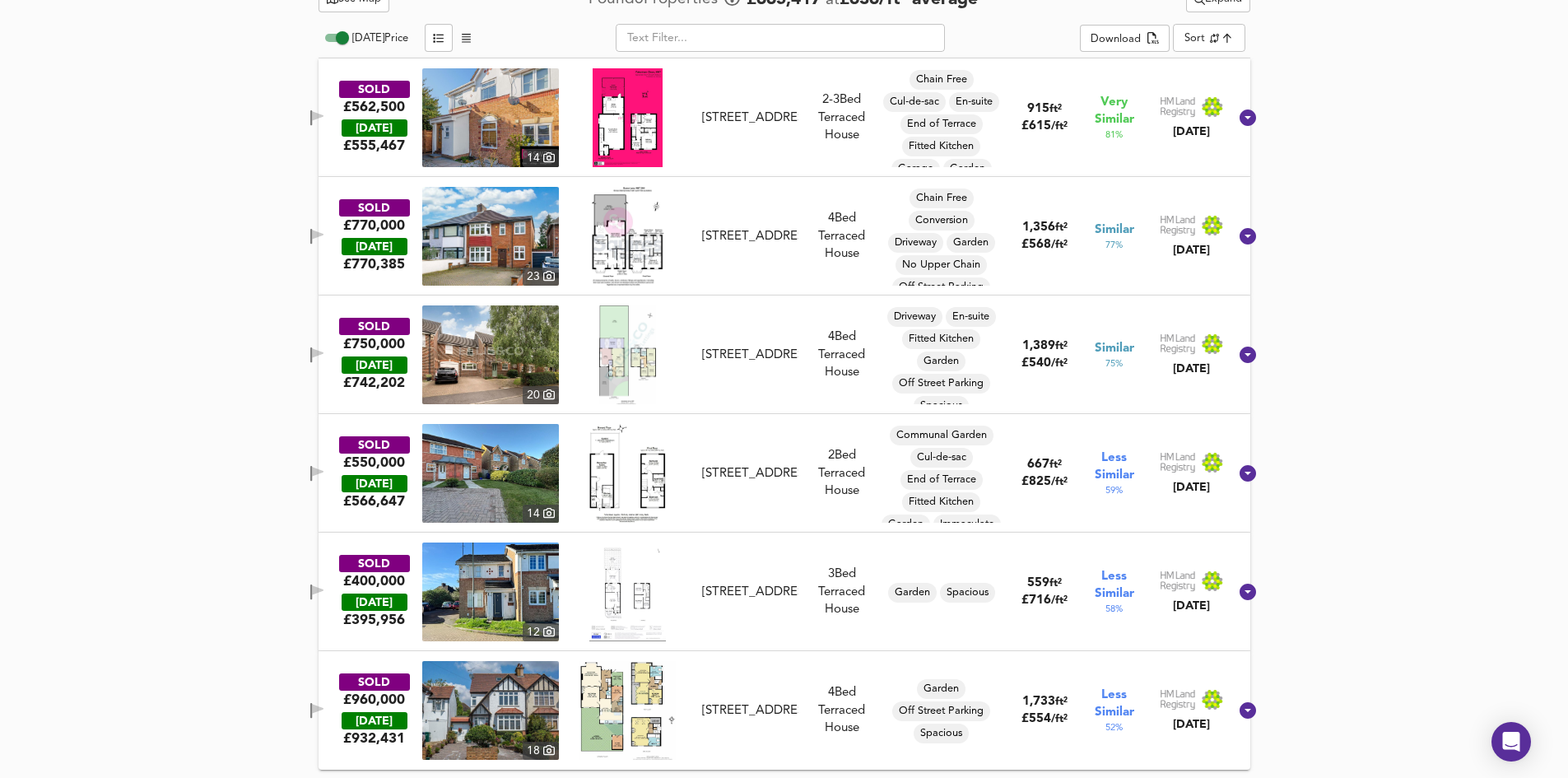
click at [780, 505] on div "SOLD £550,000 TODAY £ 566,647 14 2 Bampton Drive, NW7 2AY 2 Bampton Drive, NW7 …" at bounding box center [764, 473] width 928 height 99
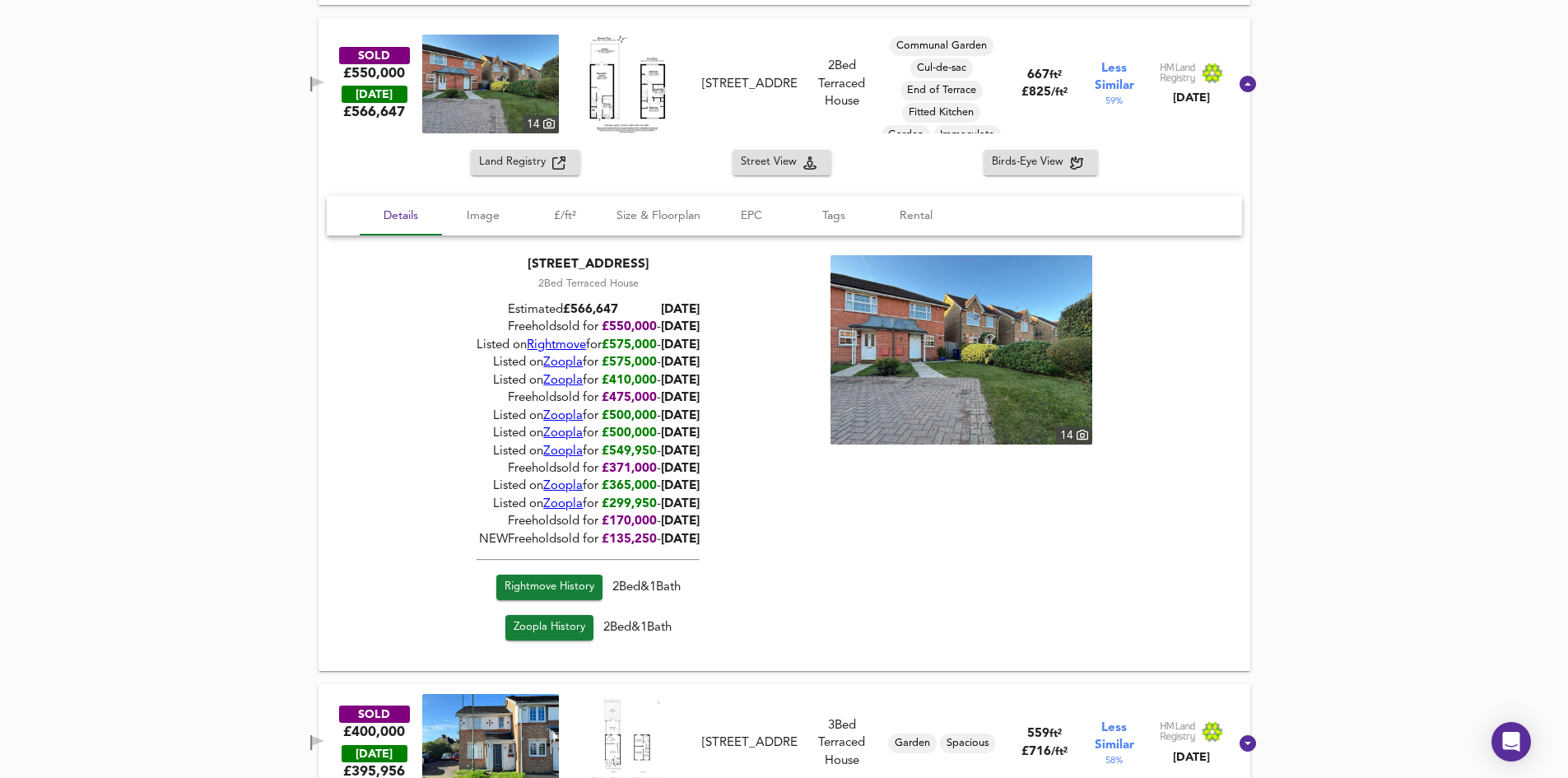
scroll to position [1444, 0]
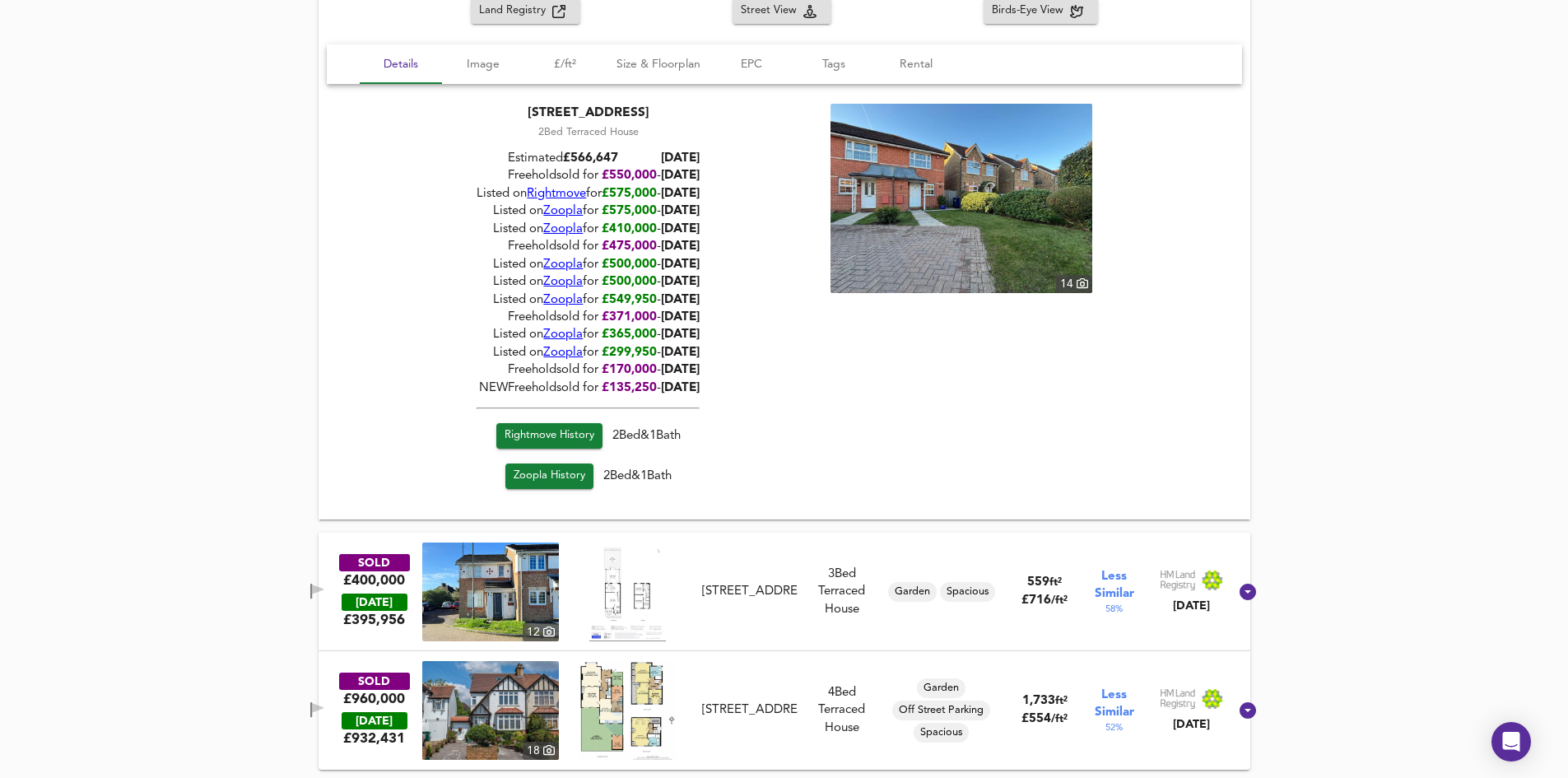
click at [786, 719] on div "42 Bunns Lane, NW7 2DU" at bounding box center [749, 709] width 95 height 17
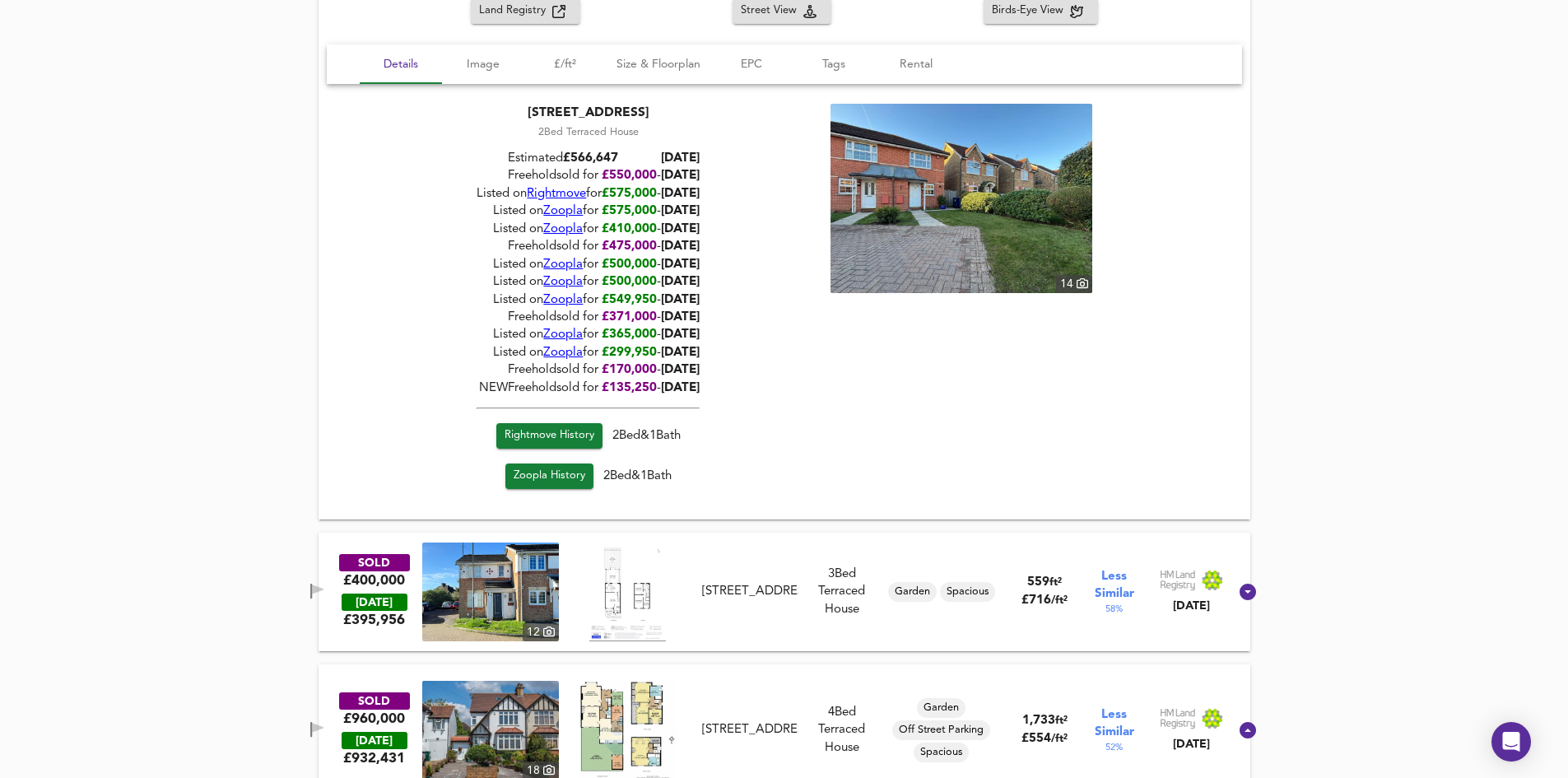
click at [786, 582] on div "8 Aylesham Close, NW7 2SF" at bounding box center [749, 591] width 95 height 17
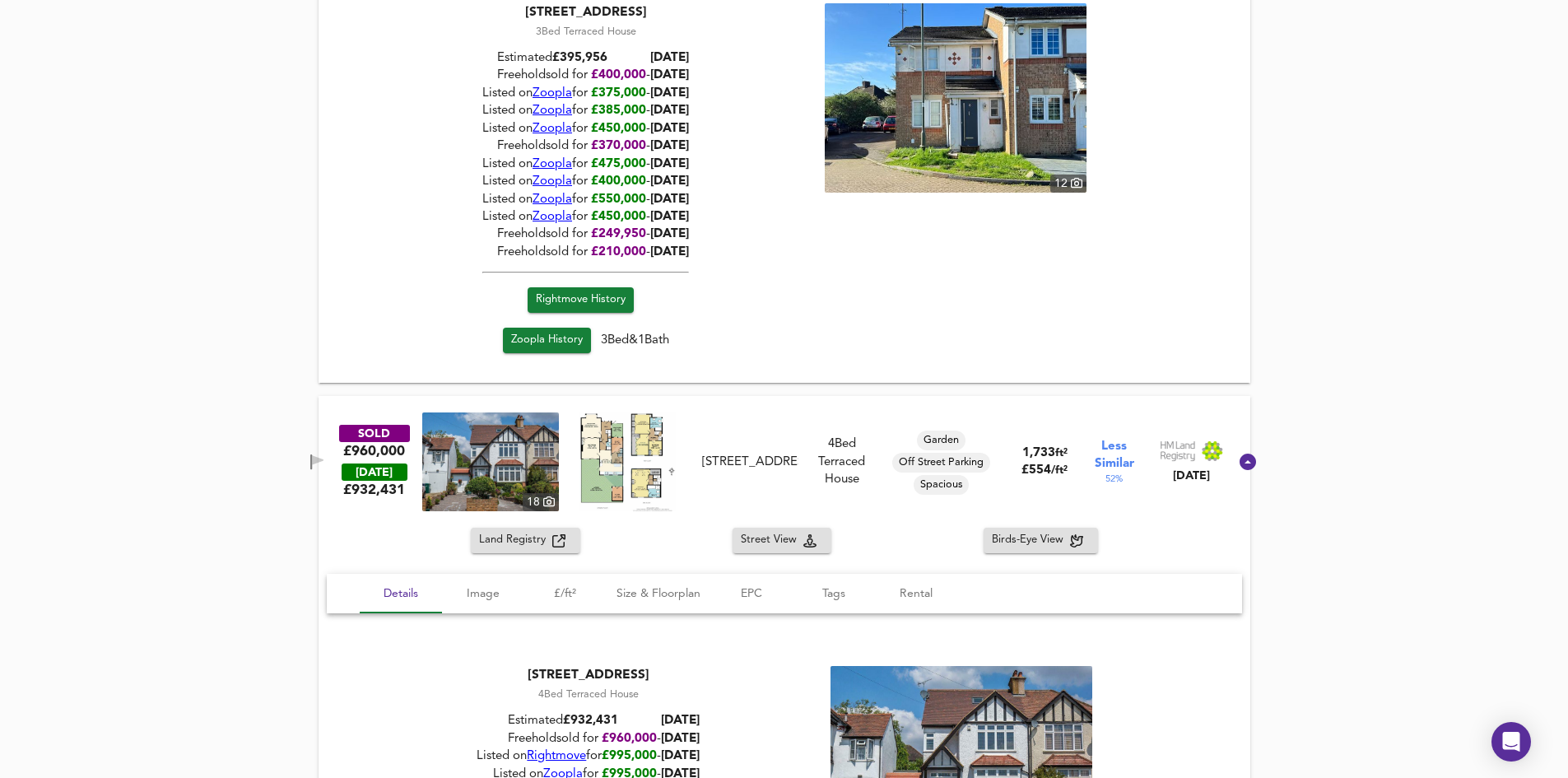
scroll to position [1967, 0]
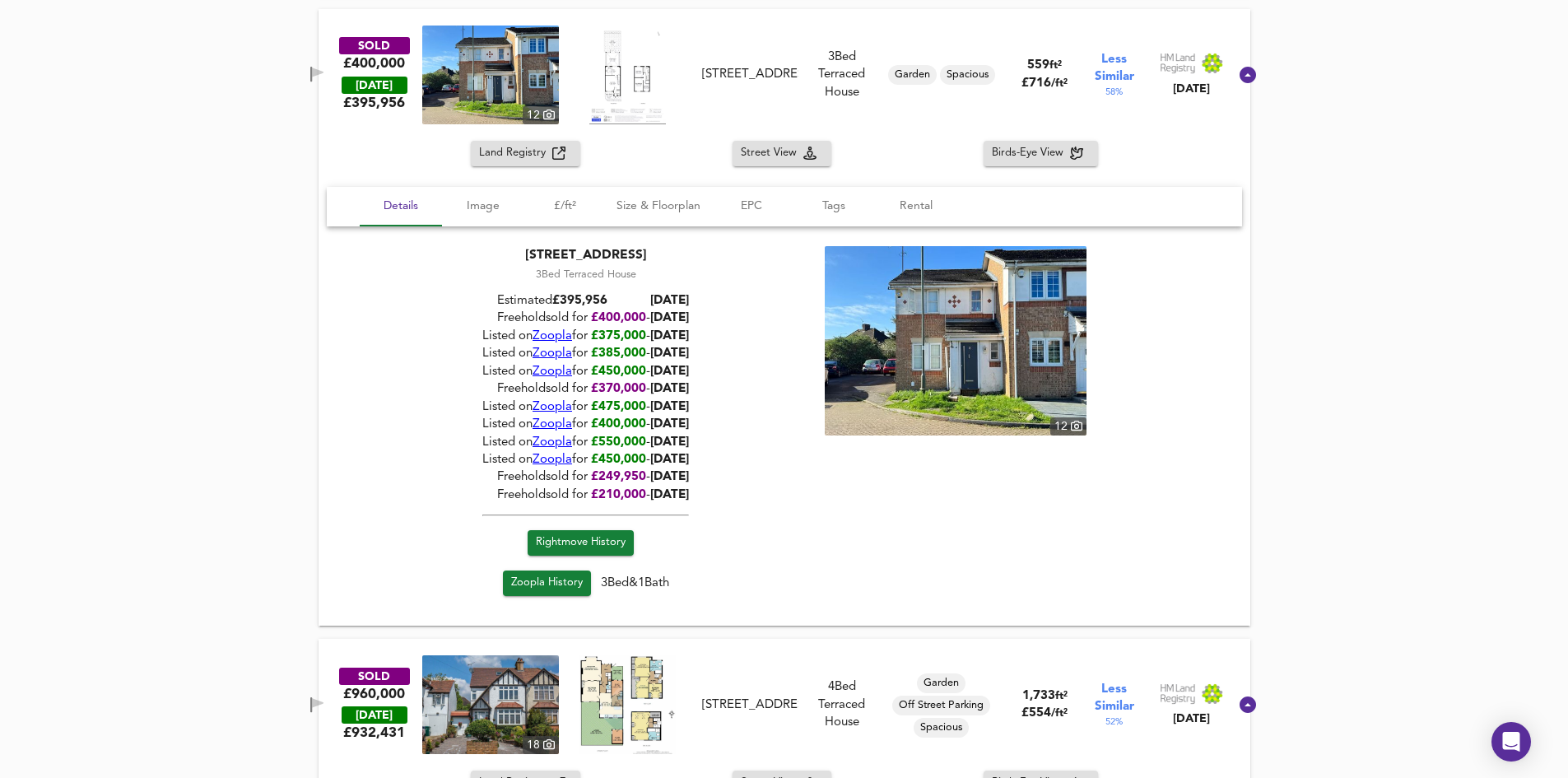
click at [591, 547] on span "Rightmove History" at bounding box center [580, 543] width 89 height 19
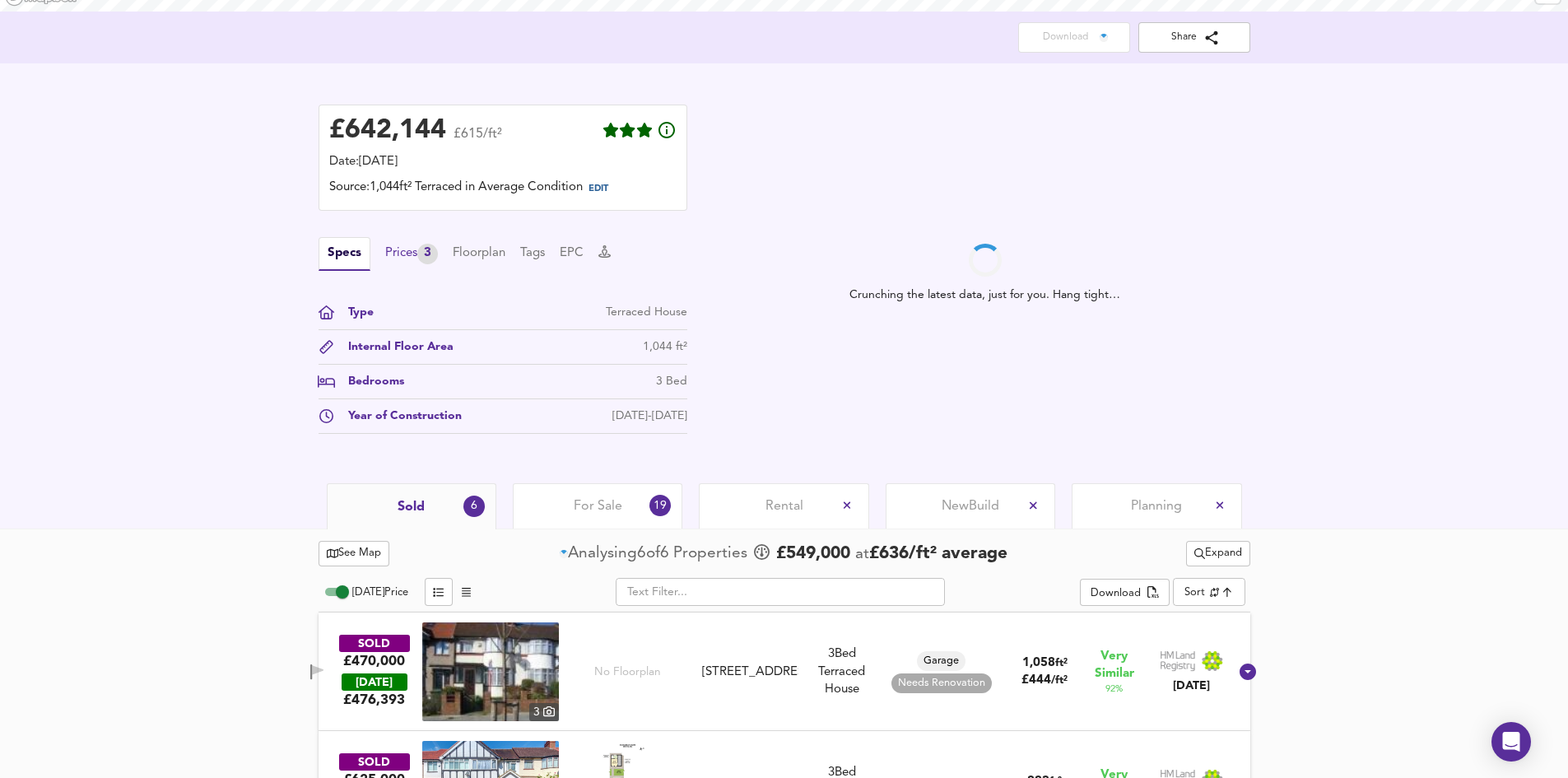
scroll to position [329, 0]
click at [415, 253] on div "Prices 3" at bounding box center [411, 254] width 53 height 21
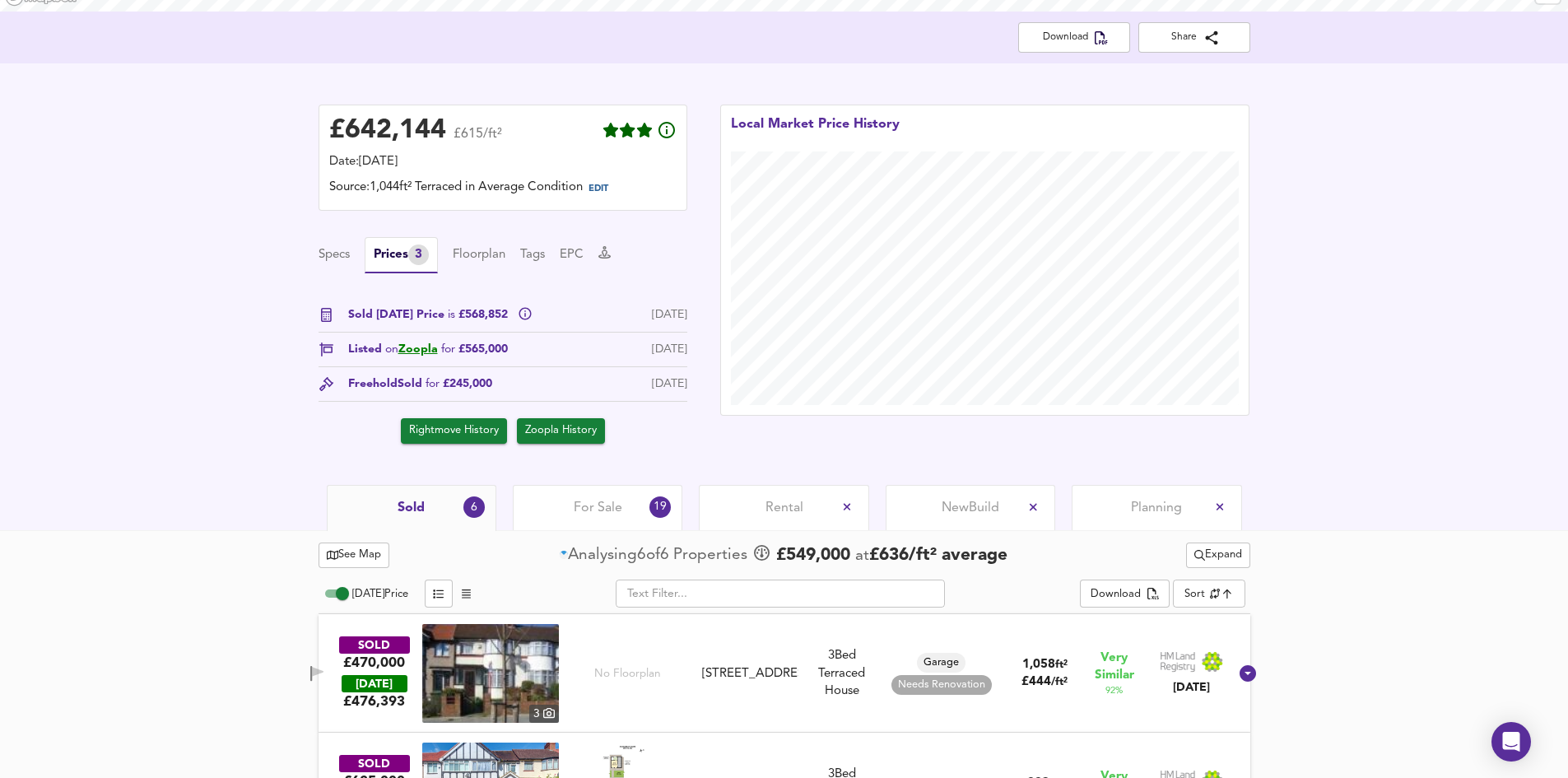
click at [591, 429] on span "Zoopla History" at bounding box center [561, 431] width 71 height 19
click at [264, 266] on div "£ 642,144 £615/ft² Date: 6 October 2025 Source: 1,044ft² Terraced in Average Co…" at bounding box center [784, 274] width 1568 height 421
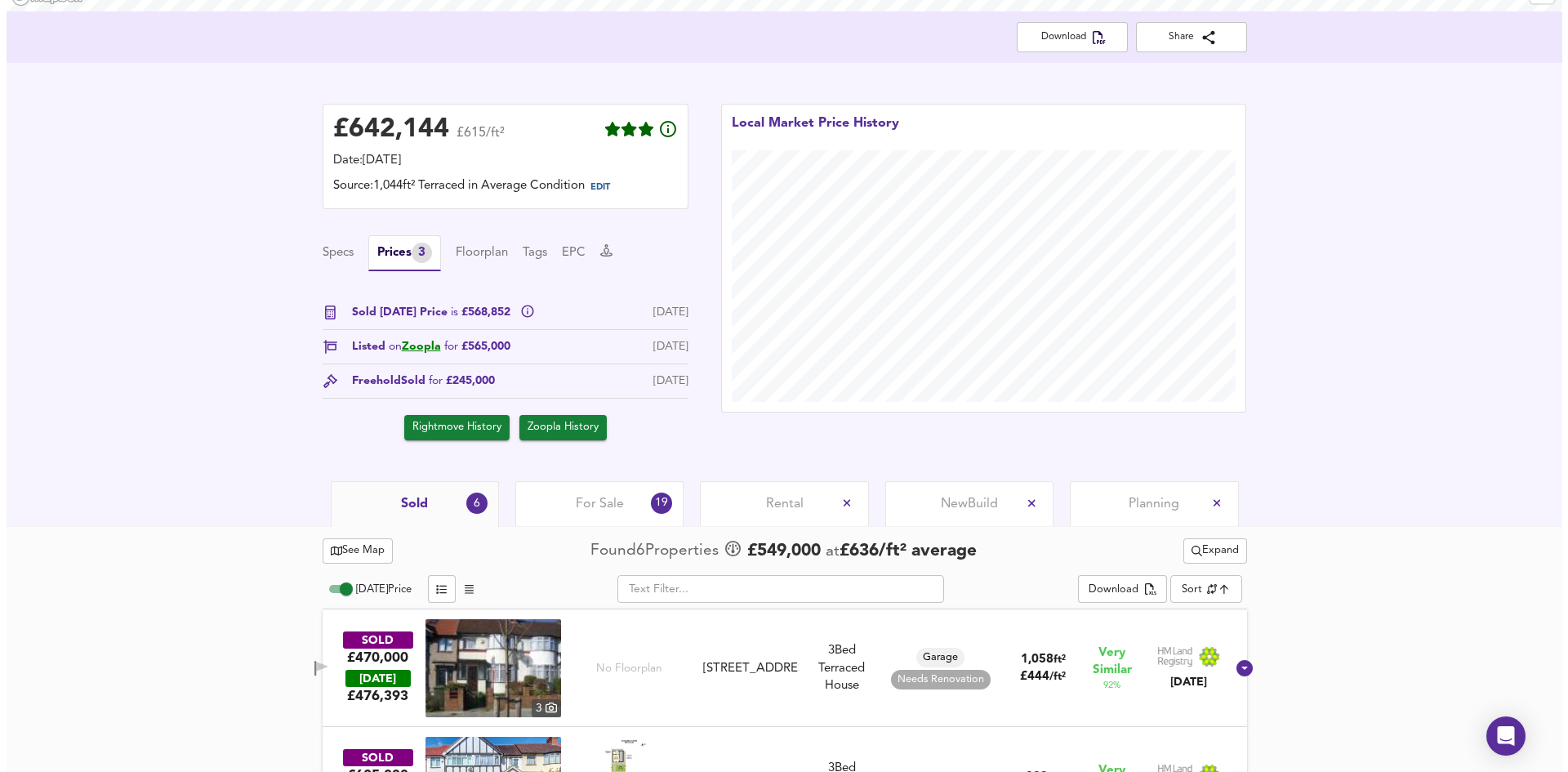
scroll to position [0, 0]
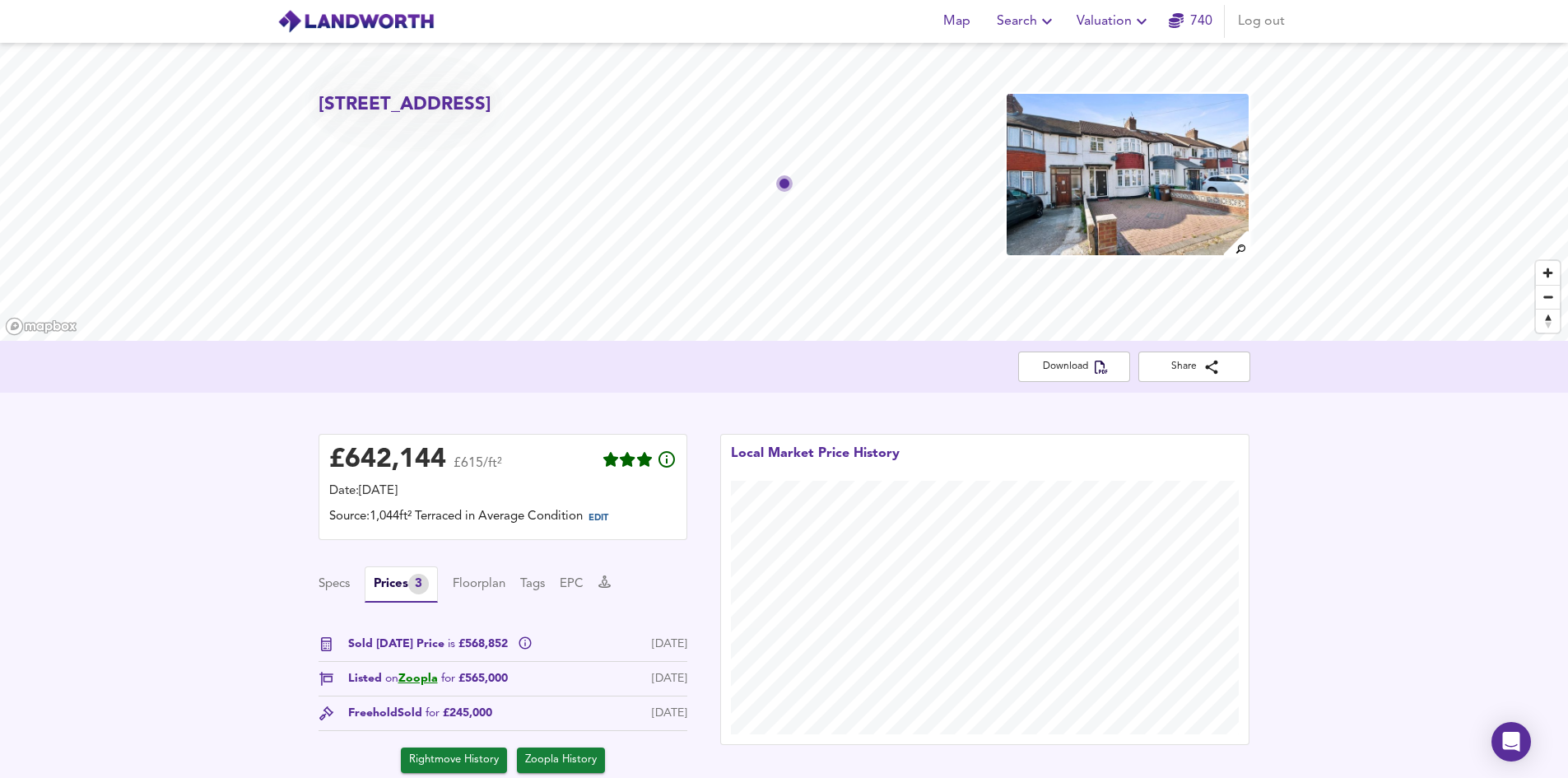
drag, startPoint x: 467, startPoint y: 126, endPoint x: 541, endPoint y: 130, distance: 74.1
click at [491, 118] on h2 "153 Abercorn Crescent, South Harrow, Harrow, HA2 0PY" at bounding box center [405, 104] width 173 height 25
copy h2 "HA2 0PY"
click at [1113, 24] on span "Valuation" at bounding box center [1114, 21] width 75 height 23
click at [1093, 49] on li "New Valuation Report" at bounding box center [1114, 58] width 197 height 29
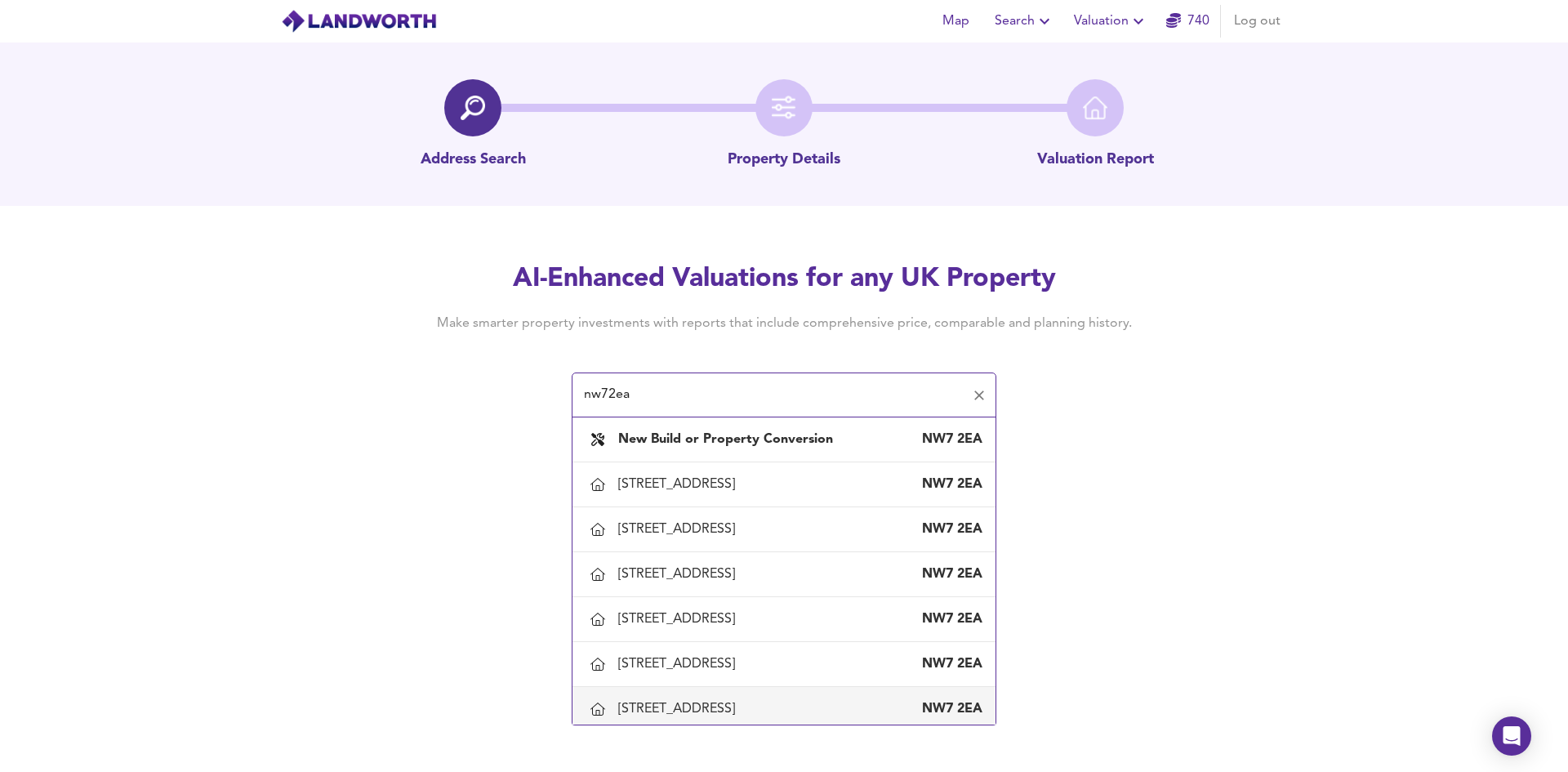
click at [650, 695] on div "[STREET_ADDRESS]" at bounding box center [783, 709] width 397 height 35
type input "[STREET_ADDRESS]"
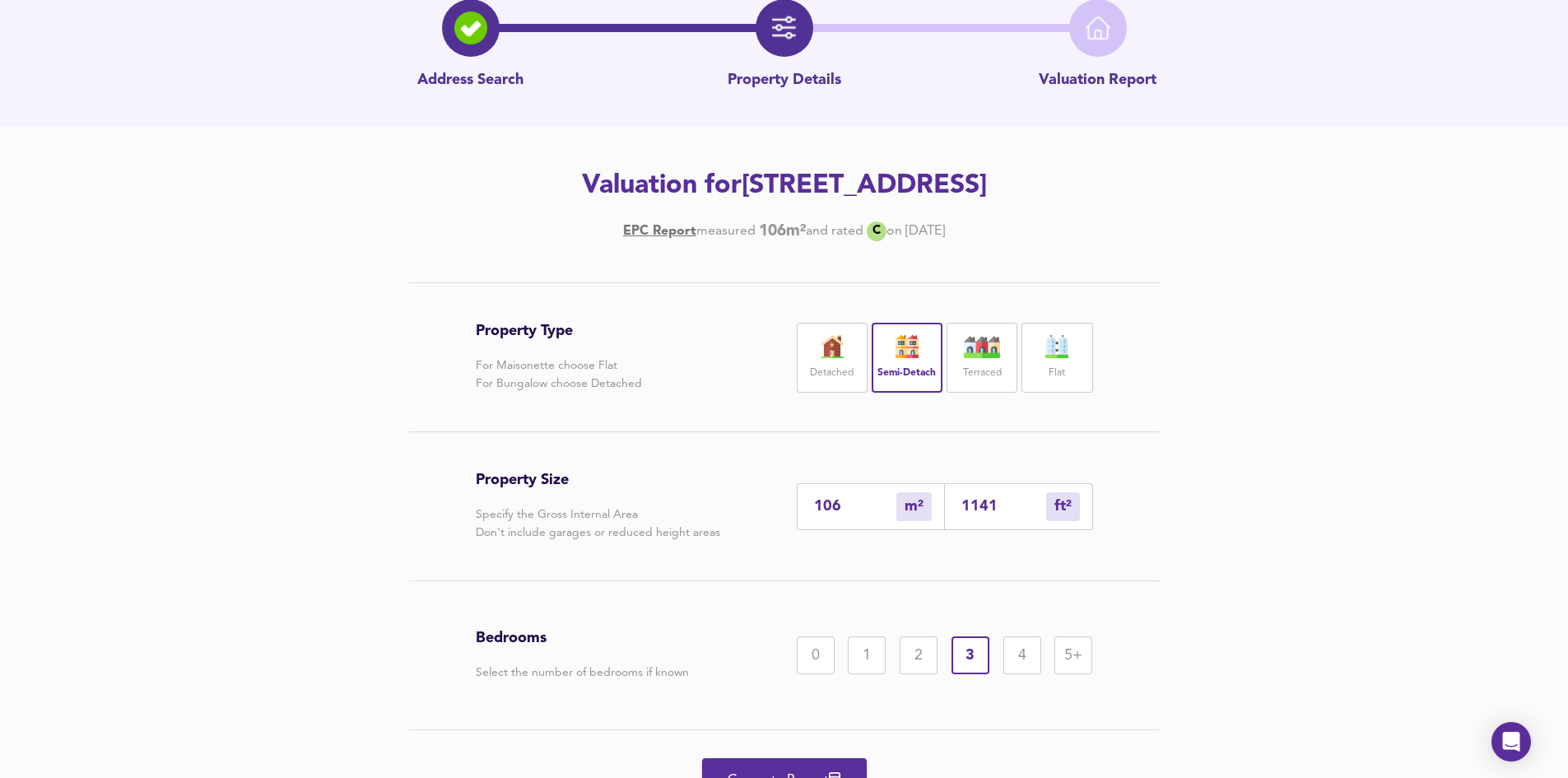
scroll to position [166, 0]
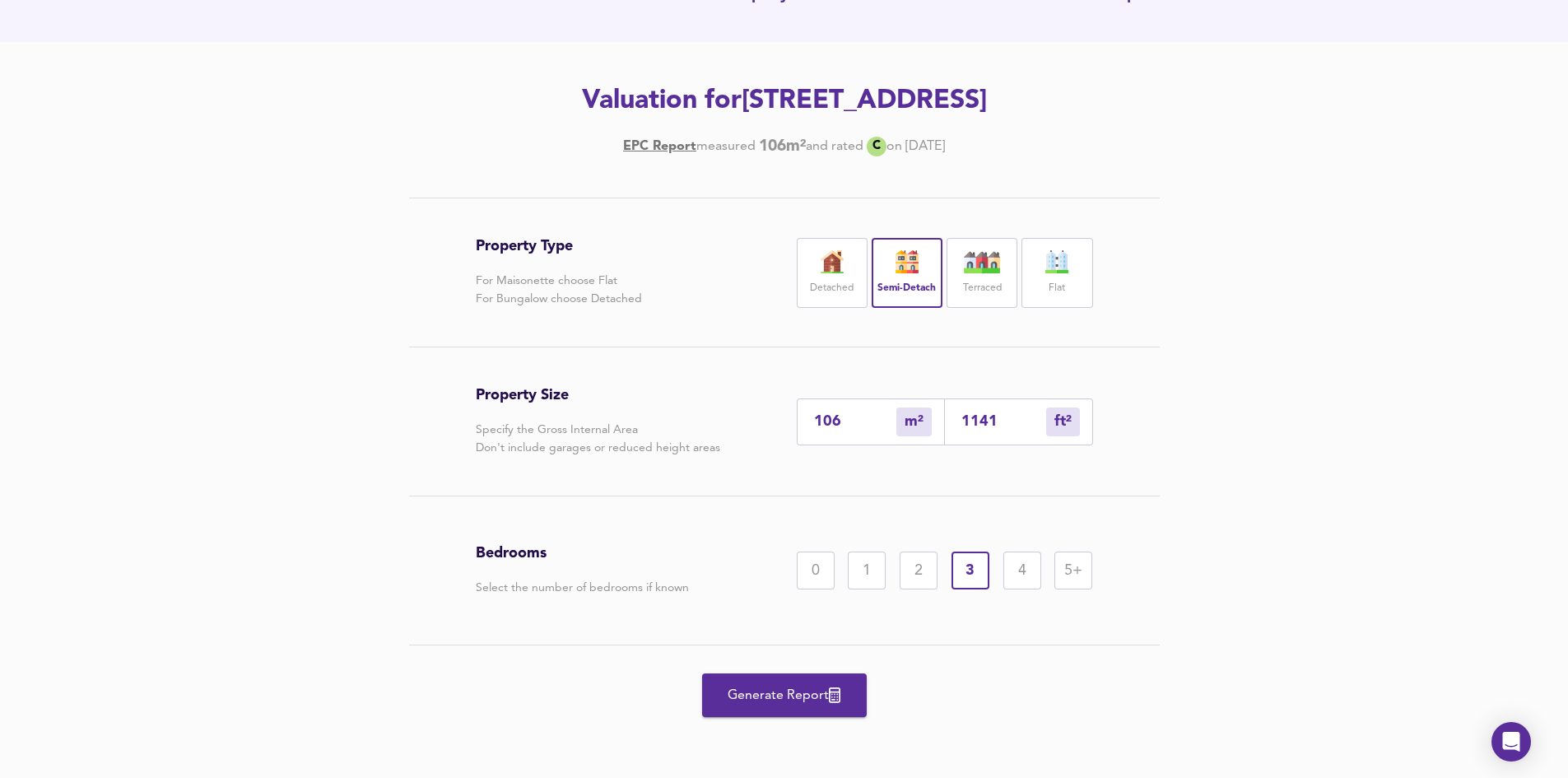
click at [725, 687] on span "Generate Report" at bounding box center [784, 695] width 132 height 23
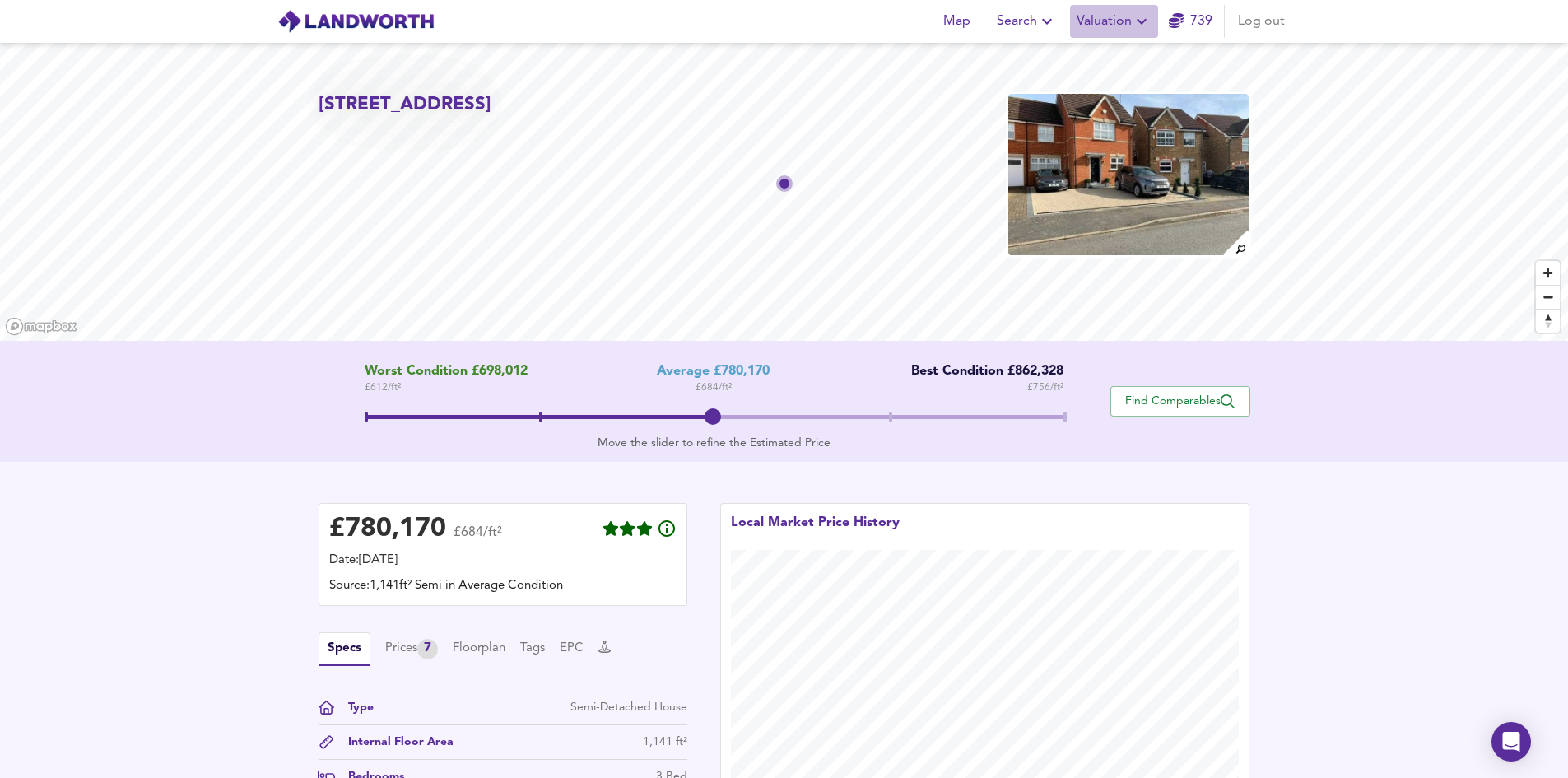
drag, startPoint x: 1112, startPoint y: 16, endPoint x: 1100, endPoint y: 30, distance: 18.4
click at [1109, 16] on span "Valuation" at bounding box center [1114, 21] width 75 height 23
click at [1087, 51] on li "New Valuation Report" at bounding box center [1114, 58] width 197 height 29
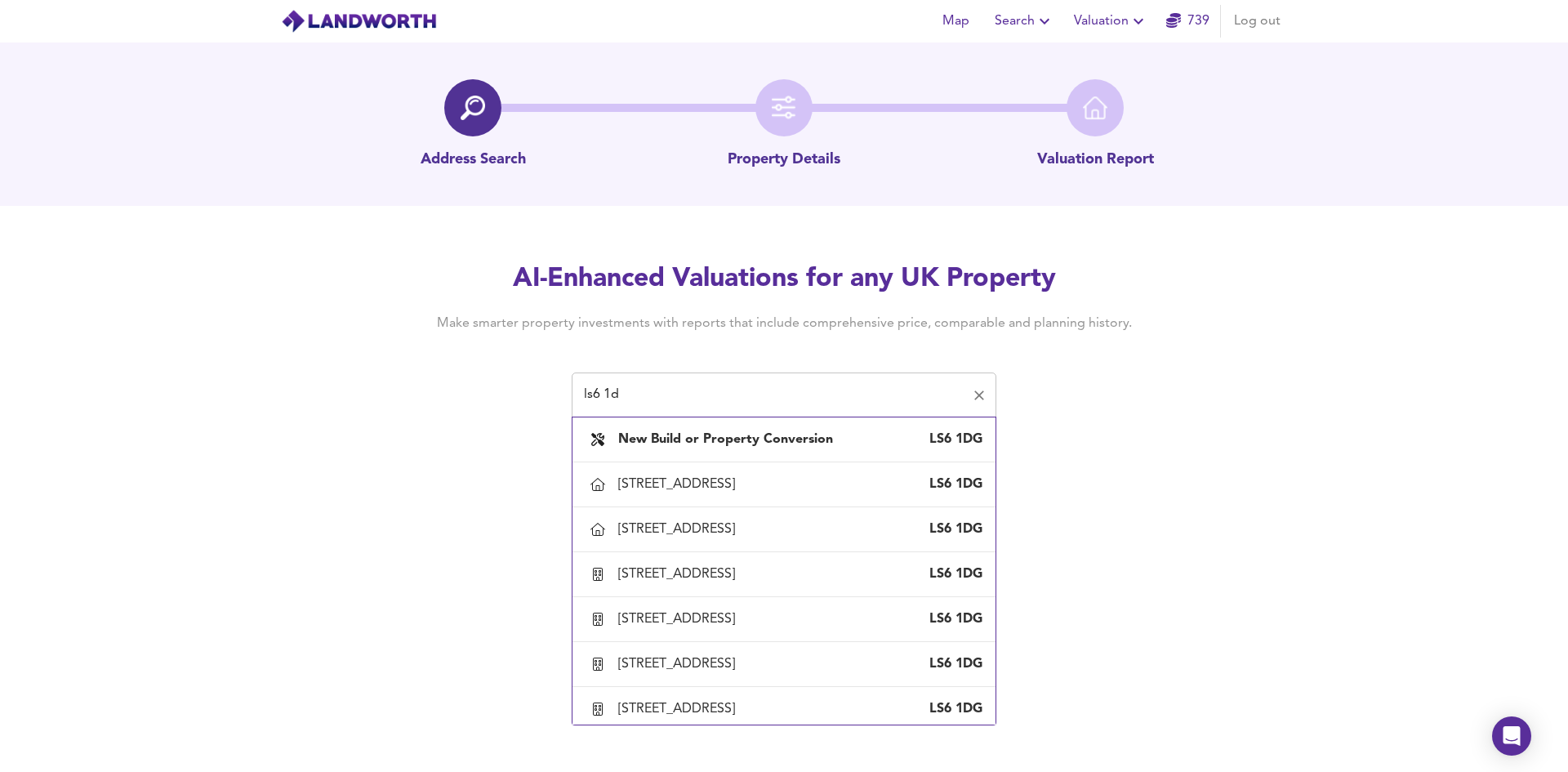
click at [641, 412] on div "ls6 1d ​" at bounding box center [783, 395] width 425 height 46
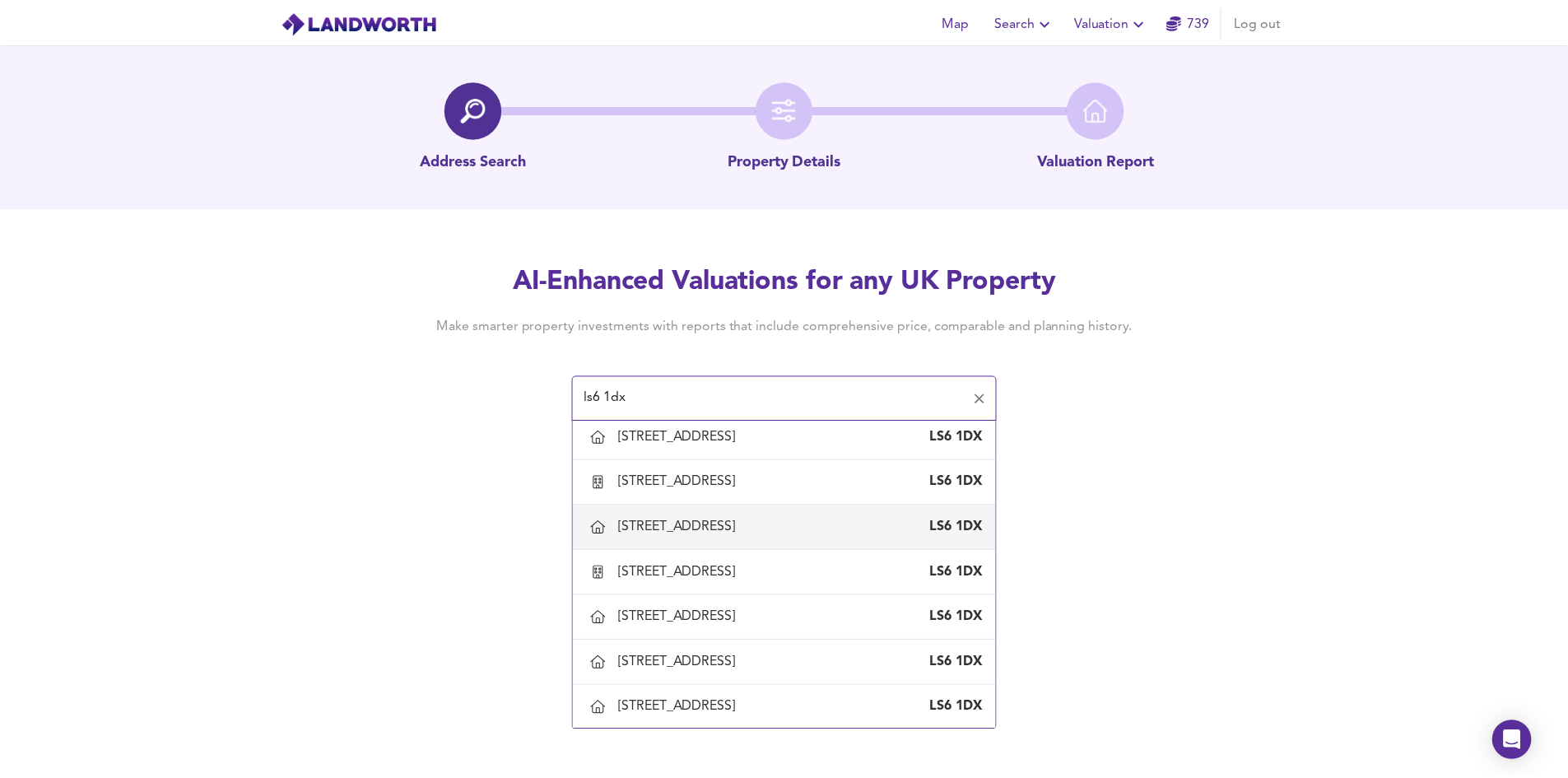
scroll to position [659, 0]
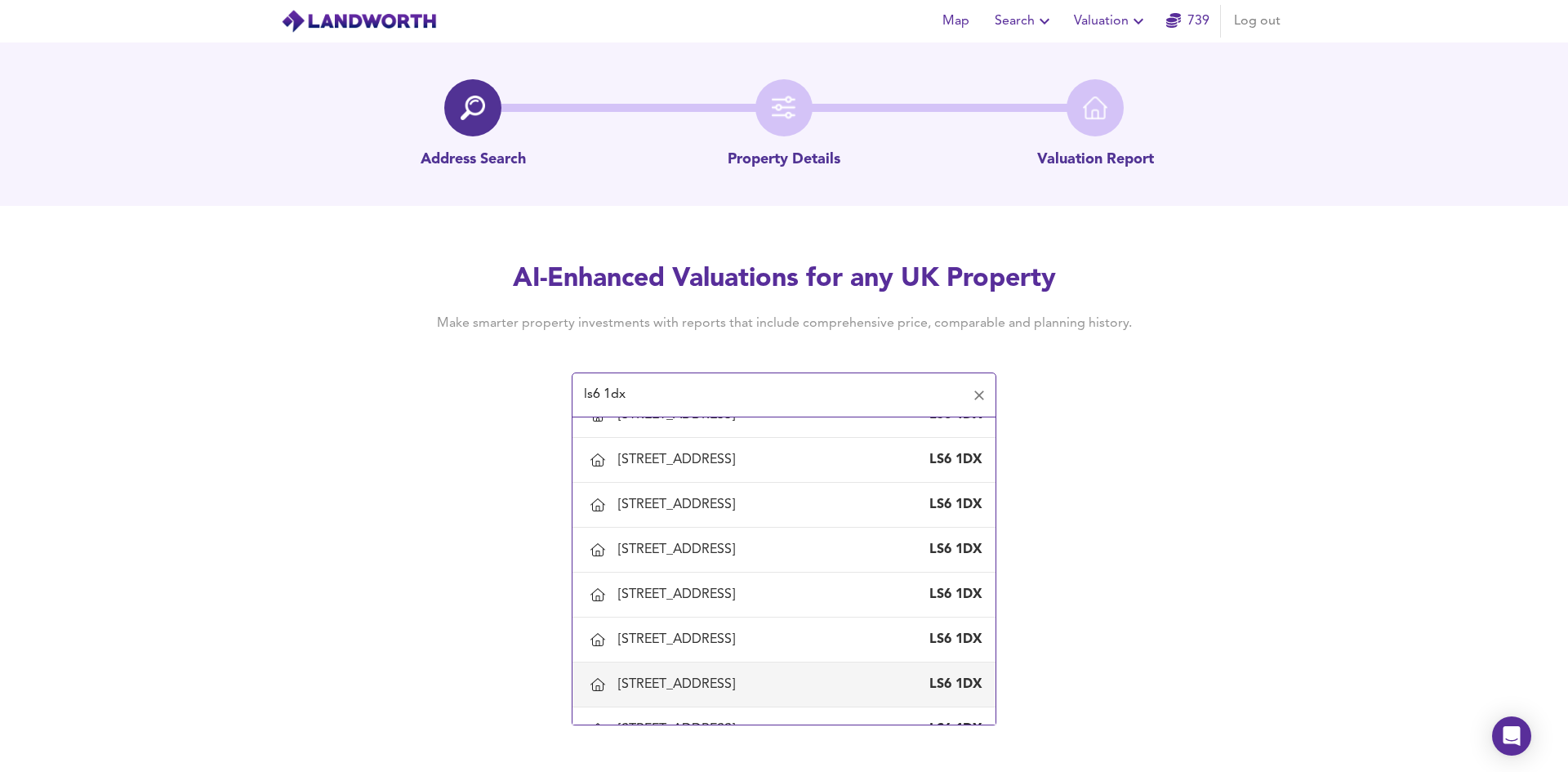
click at [665, 681] on div "217 Cardigan Lane, Leeds" at bounding box center [679, 684] width 123 height 18
type input "217 Cardigan Lane, Leeds"
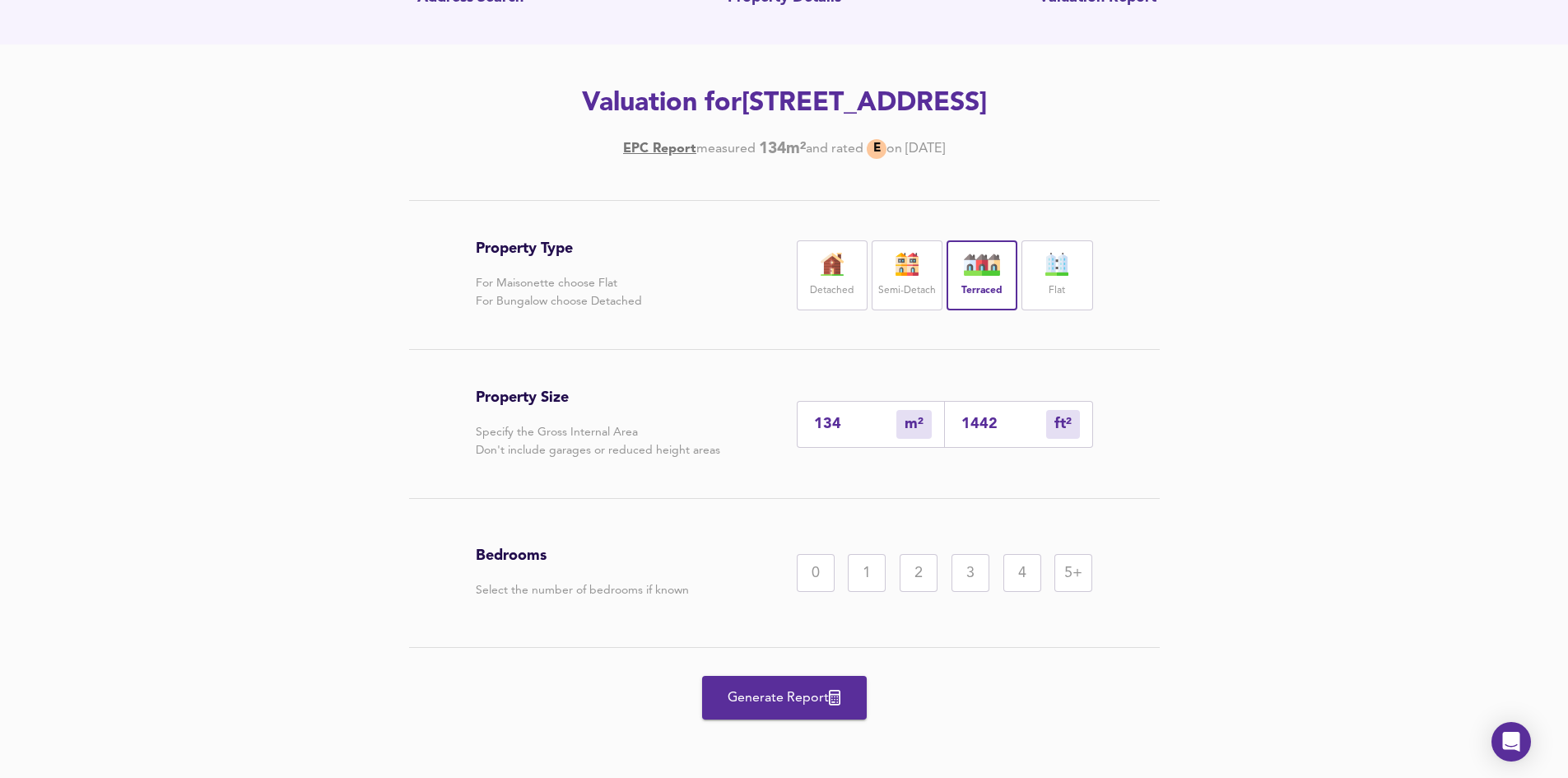
scroll to position [166, 0]
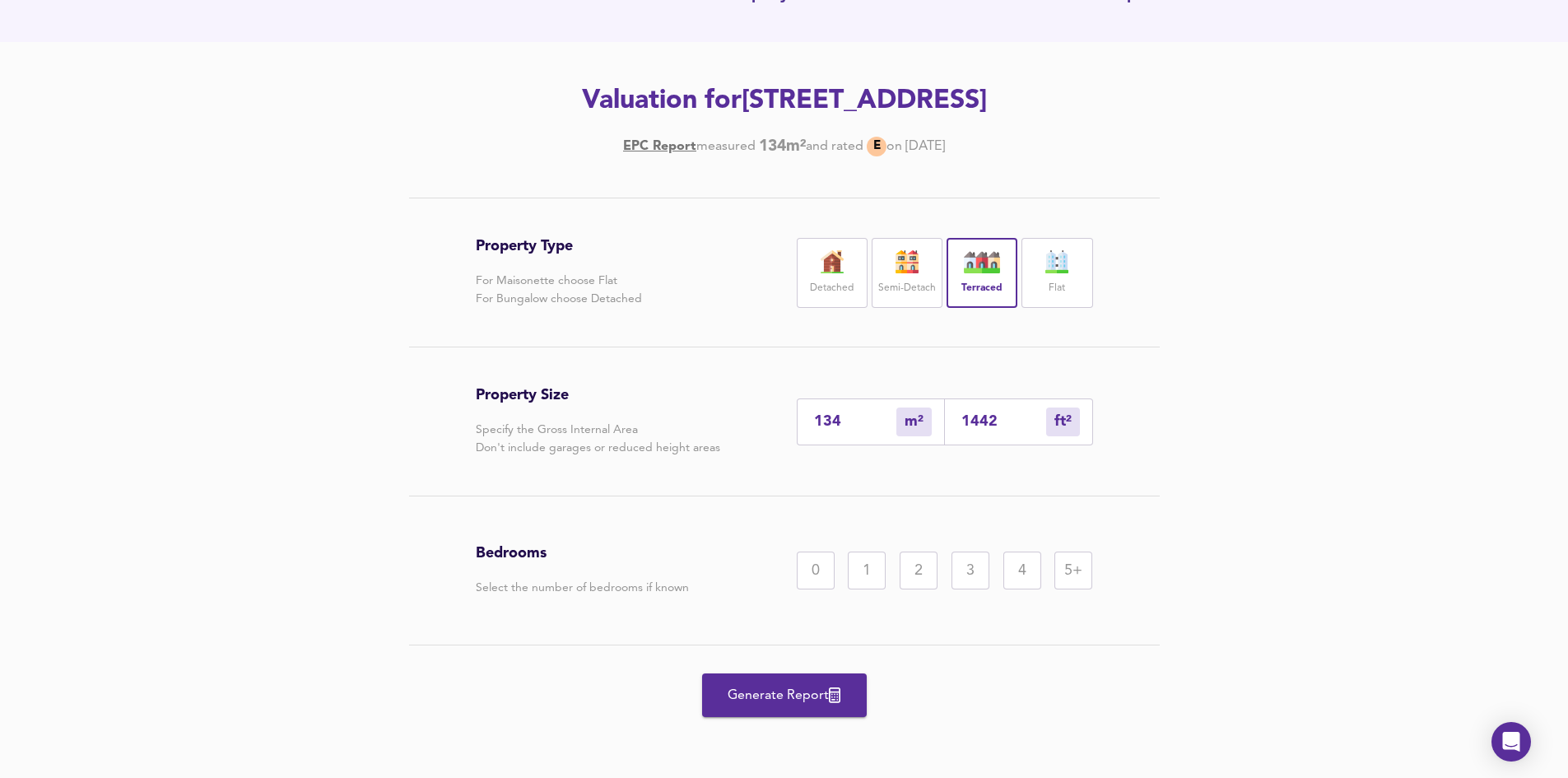
click at [1039, 564] on div "4" at bounding box center [1022, 570] width 38 height 38
click at [1061, 565] on div "5+" at bounding box center [1073, 570] width 38 height 38
click at [746, 700] on span "Generate Report" at bounding box center [784, 695] width 132 height 23
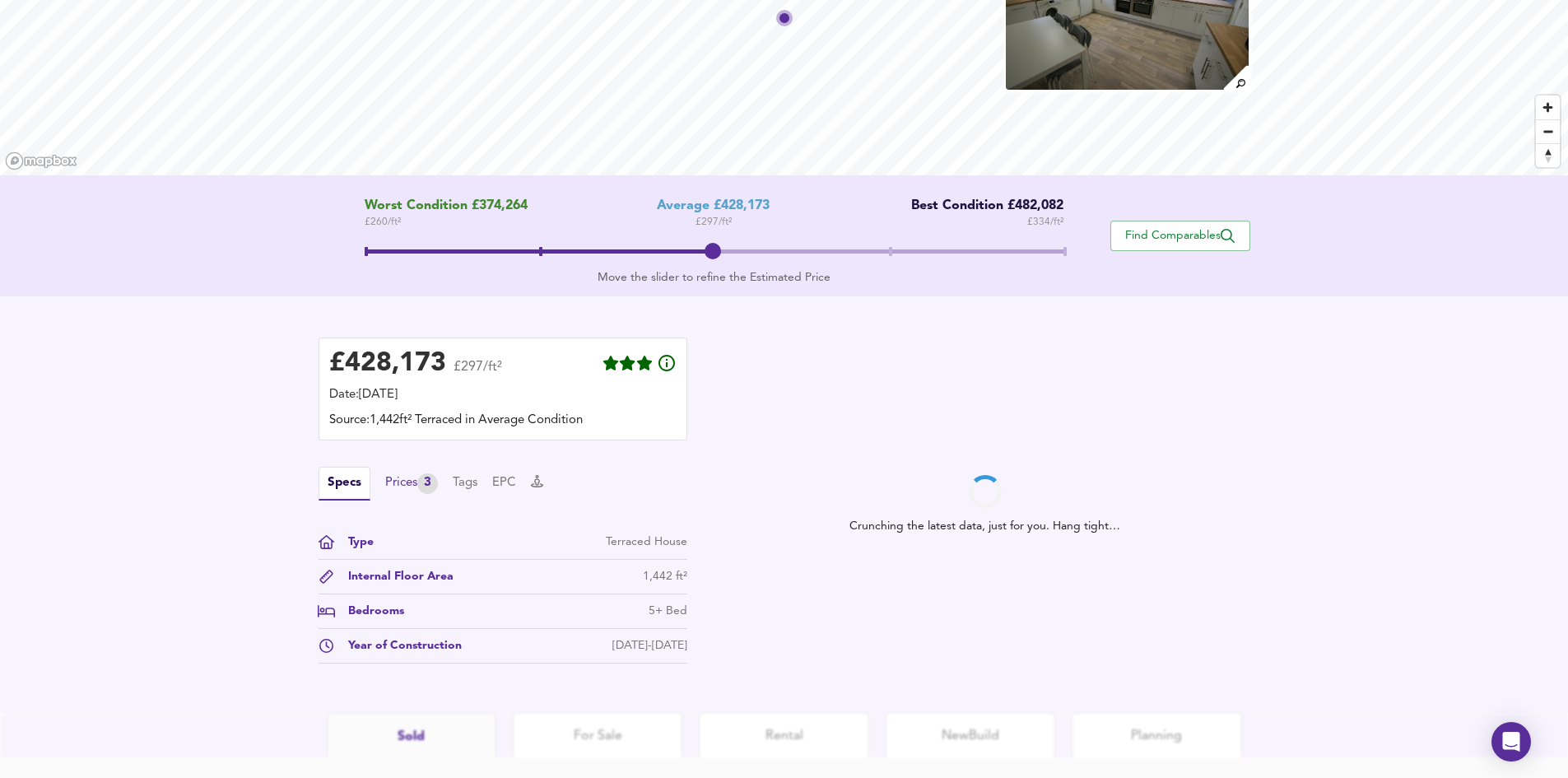
click at [405, 477] on div "Prices 3" at bounding box center [411, 484] width 53 height 21
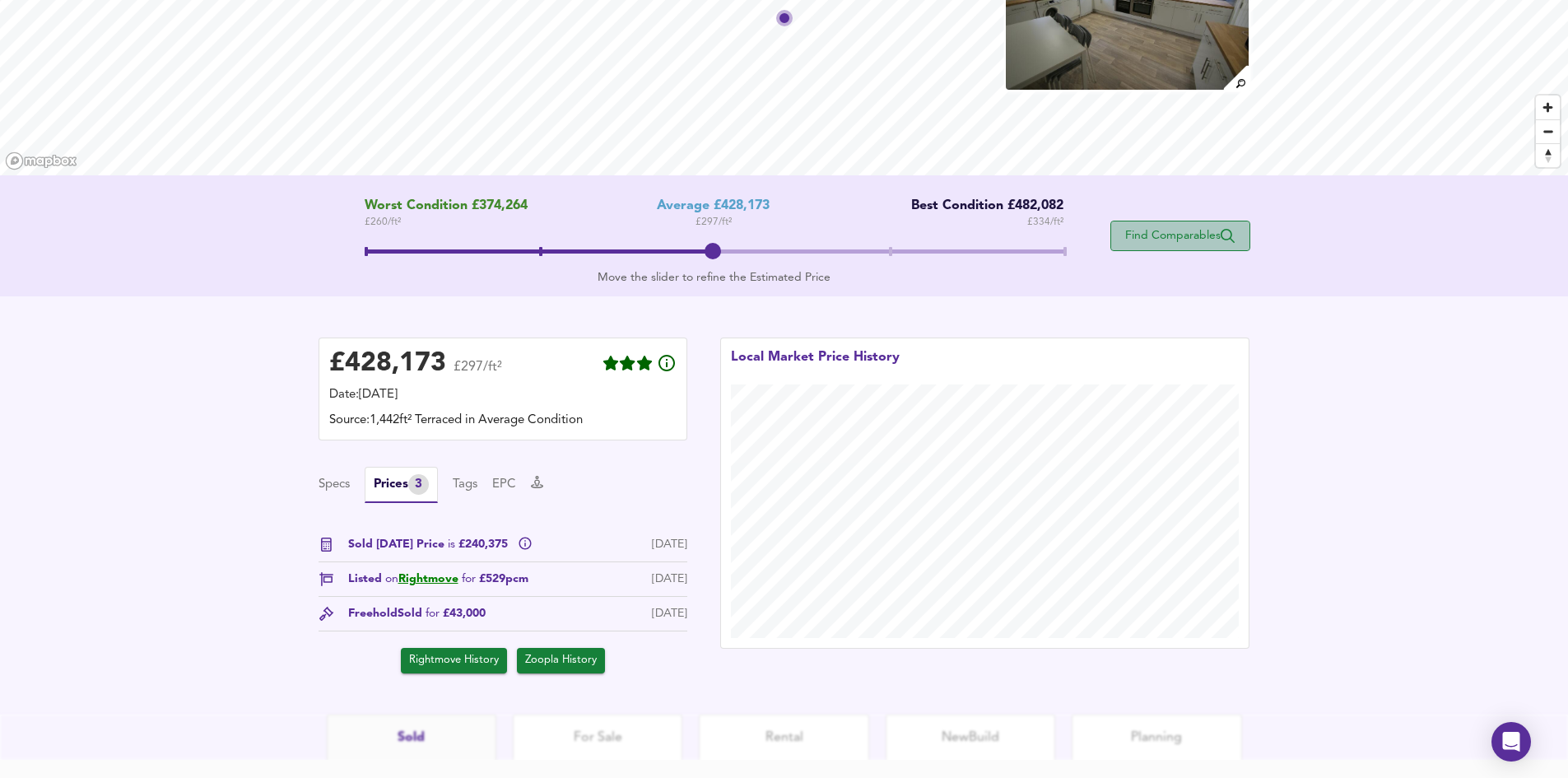
click at [1202, 237] on span "Find Comparables" at bounding box center [1180, 235] width 121 height 16
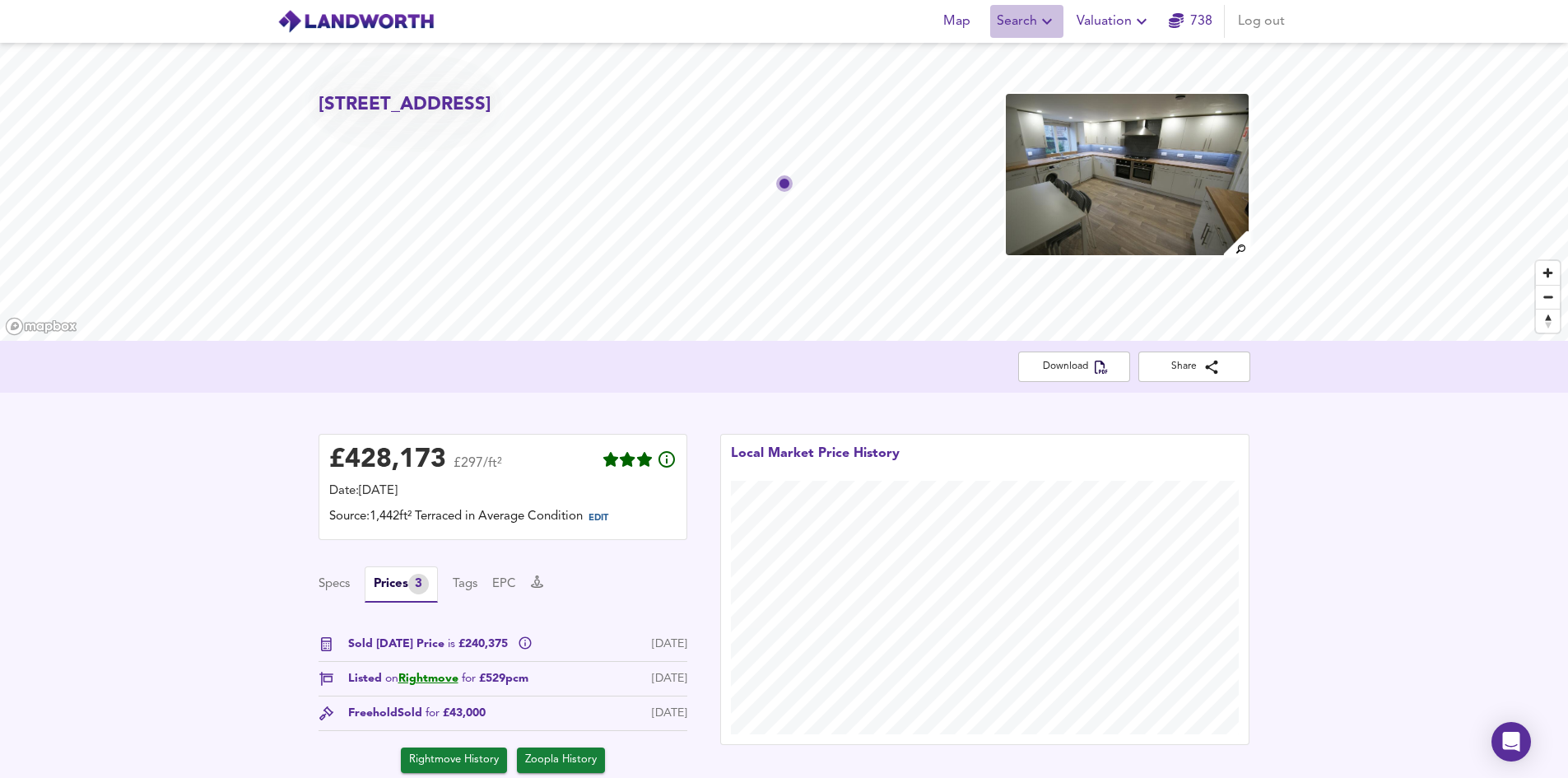
click at [1010, 30] on span "Search" at bounding box center [1027, 21] width 60 height 23
drag, startPoint x: 1010, startPoint y: 36, endPoint x: 1006, endPoint y: 56, distance: 20.4
click at [1011, 55] on li "New Search" at bounding box center [1025, 58] width 163 height 29
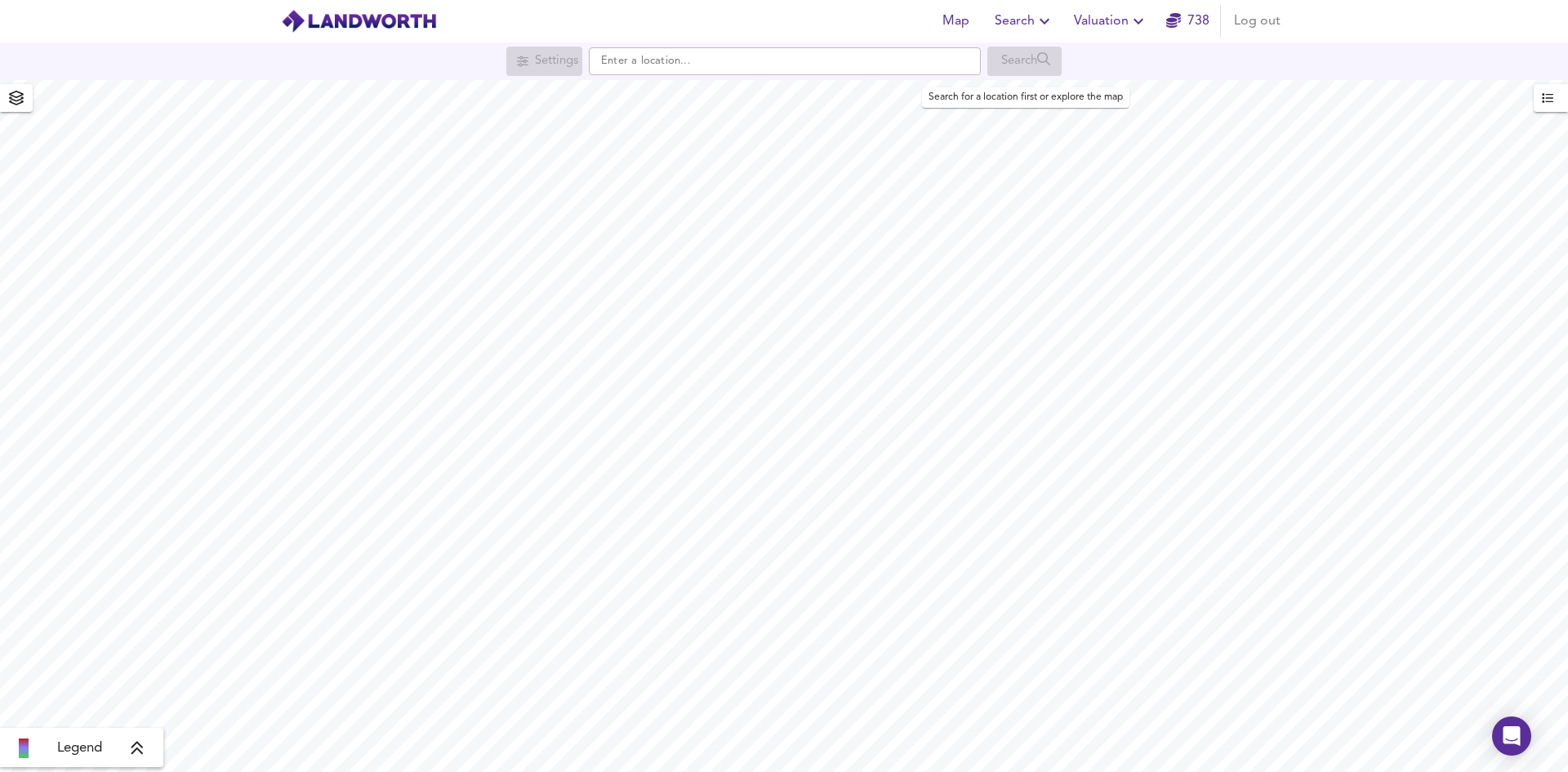
click at [1037, 27] on icon "button" at bounding box center [1044, 21] width 20 height 20
click at [1547, 96] on icon "button" at bounding box center [1547, 98] width 11 height 11
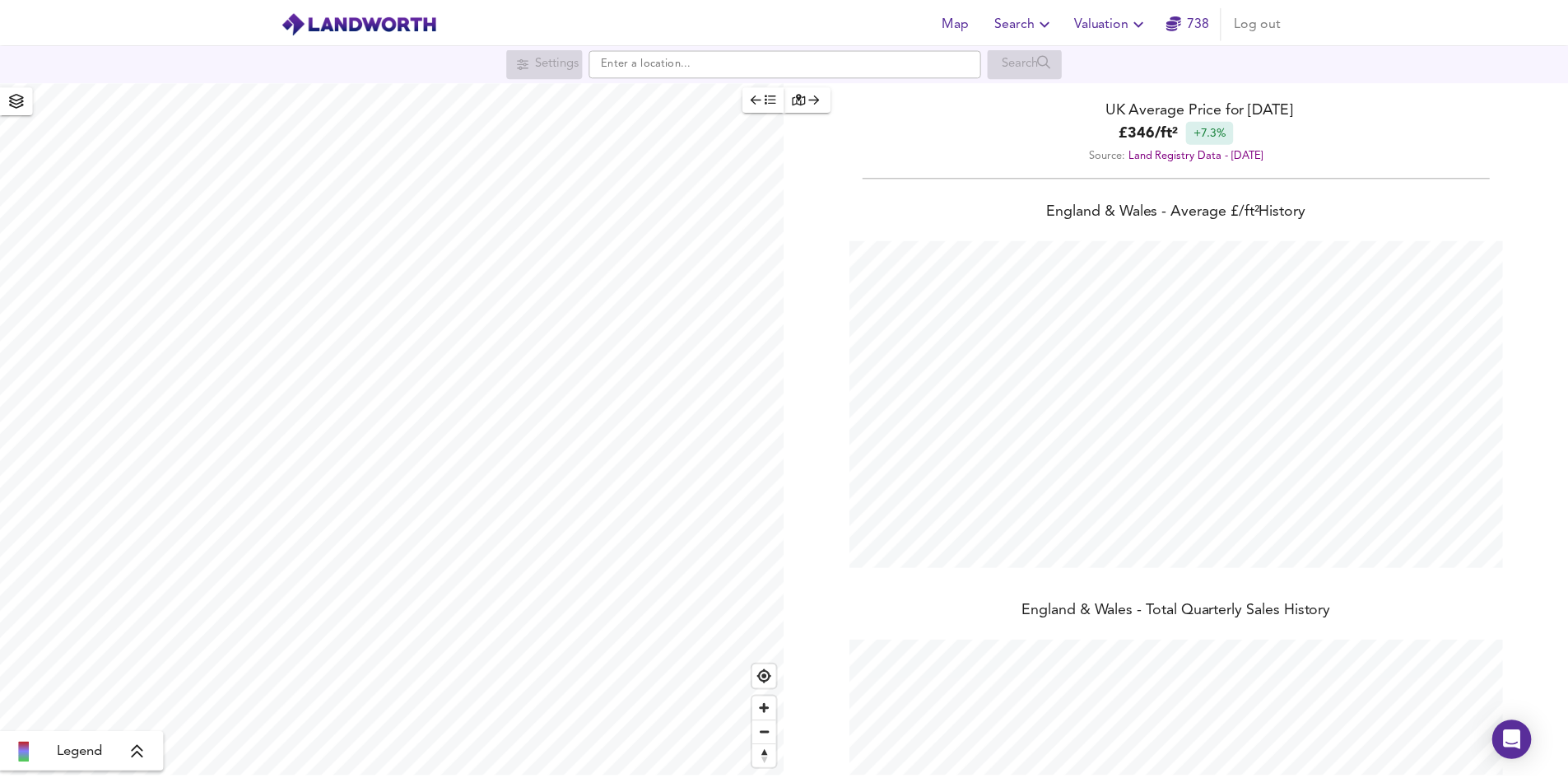
scroll to position [209, 0]
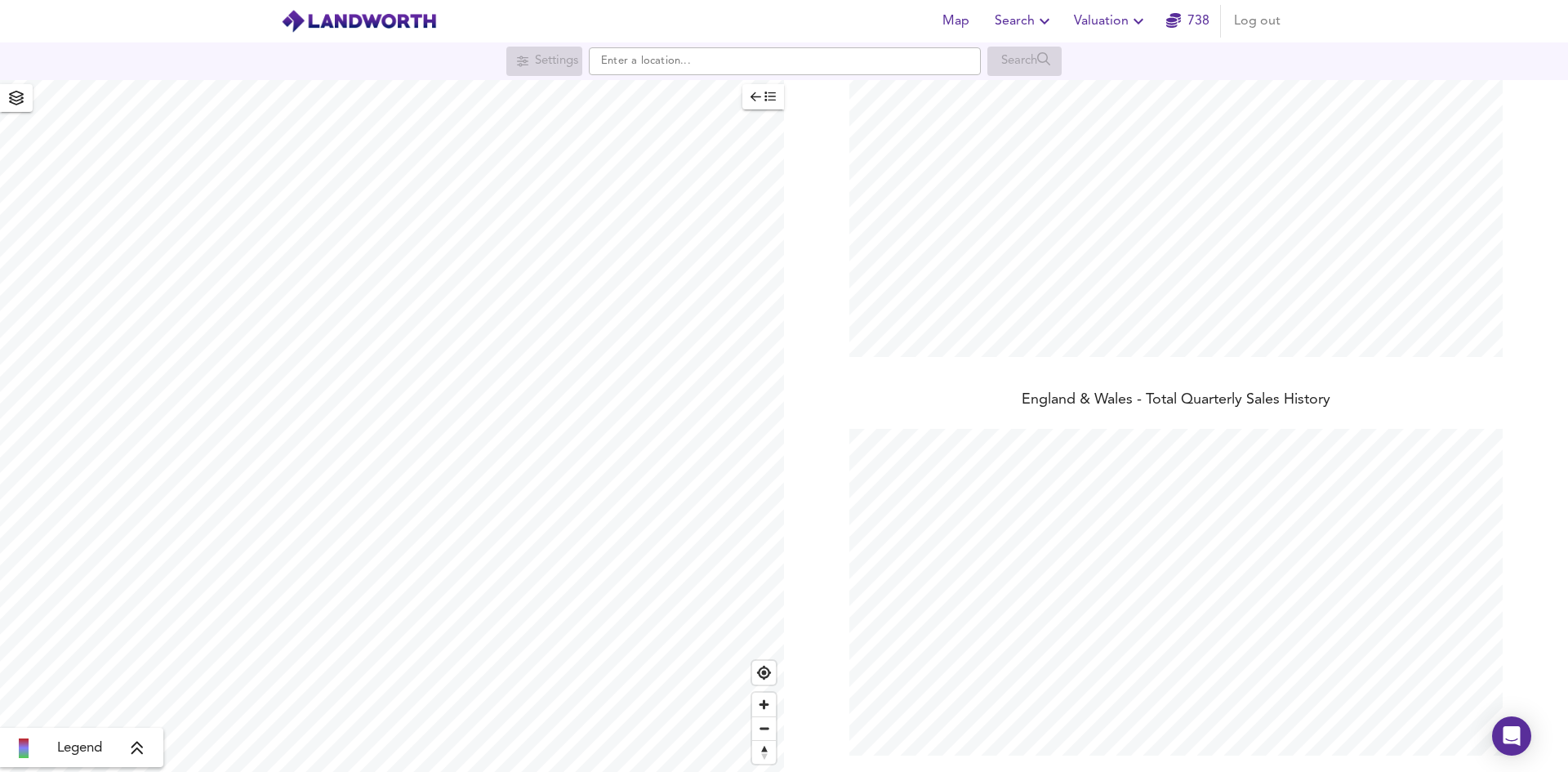
click at [1136, 21] on icon "button" at bounding box center [1138, 21] width 20 height 20
click at [1090, 88] on li "Valuation Report History" at bounding box center [1111, 88] width 195 height 29
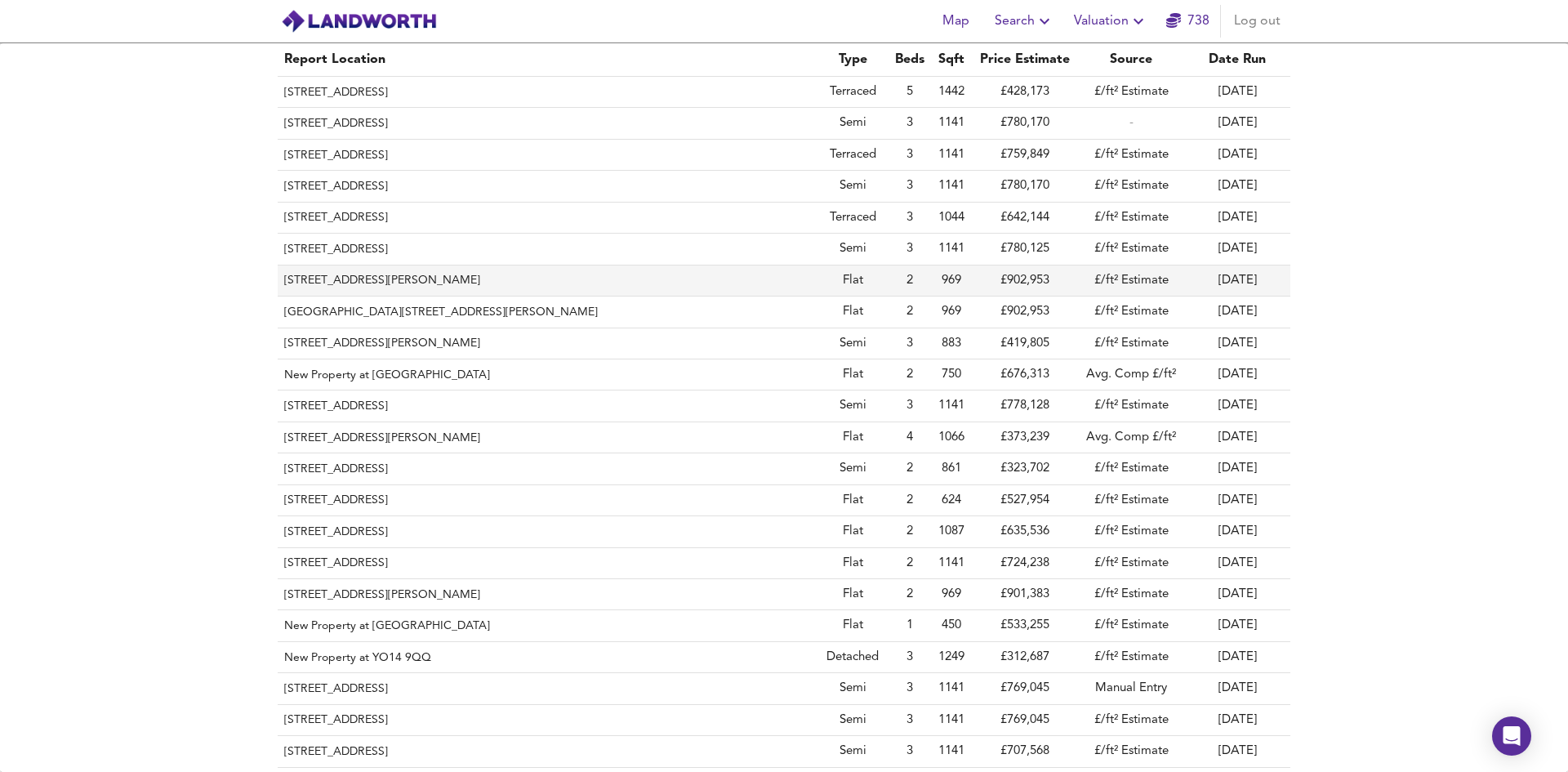
click at [445, 273] on th "[STREET_ADDRESS][PERSON_NAME]" at bounding box center [546, 280] width 539 height 31
click at [546, 535] on th "[STREET_ADDRESS]" at bounding box center [546, 531] width 539 height 31
